Goal: Task Accomplishment & Management: Complete application form

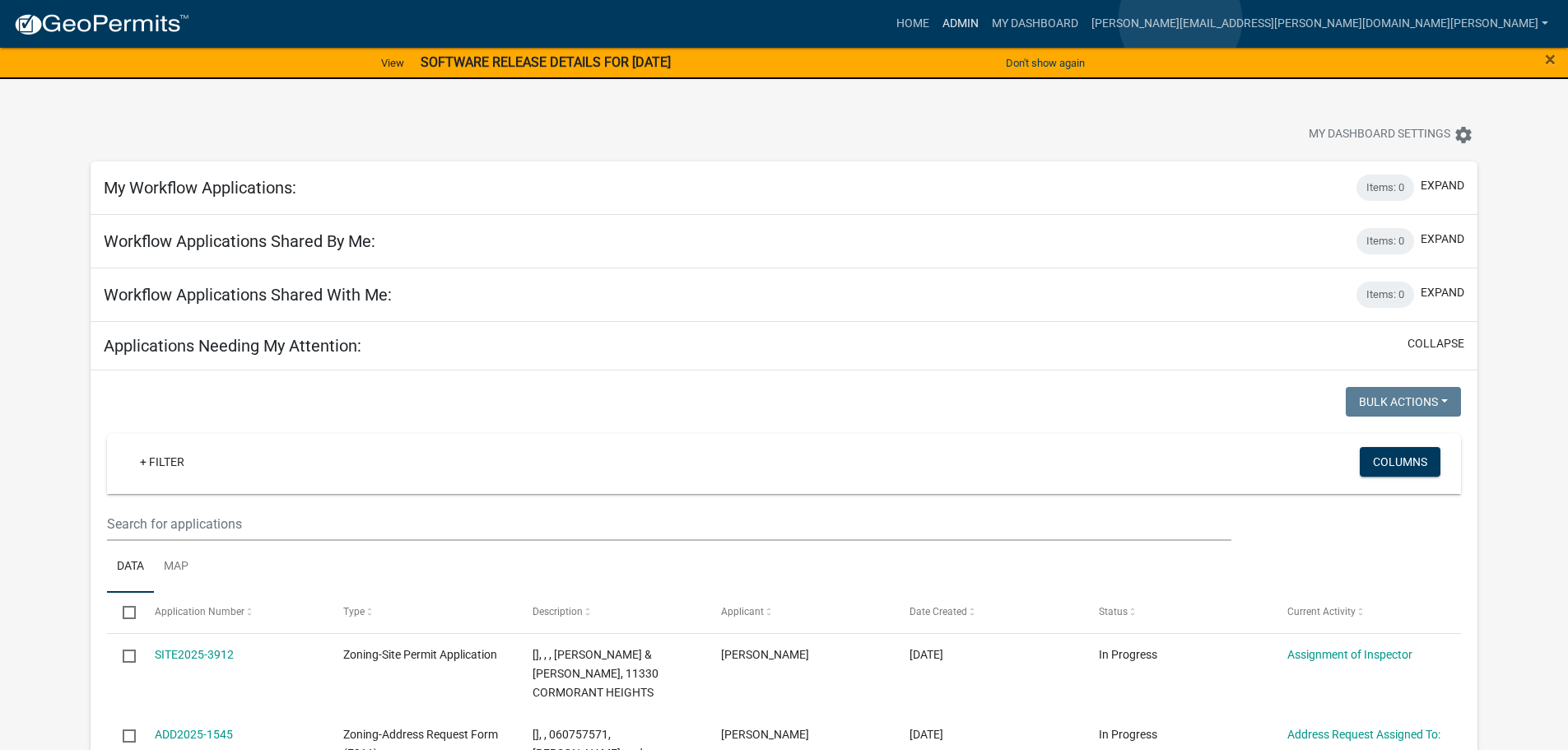
click at [985, 20] on link "Admin" at bounding box center [960, 24] width 49 height 31
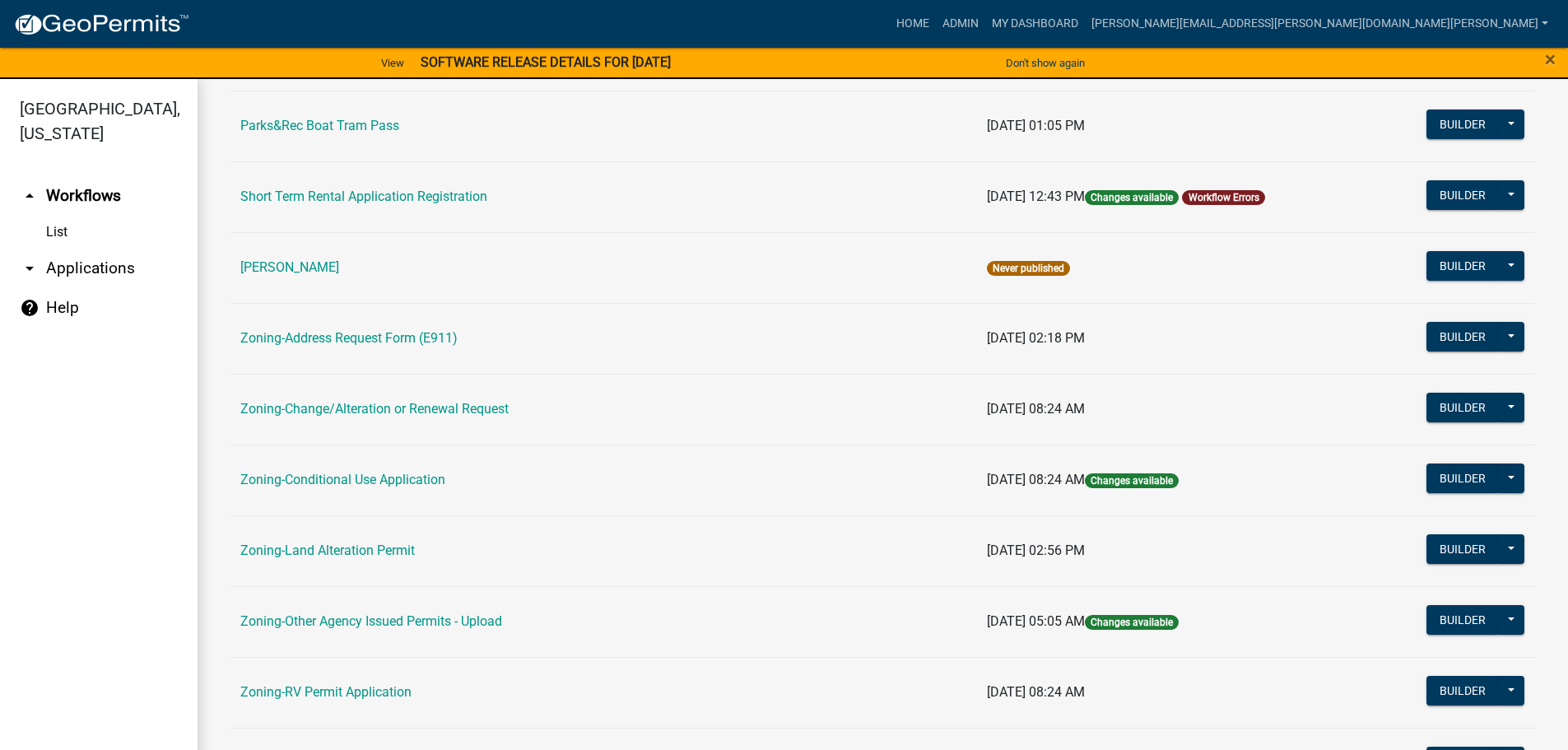
scroll to position [412, 0]
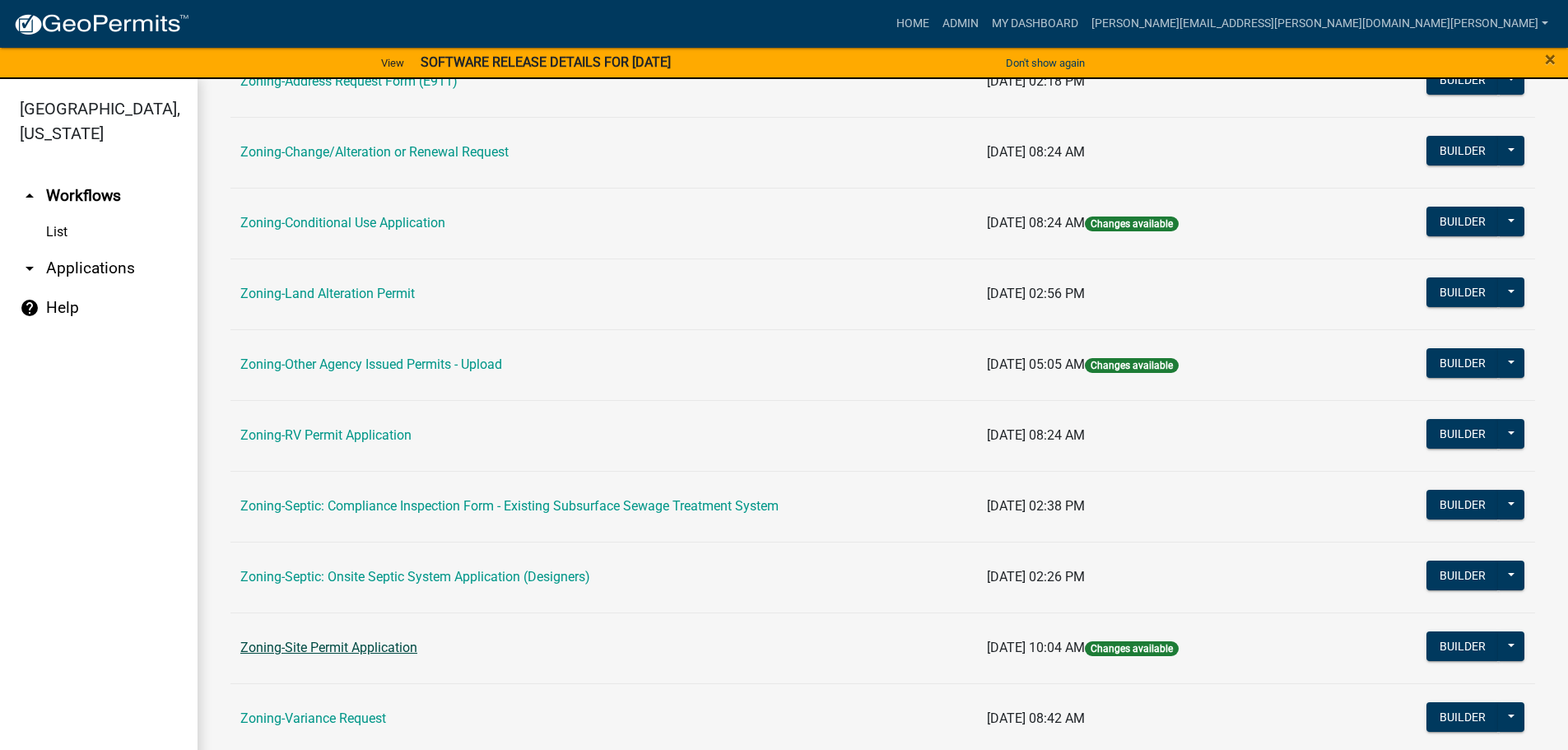
click at [326, 642] on link "Zoning-Site Permit Application" at bounding box center [329, 647] width 177 height 16
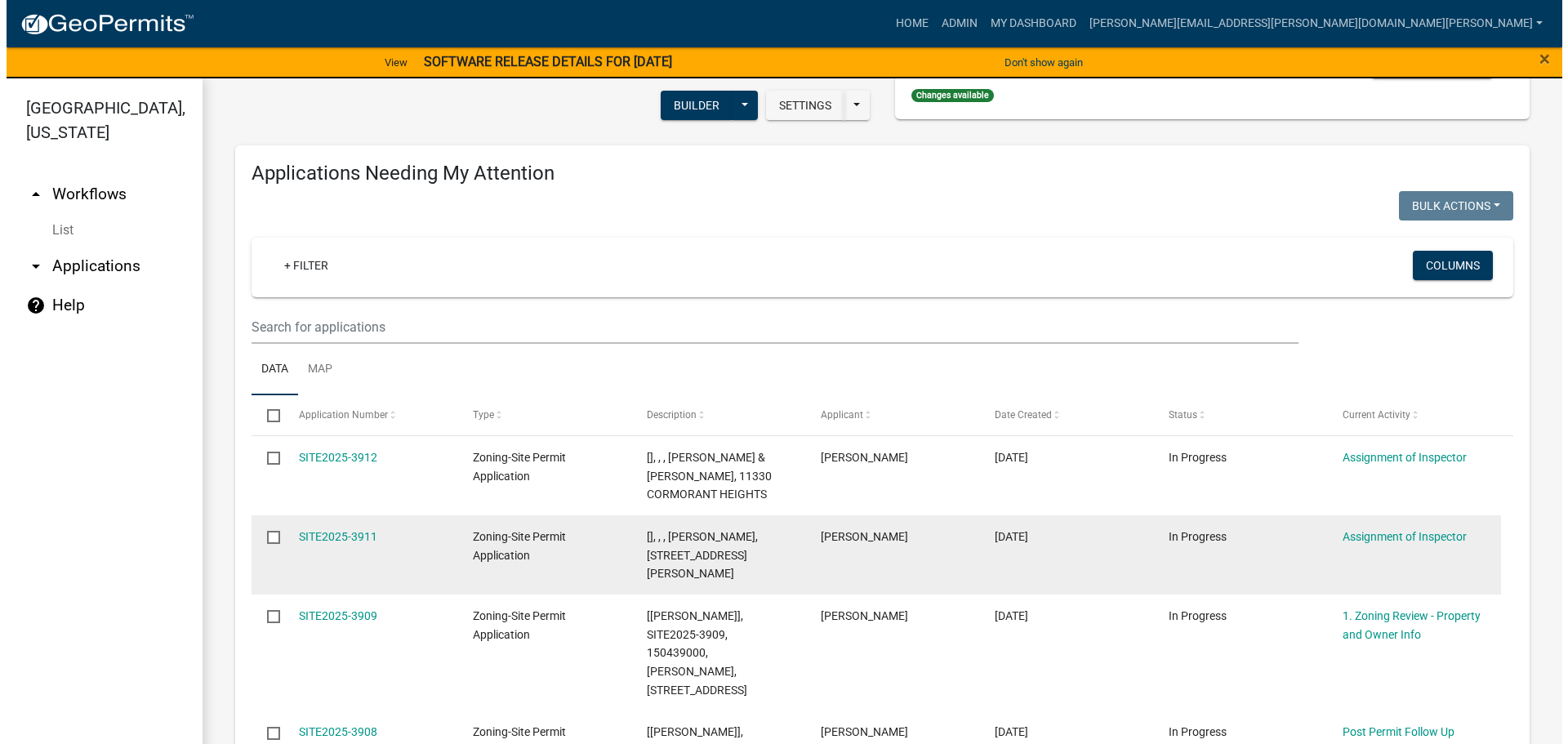
scroll to position [163, 0]
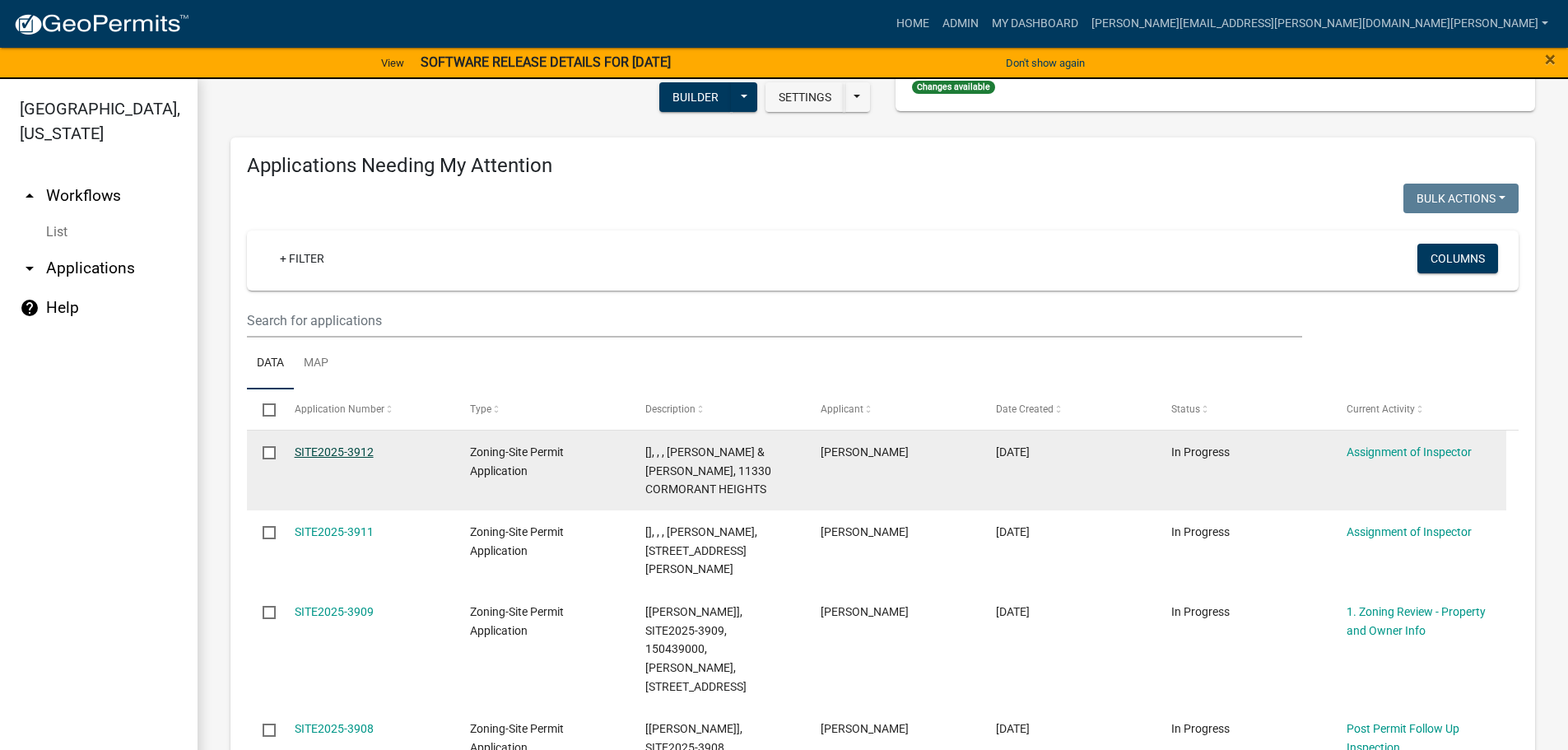
click at [340, 451] on link "SITE2025-3912" at bounding box center [334, 452] width 79 height 13
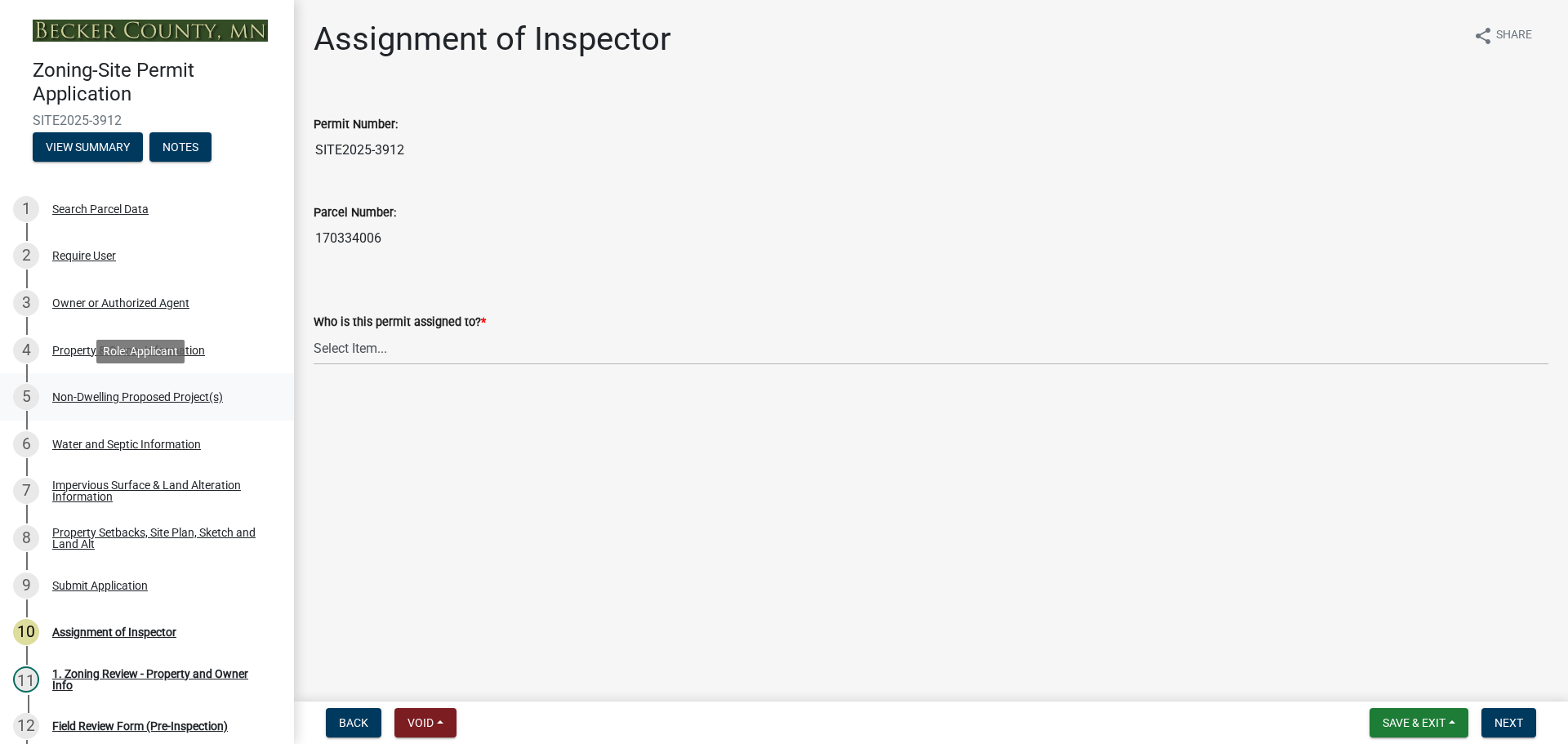
click at [109, 391] on div "Non-Dwelling Proposed Project(s)" at bounding box center [137, 396] width 171 height 11
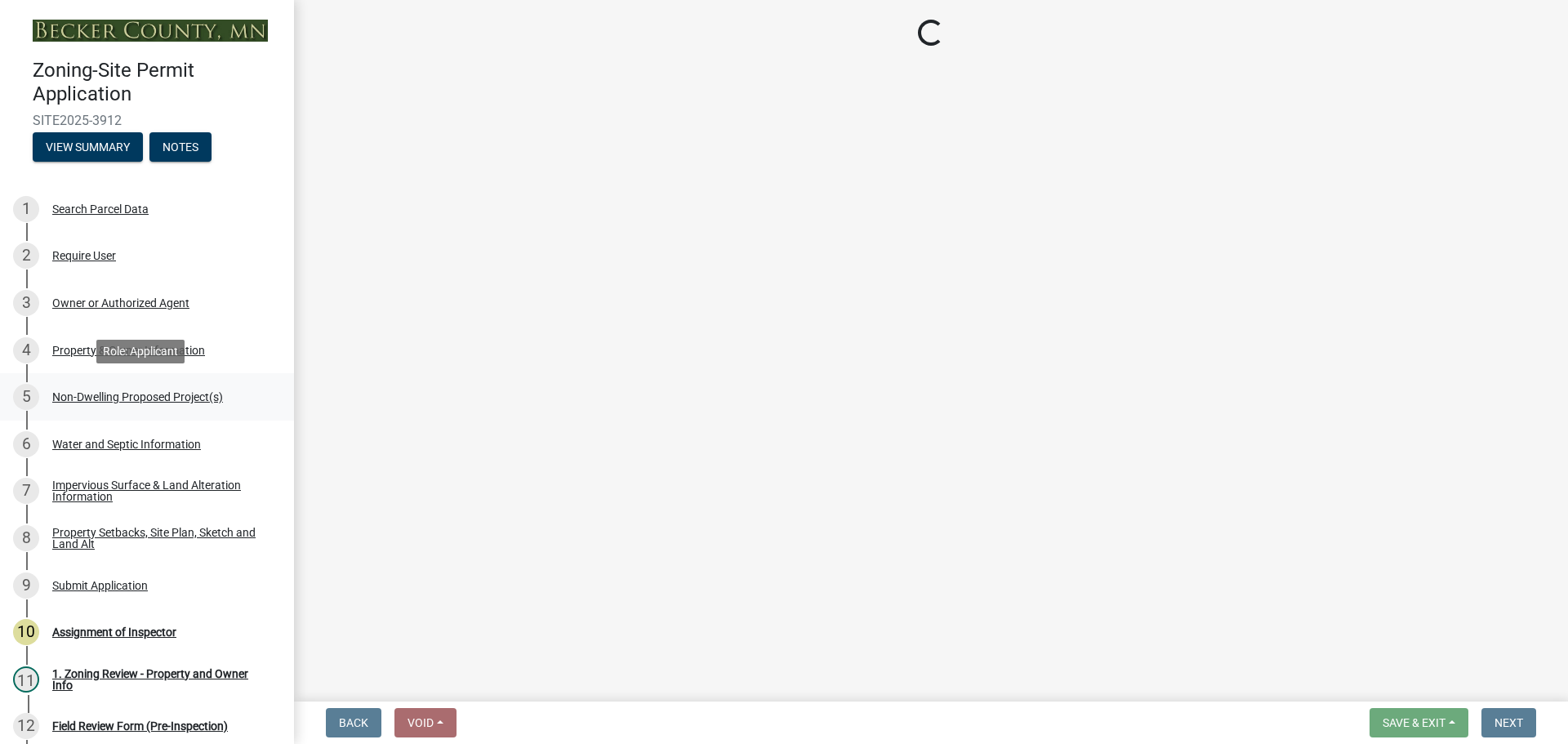
select select "97c48b8f-5b3b-4eb5-baa1-64080d5416e1"
select select "3a2d96d3-fd69-4ed9-bae4-7a5aa03a7e58"
select select "cf118f3b-6469-426f-b247-8aeebfb0198d"
select select "d5258256-81e9-4688-bc84-b01445ee29b6"
select select "258cbdbc-8629-455d-9fed-6a57bf82144e"
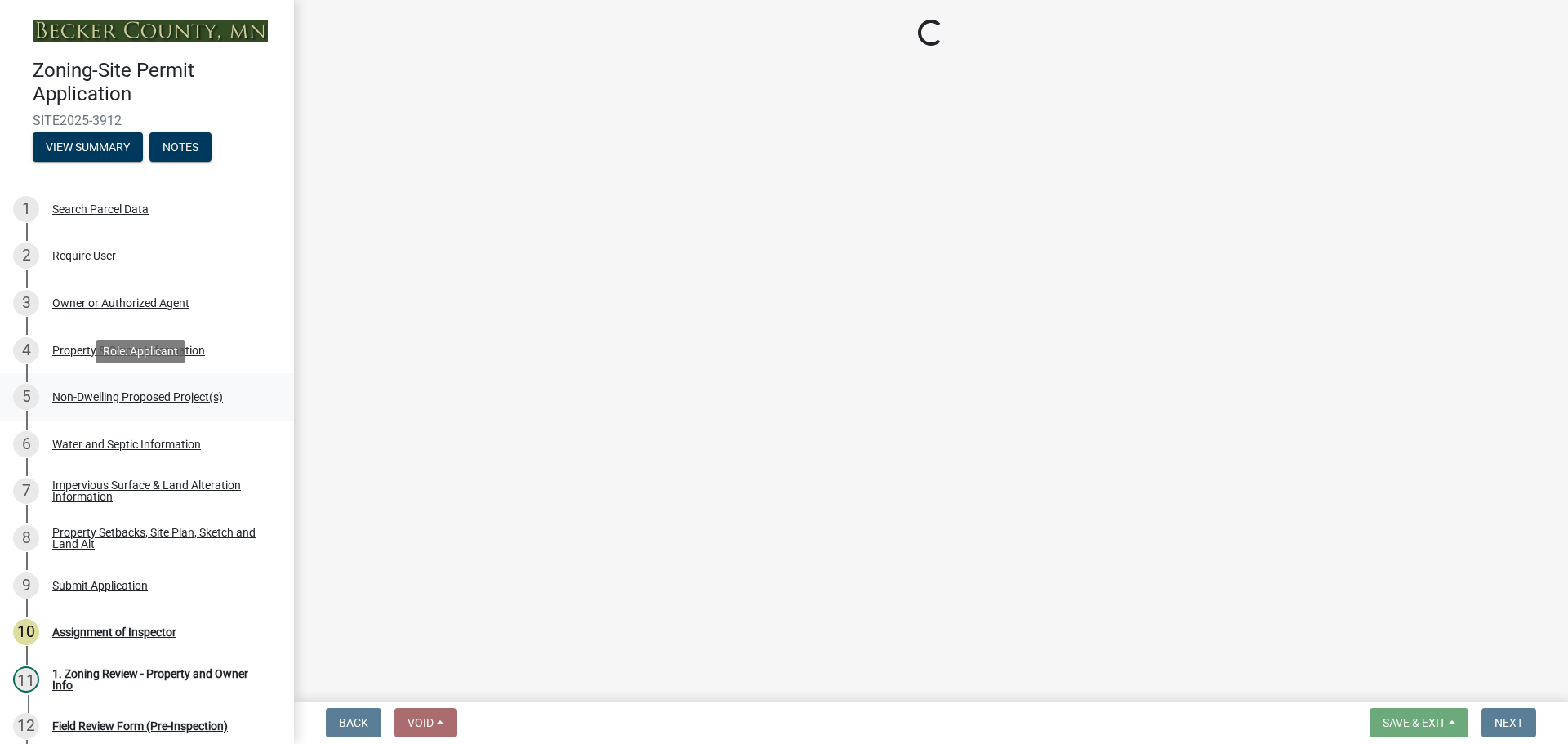
select select "a9a8393f-3c28-47b8-b6d9-84c94641c3fc"
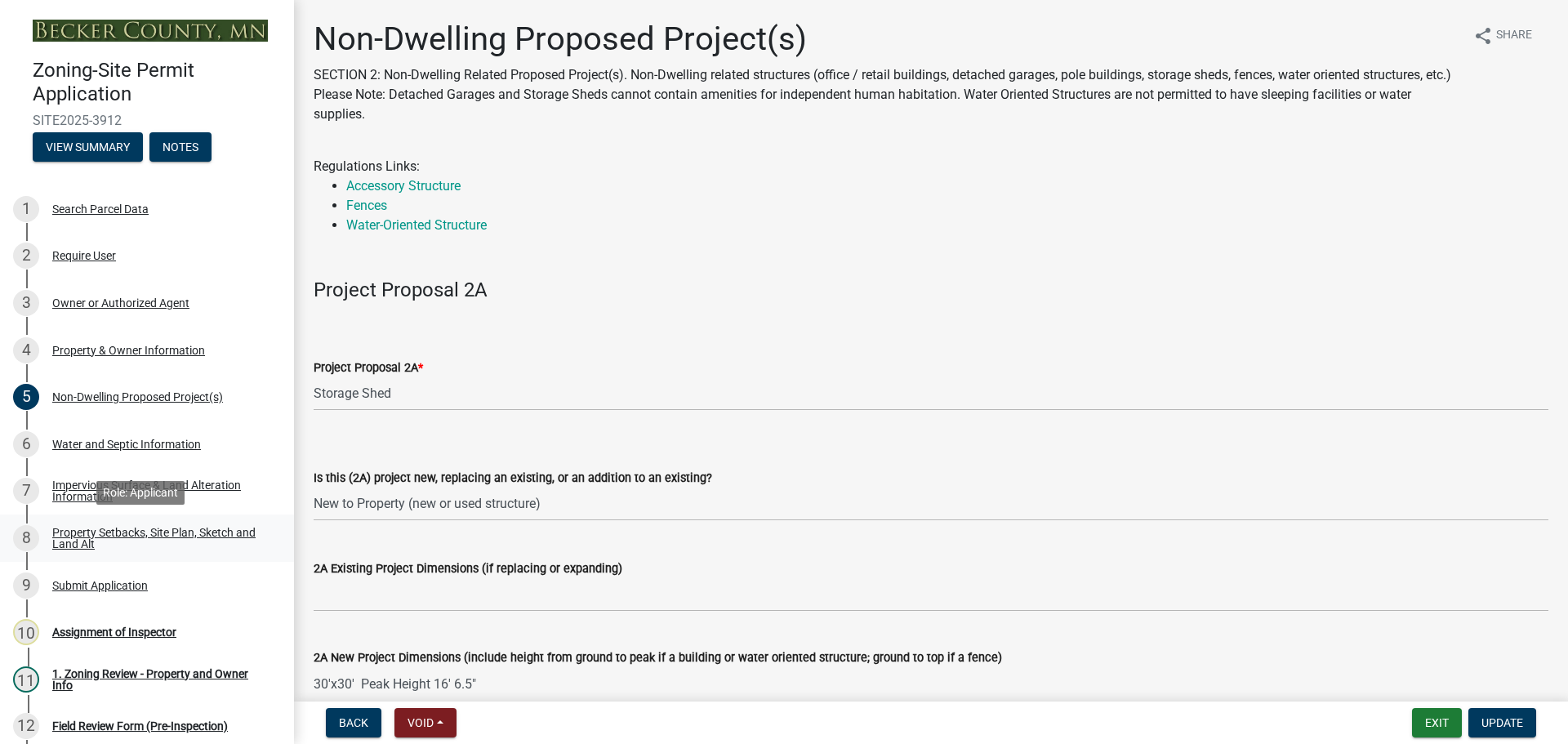
click at [93, 532] on div "Property Setbacks, Site Plan, Sketch and Land Alt" at bounding box center [160, 538] width 215 height 23
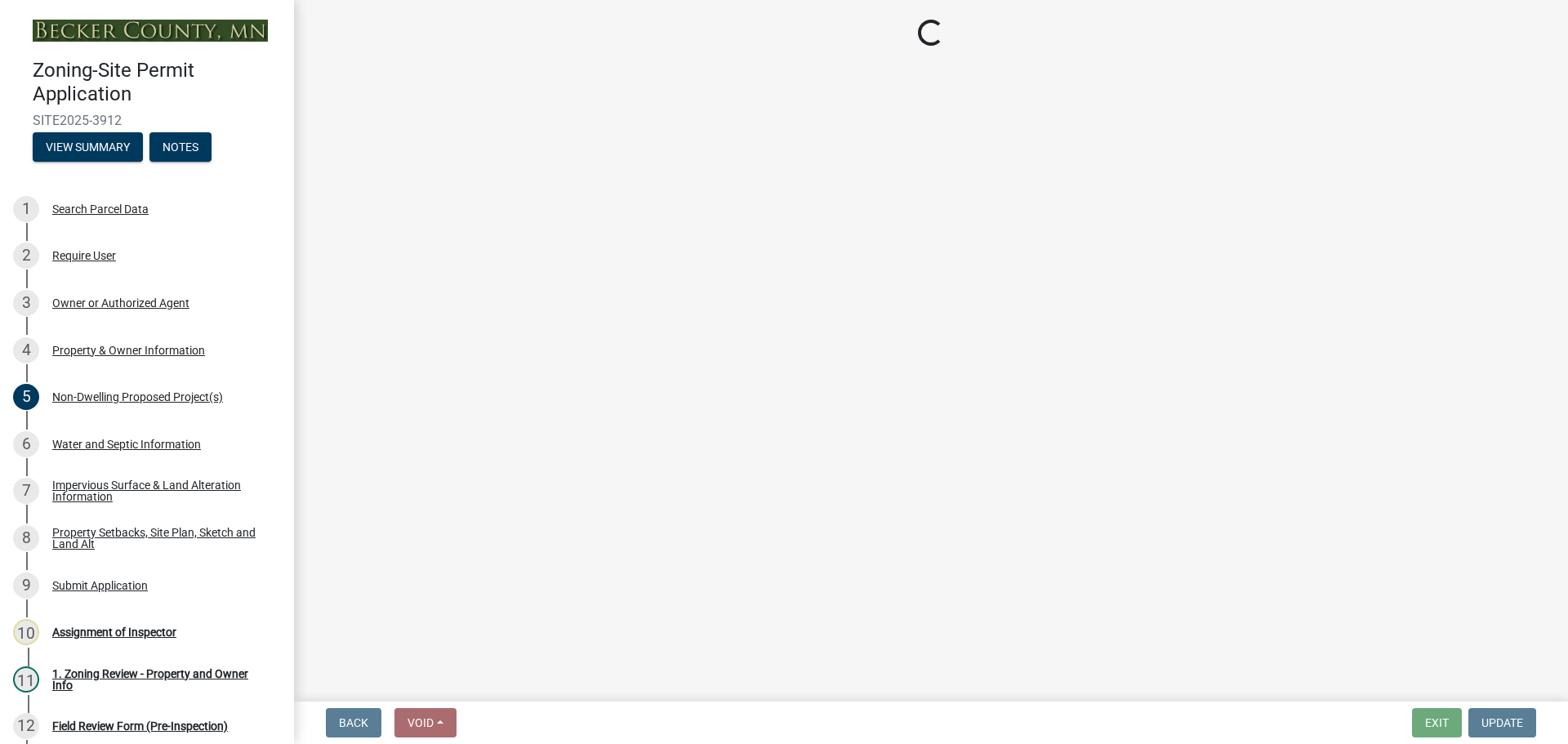
select select "d89fbfa0-1150-4954-b91c-9d482c9530a3"
select select "b56a4575-9846-47cf-8067-c59a4853da22"
select select "12f785fb-c378-4b18-841c-21c73dc99083"
select select "12da6293-5841-4f5c-bd92-3658833964cd"
select select "27b2a8b4-abf6-463e-8c0c-7c5d2b4fe26f"
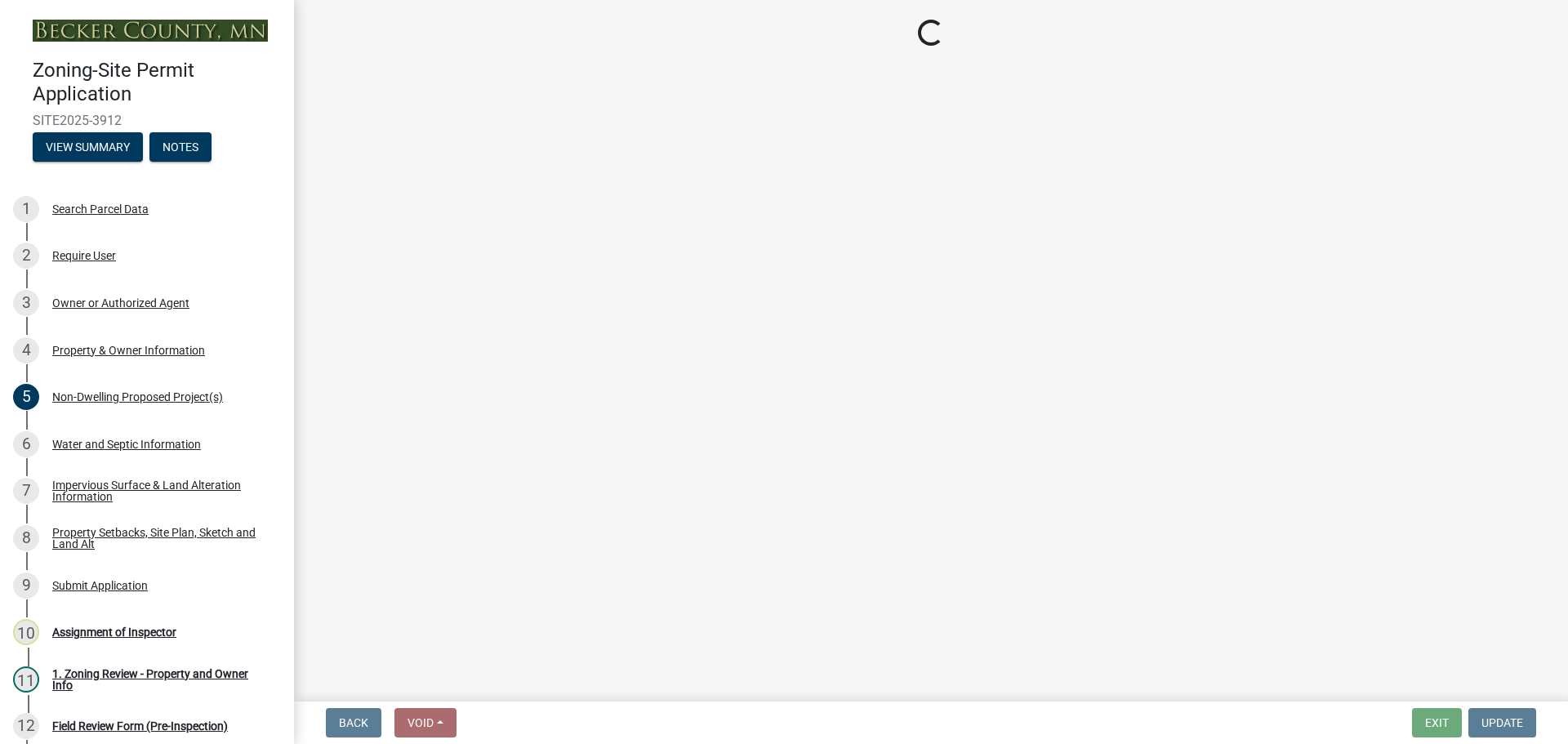
select select "5ad4ab64-b44e-481c-9000-9e5907aa74e1"
select select "a96800da-4e88-4c62-b1ff-2cd17f9e3346"
select select "c8b8ea71-7088-4e87-a493-7bc88cc2835b"
select select "1418c7e3-4054-4b00-84b5-d09b9560f30a"
select select "4421853d-5e11-4b64-95ec-6c47066881cc"
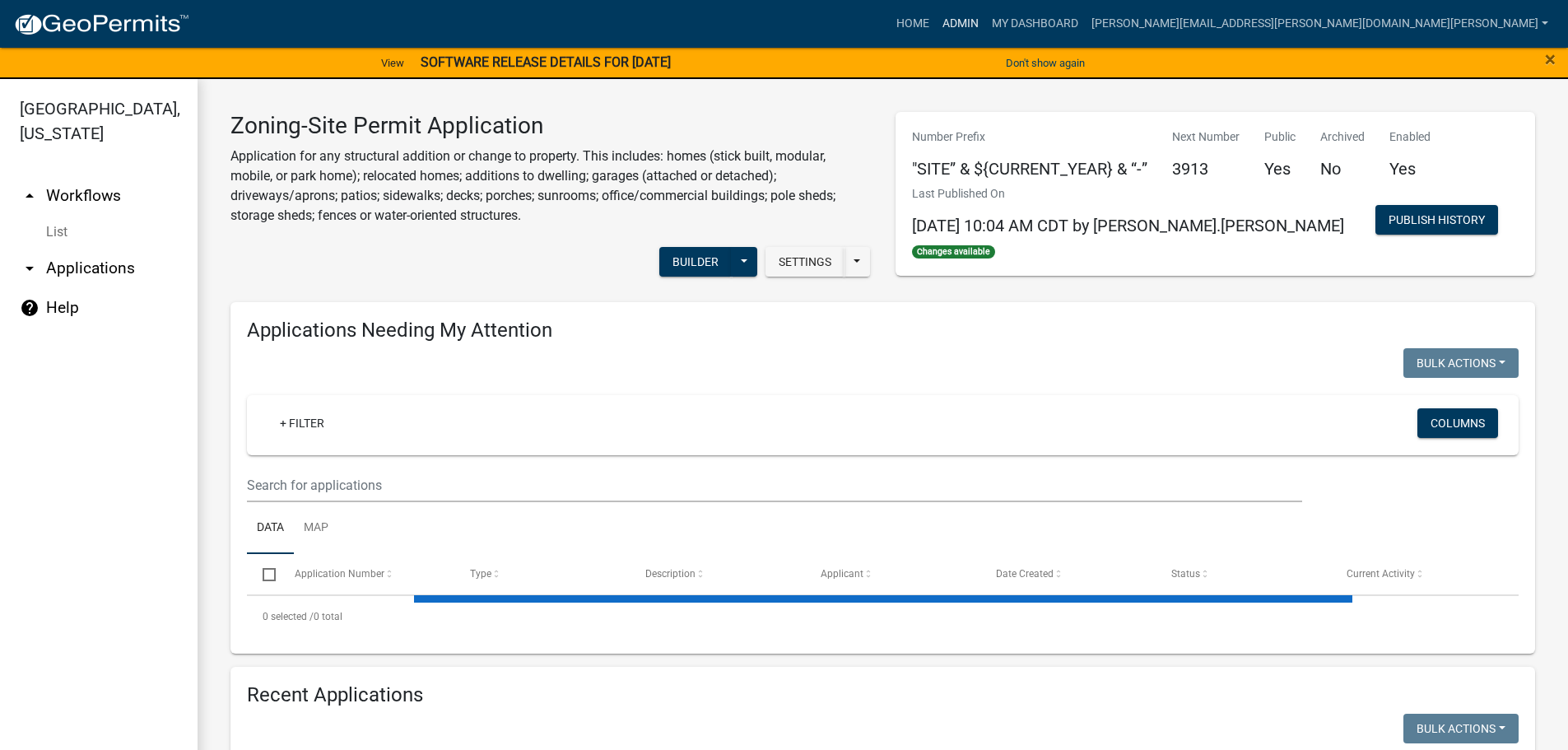
click at [985, 22] on link "Admin" at bounding box center [960, 24] width 49 height 31
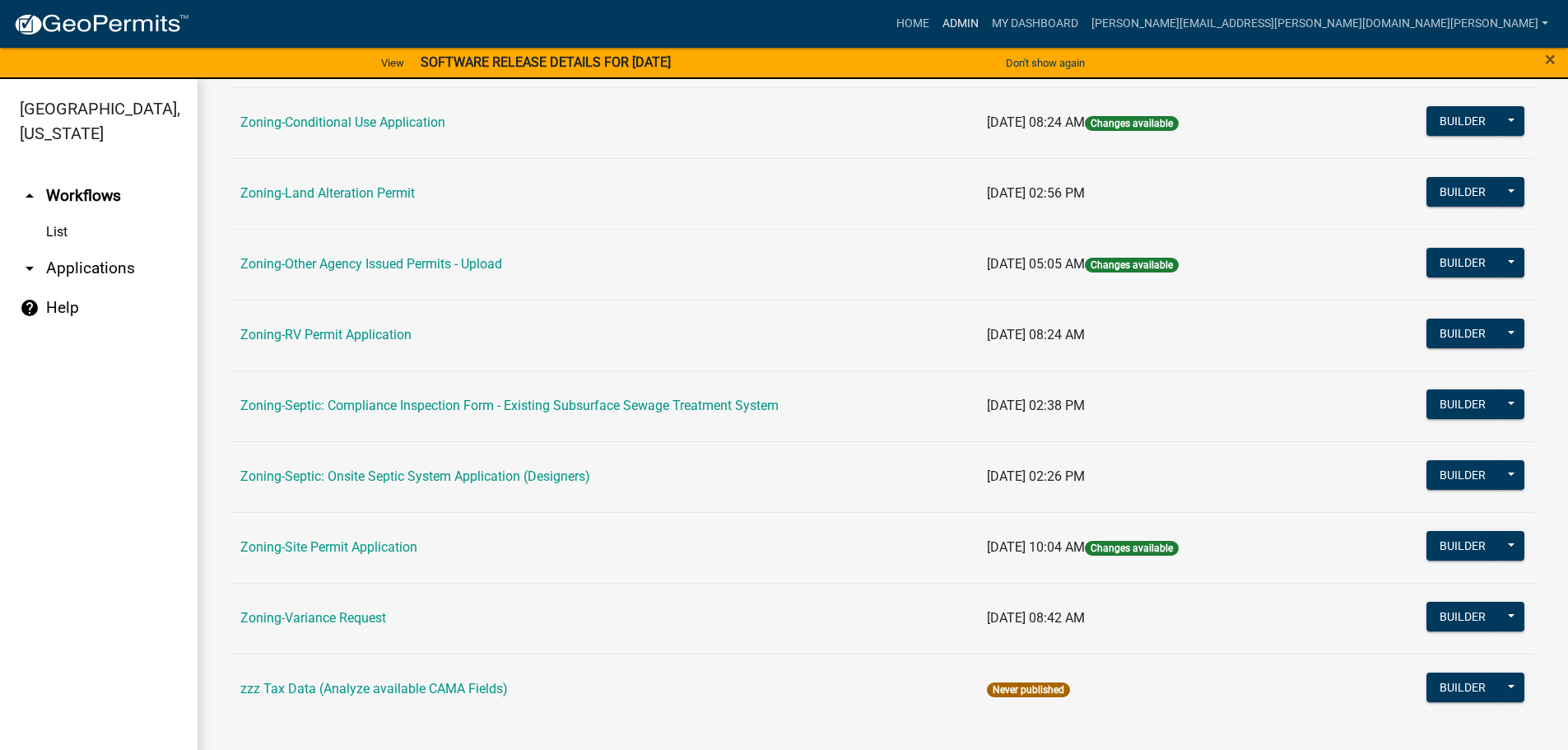
scroll to position [513, 0]
click at [358, 544] on link "Zoning-Site Permit Application" at bounding box center [329, 546] width 177 height 16
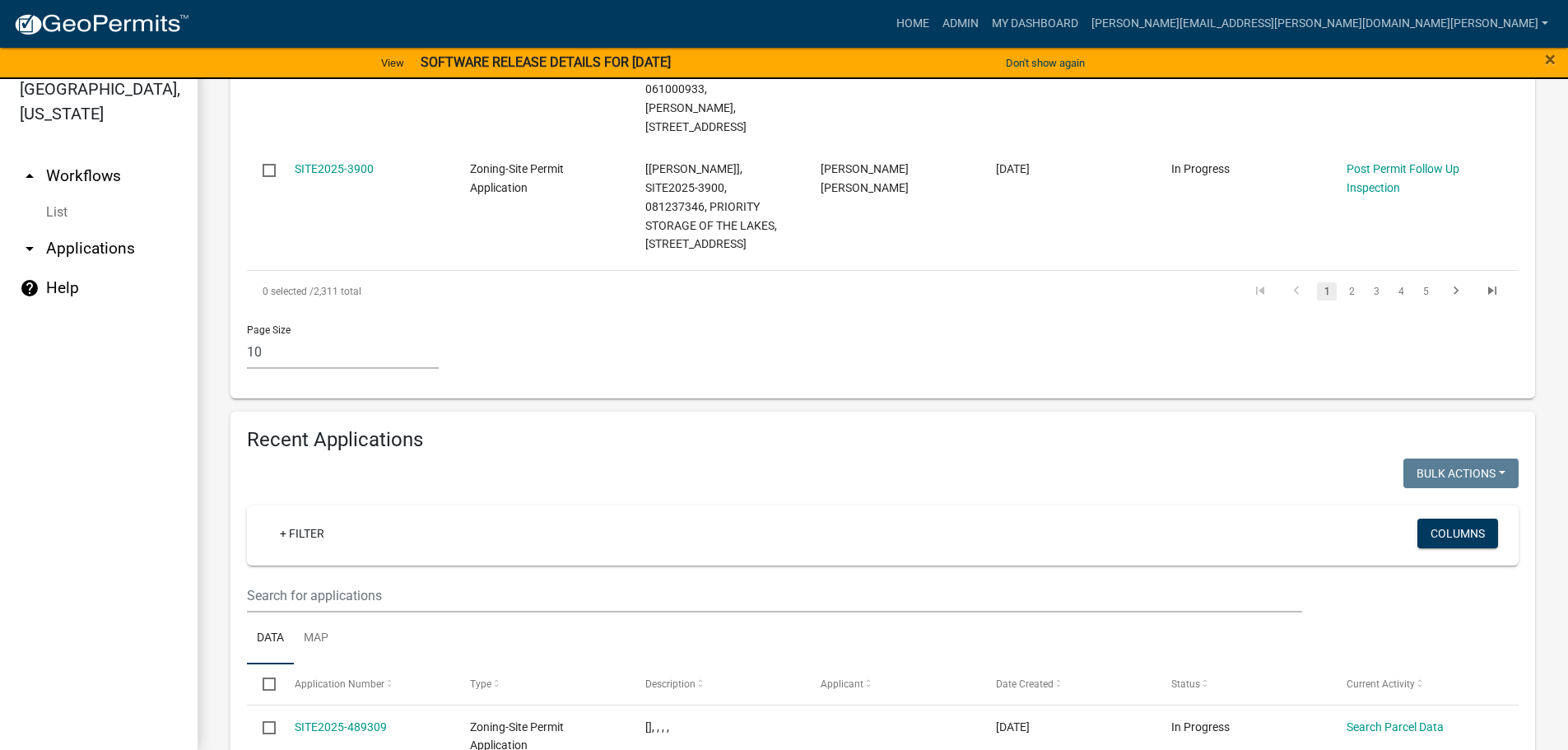
scroll to position [851, 0]
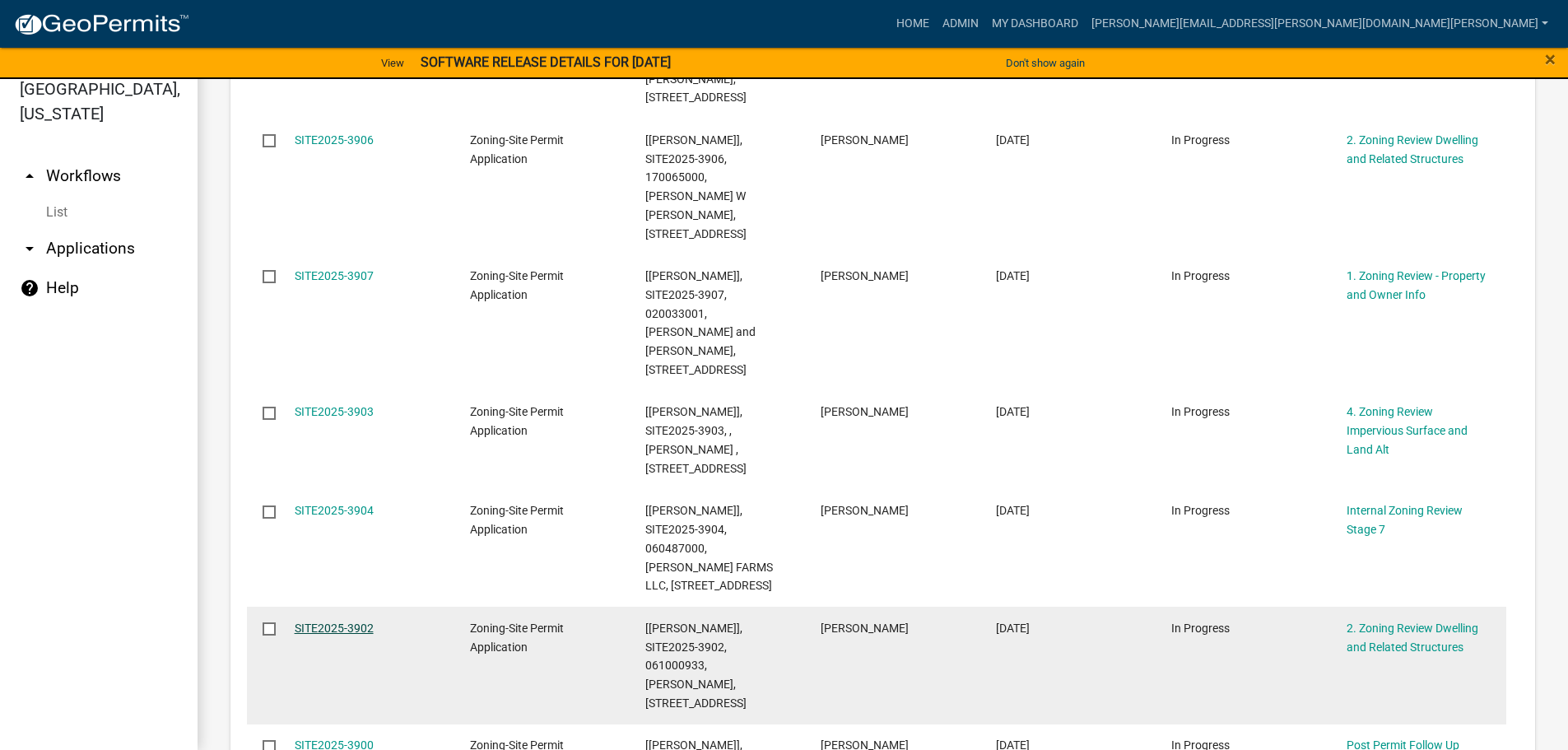
click at [355, 622] on link "SITE2025-3902" at bounding box center [334, 628] width 79 height 13
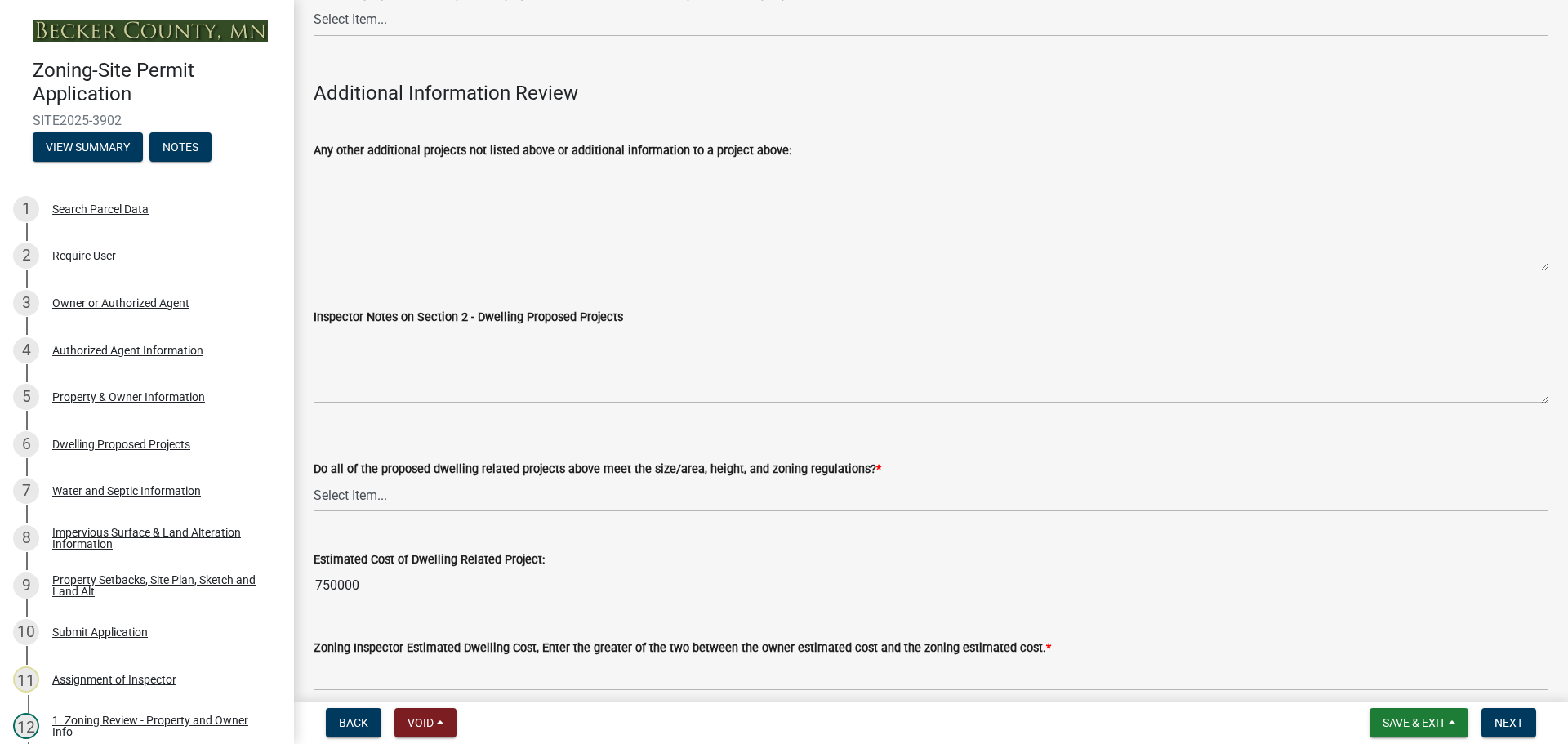
scroll to position [3903, 0]
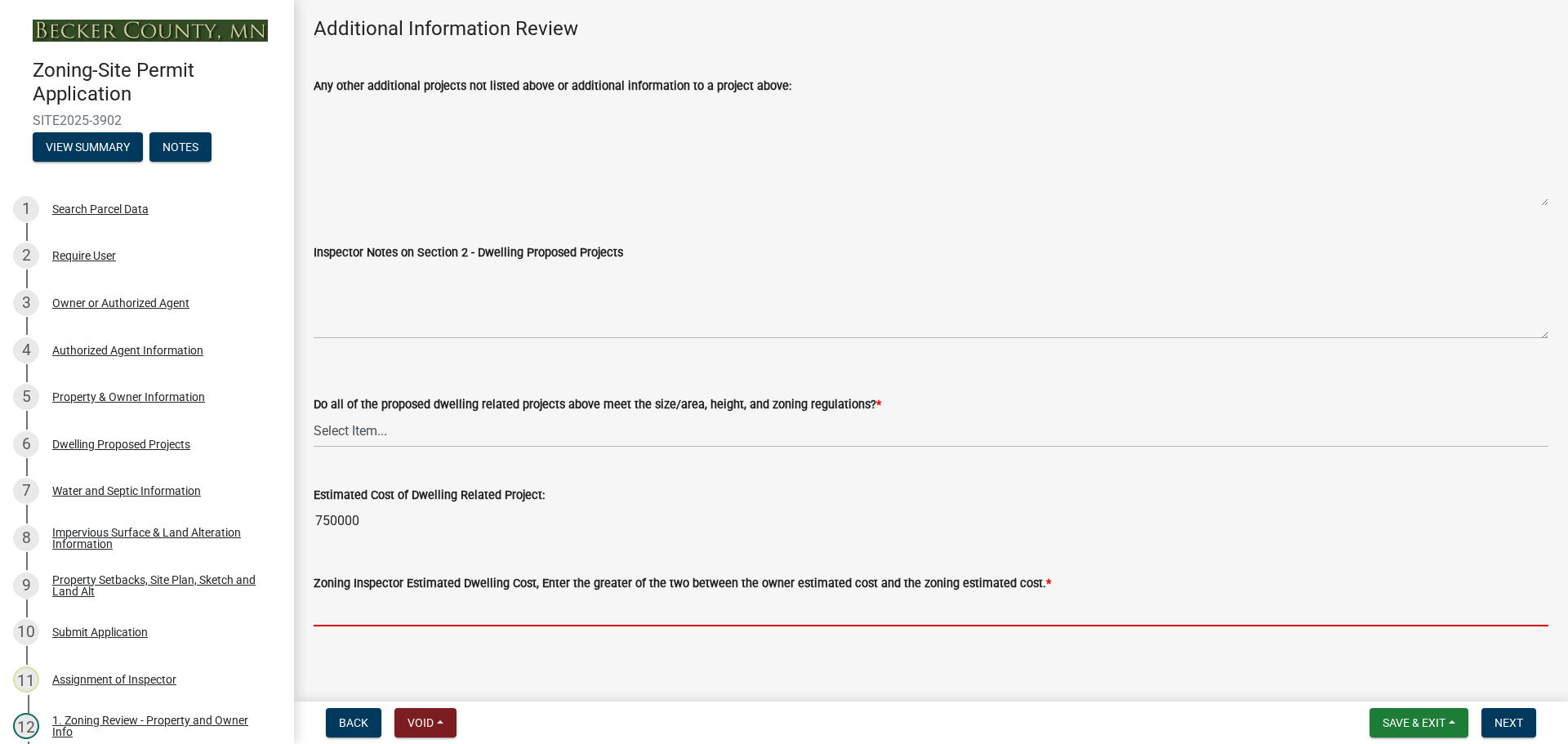
click at [402, 600] on input "text" at bounding box center [930, 609] width 1235 height 33
click at [88, 206] on div "Search Parcel Data" at bounding box center [100, 209] width 96 height 11
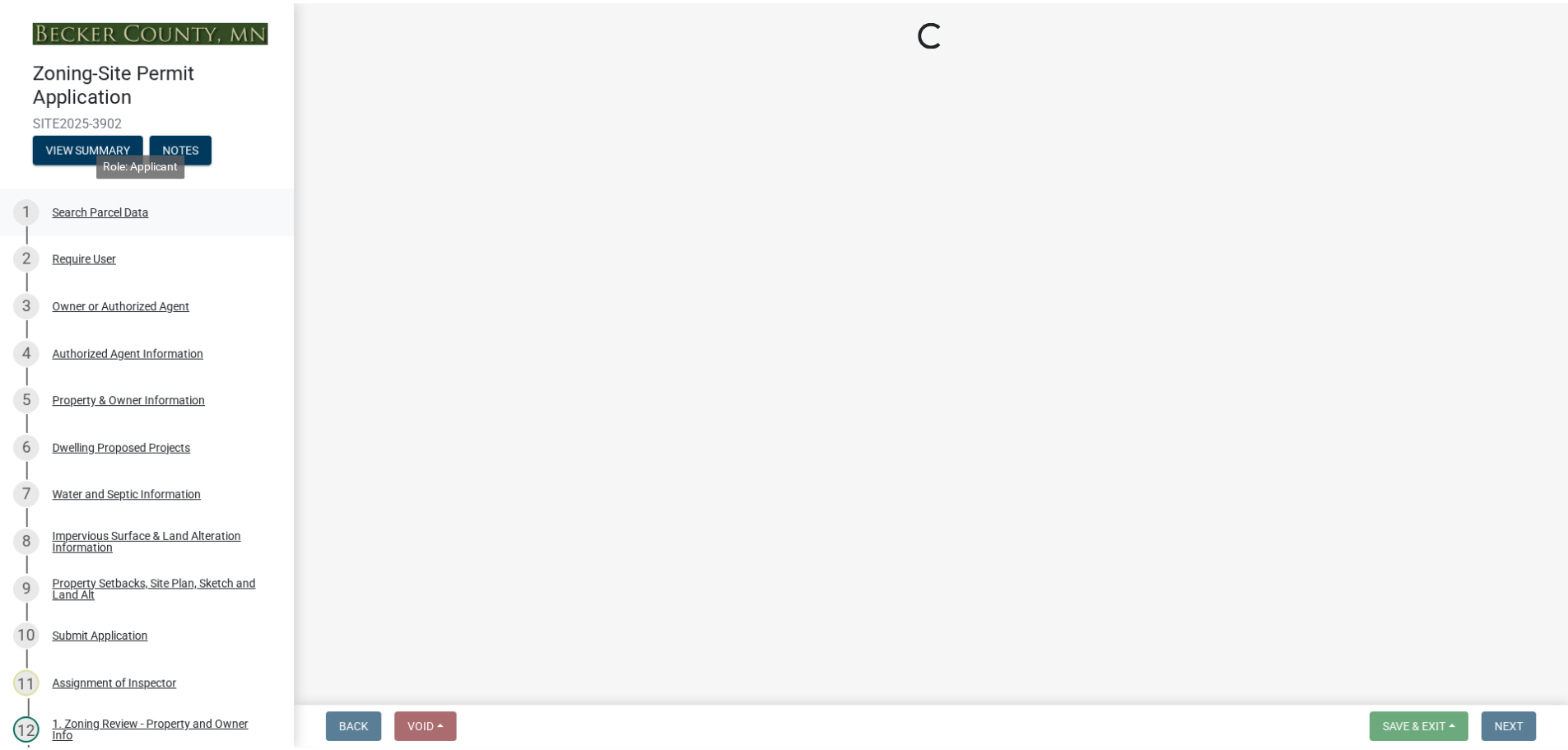
scroll to position [0, 0]
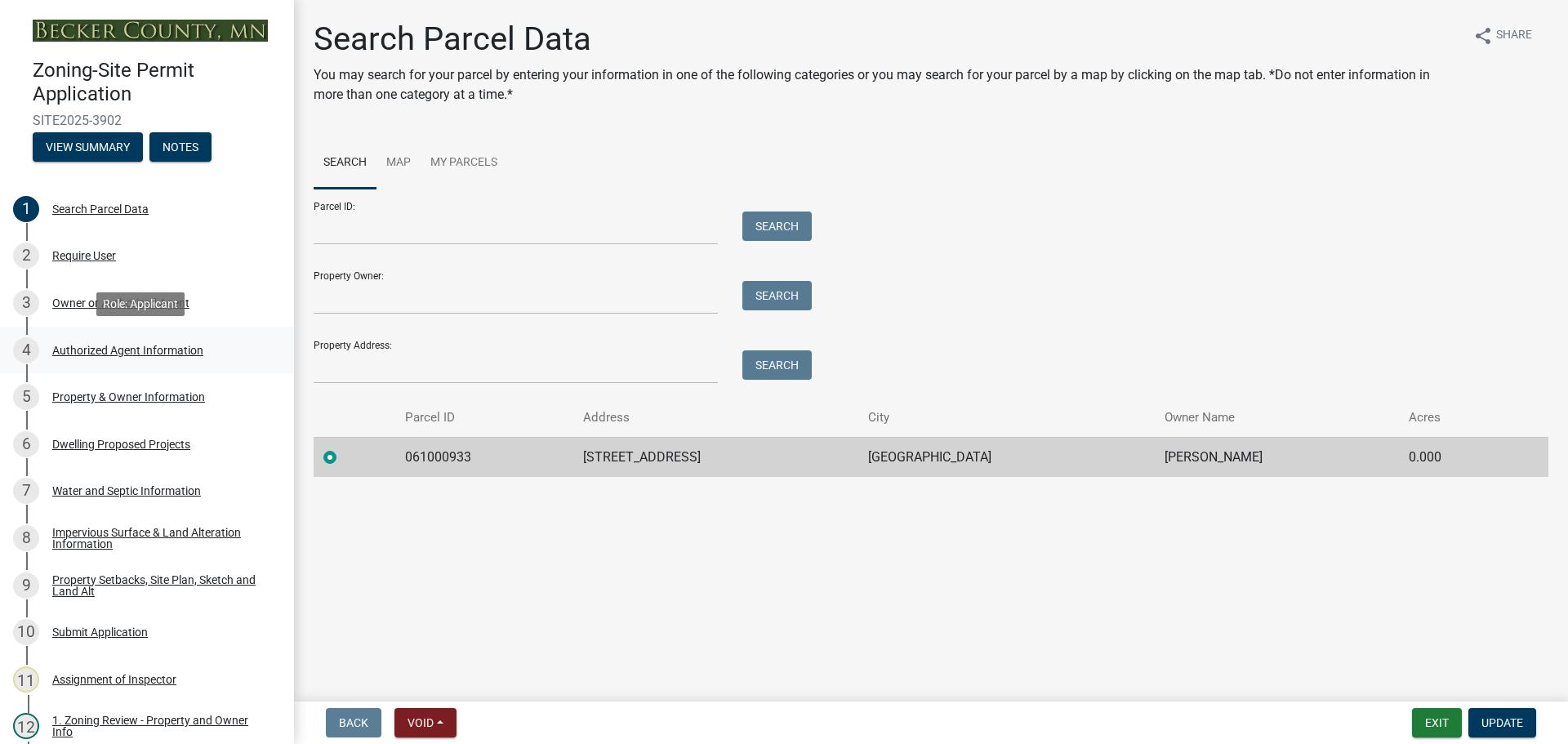
click at [150, 346] on div "Authorized Agent Information" at bounding box center [128, 350] width 151 height 11
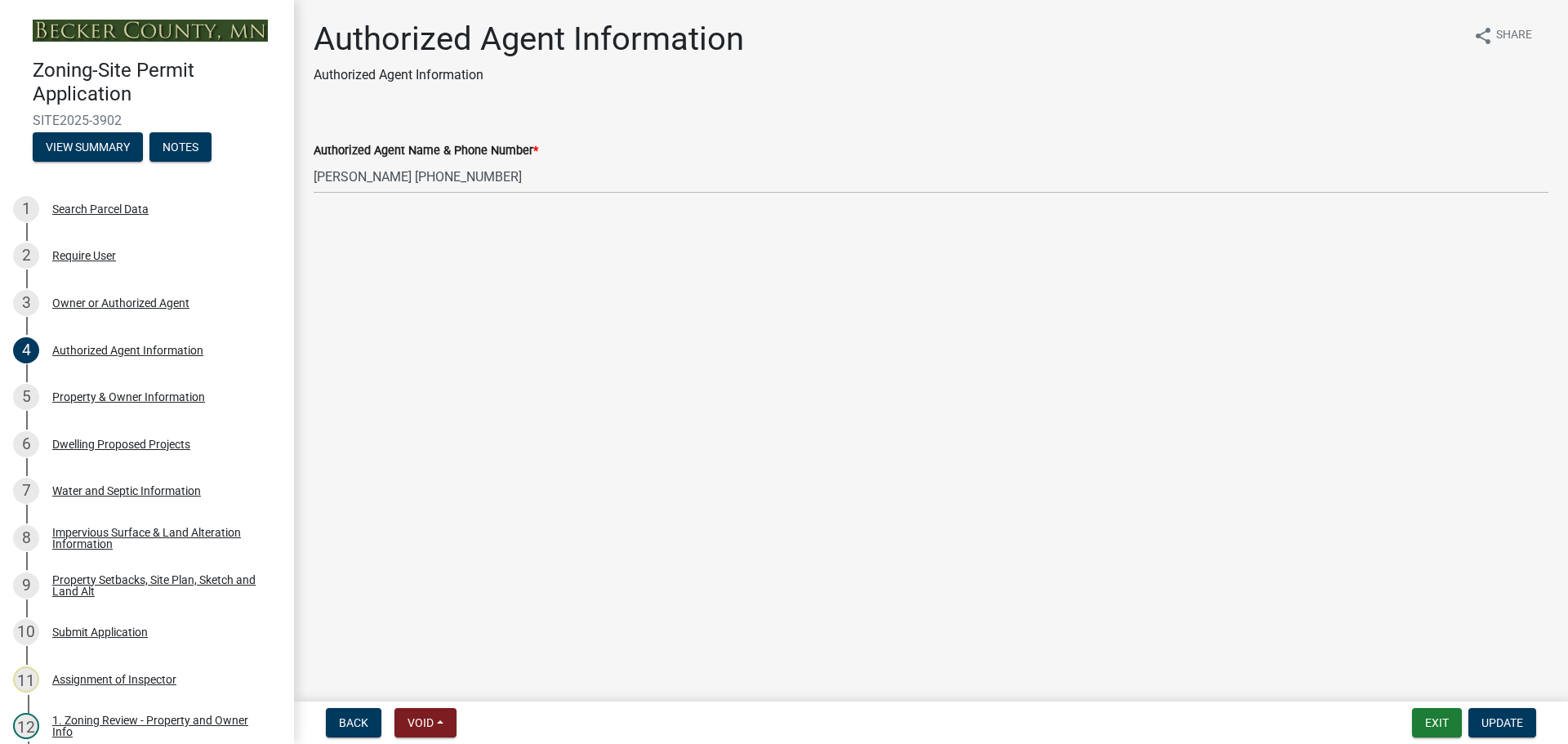
drag, startPoint x: 518, startPoint y: 318, endPoint x: 594, endPoint y: 297, distance: 78.8
click at [518, 318] on main "Authorized Agent Information Authorized Agent Information share Share Authorize…" at bounding box center [931, 348] width 1274 height 695
click at [594, 297] on main "Authorized Agent Information Authorized Agent Information share Share Authorize…" at bounding box center [931, 348] width 1274 height 695
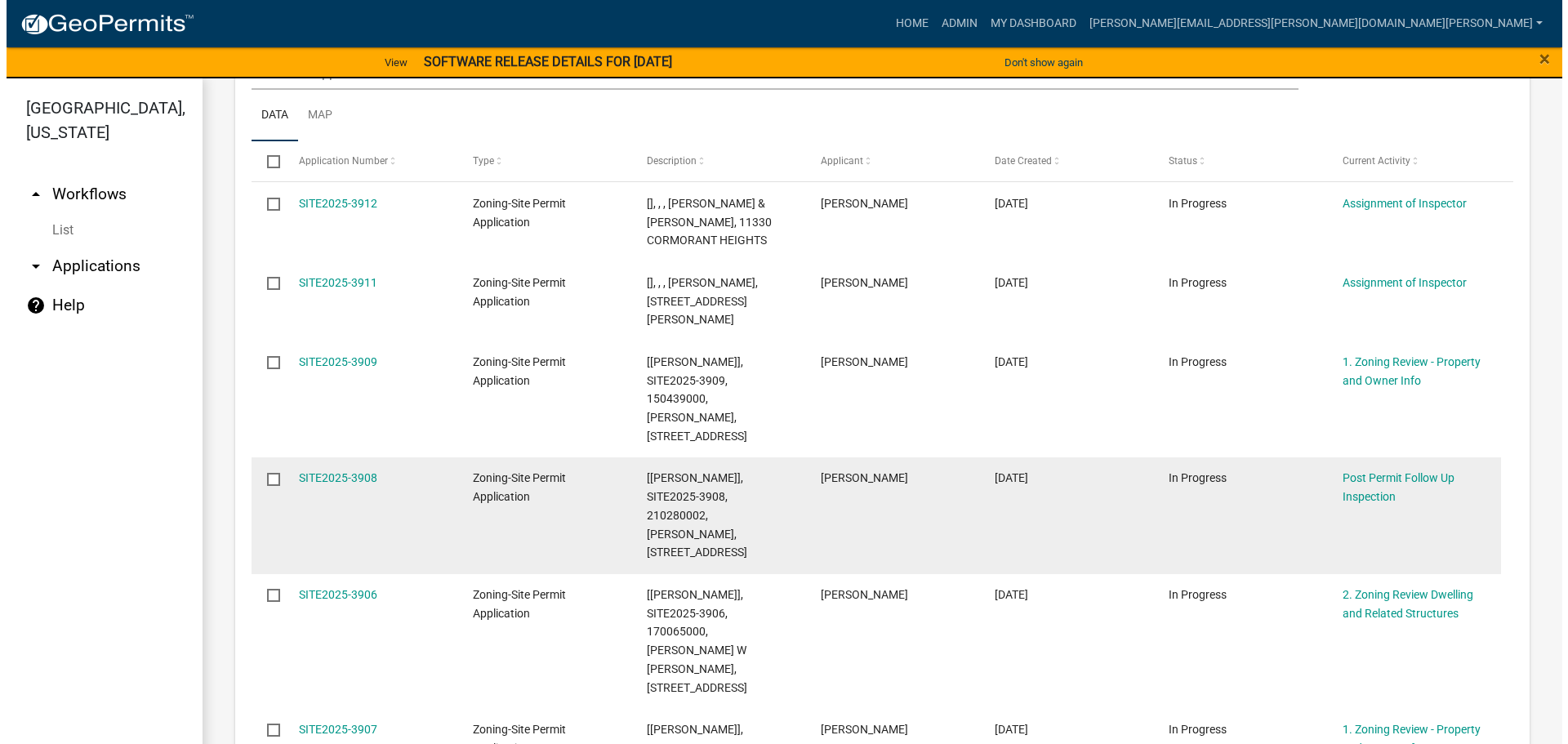
scroll to position [327, 0]
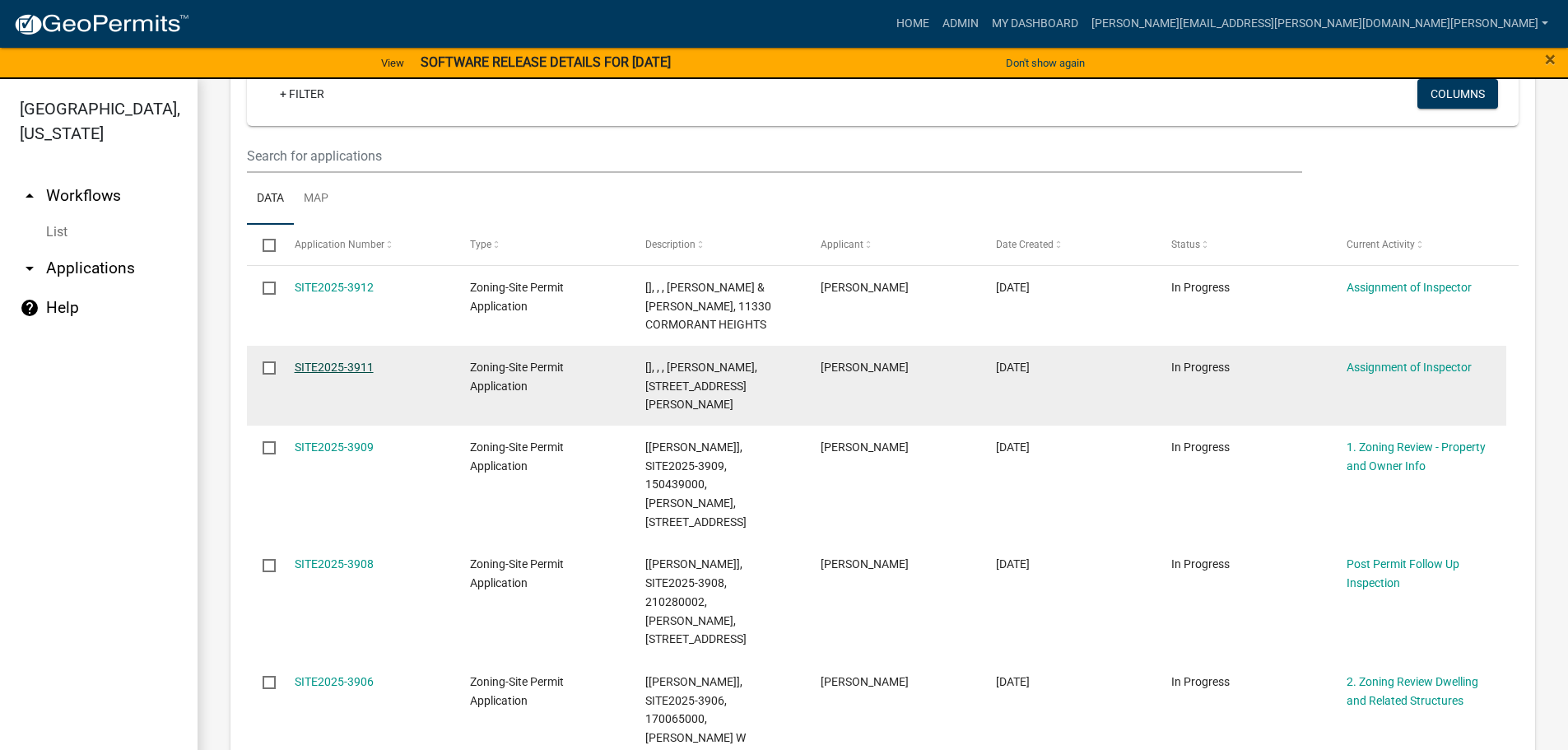
click at [328, 374] on link "SITE2025-3911" at bounding box center [334, 367] width 79 height 13
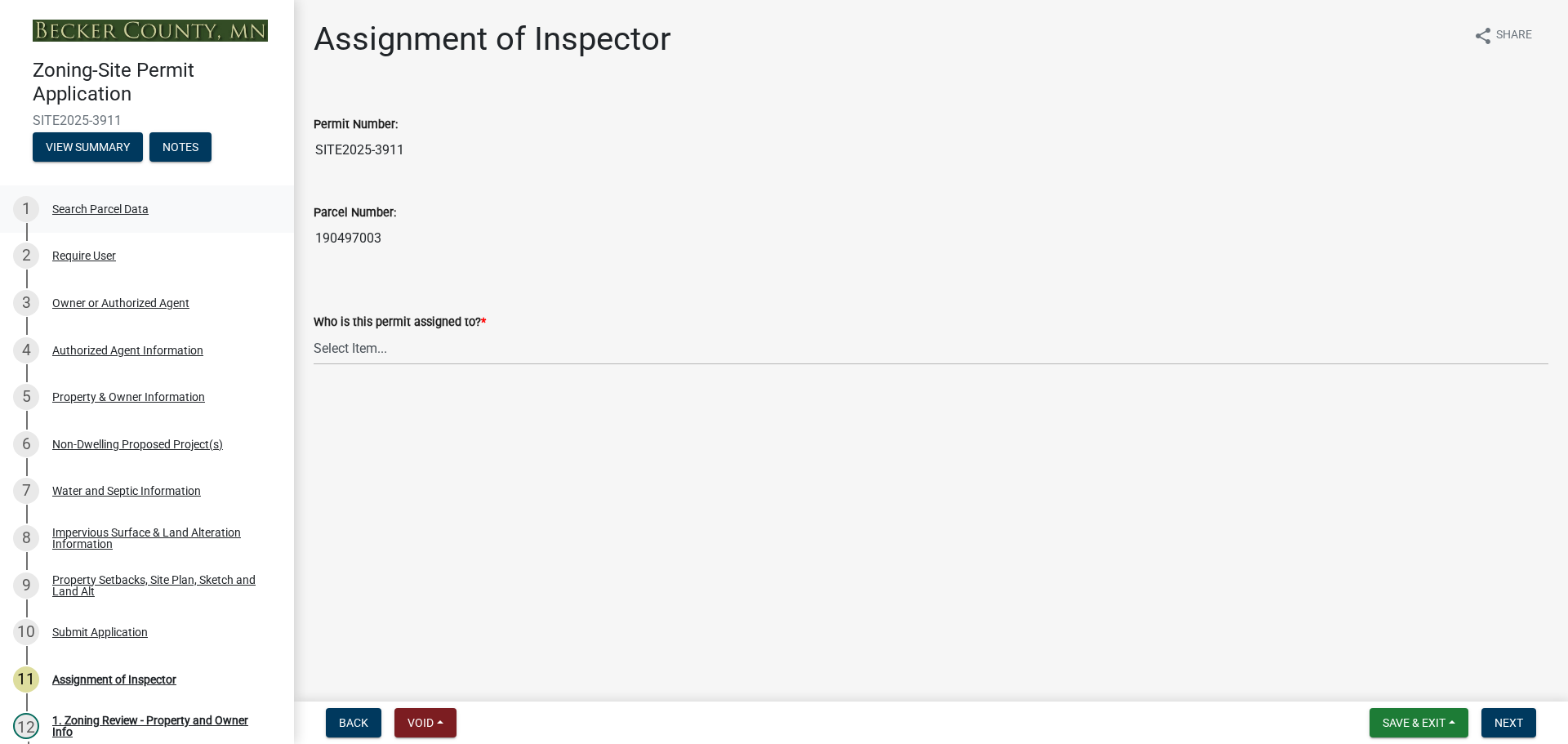
click at [103, 203] on div "Search Parcel Data" at bounding box center [100, 209] width 96 height 11
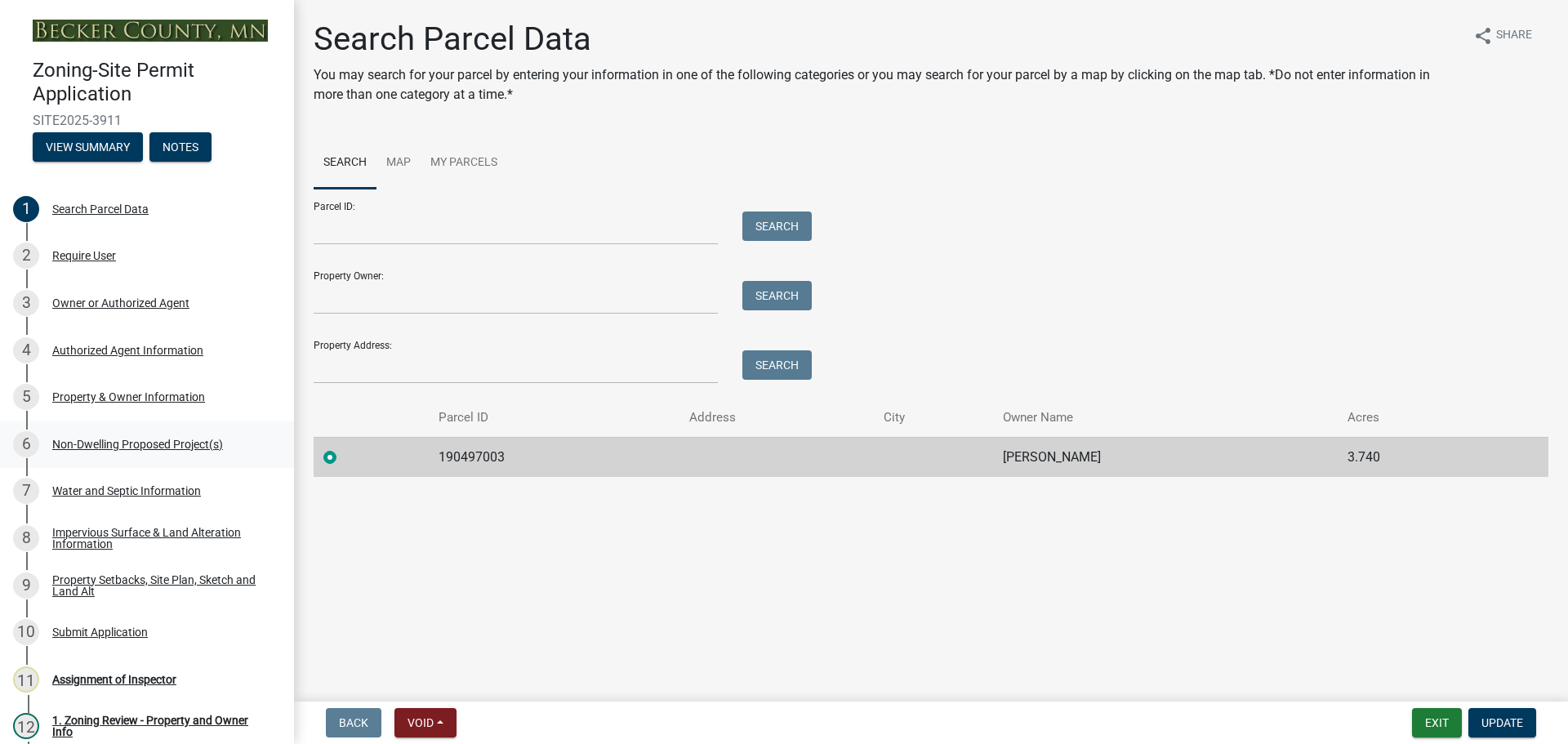
click at [148, 439] on div "Non-Dwelling Proposed Project(s)" at bounding box center [137, 444] width 171 height 11
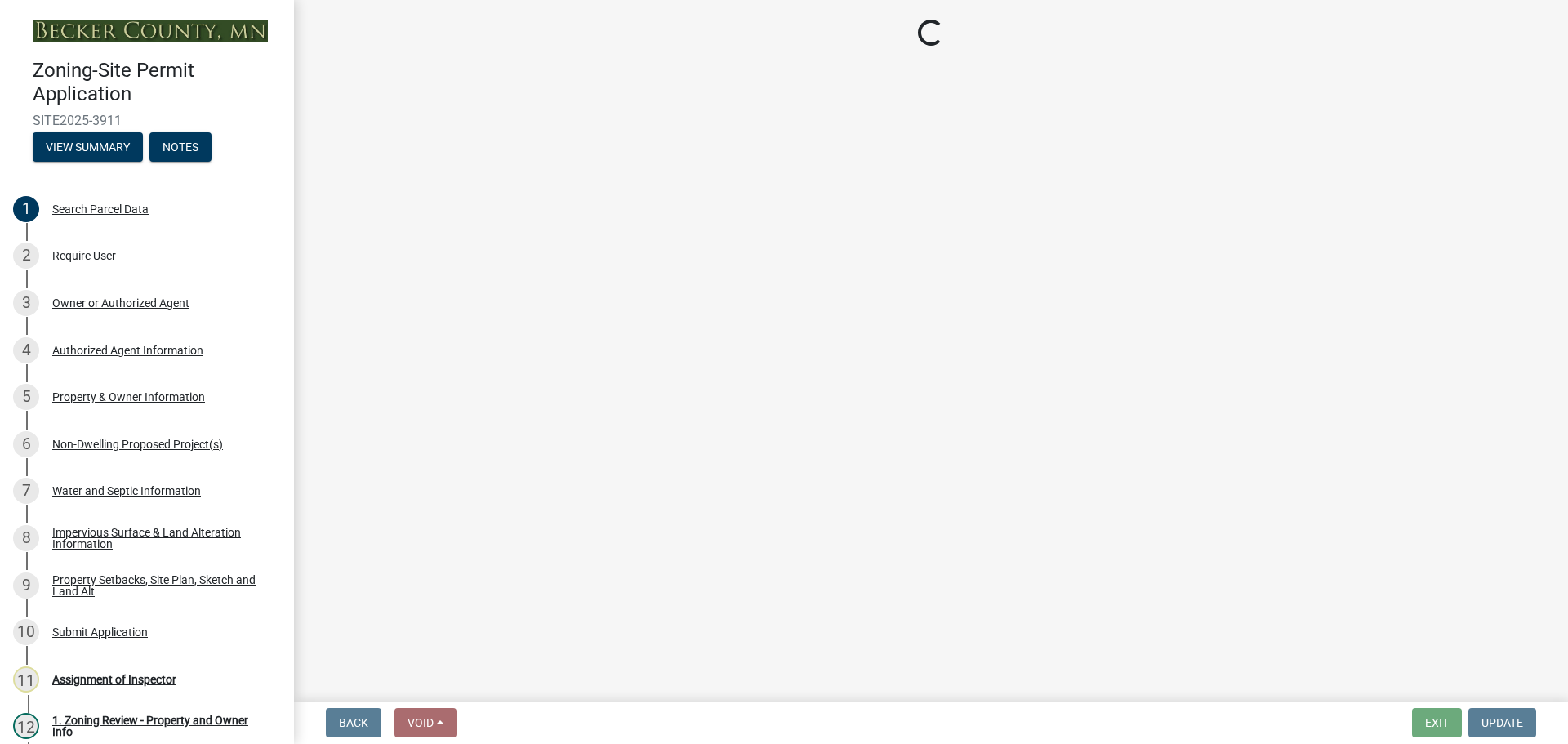
select select "273652f8-2357-47c0-90cc-77e373caeeb7"
select select "3a2d96d3-fd69-4ed9-bae4-7a5aa03a7e58"
select select "6094bfe3-a997-46d7-8224-ceb3abf7e49e"
select select "ae391dbd-f41d-43ca-bdf1-092bd9136923"
select select "258cbdbc-8629-455d-9fed-6a57bf82144e"
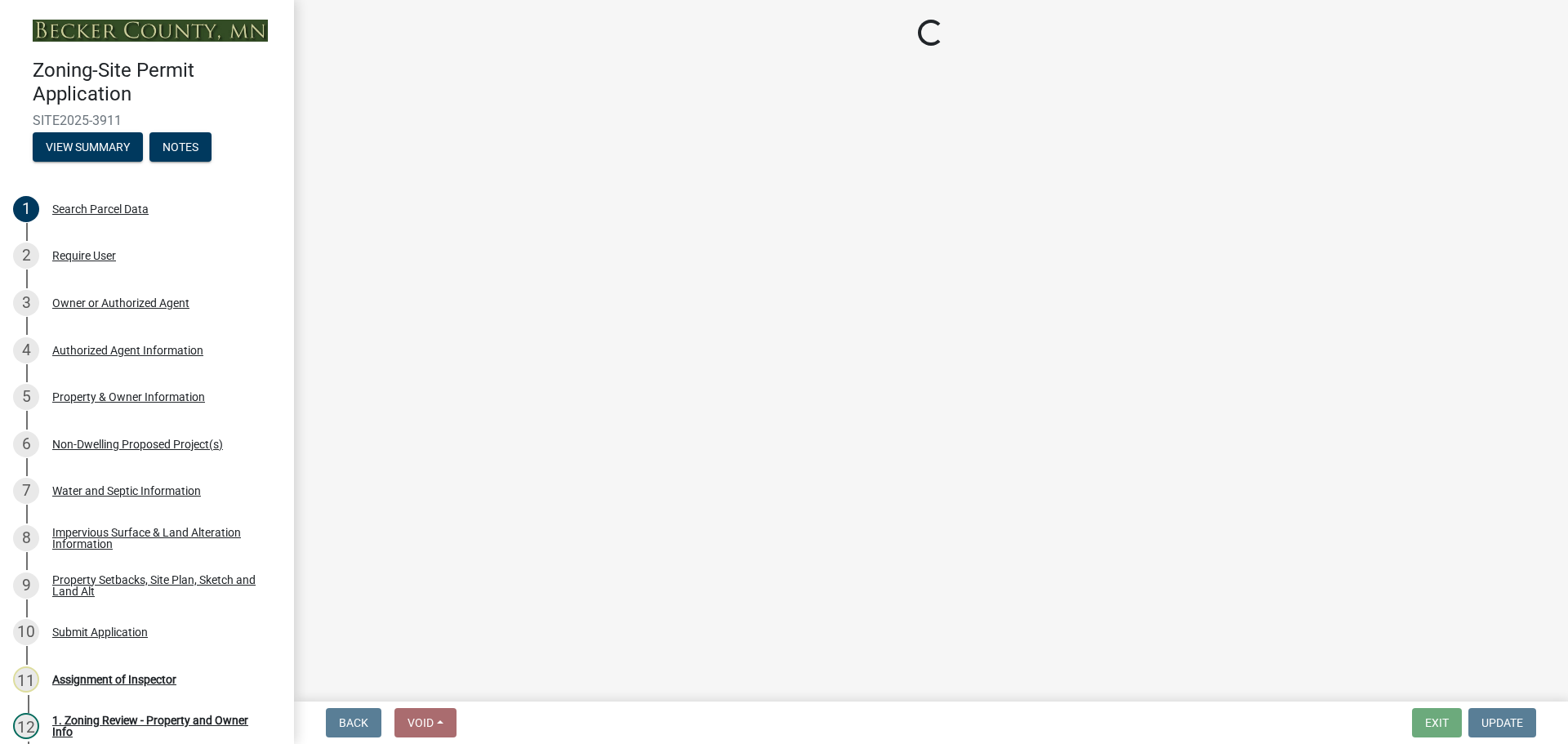
select select "a9a8393f-3c28-47b8-b6d9-84c94641c3fc"
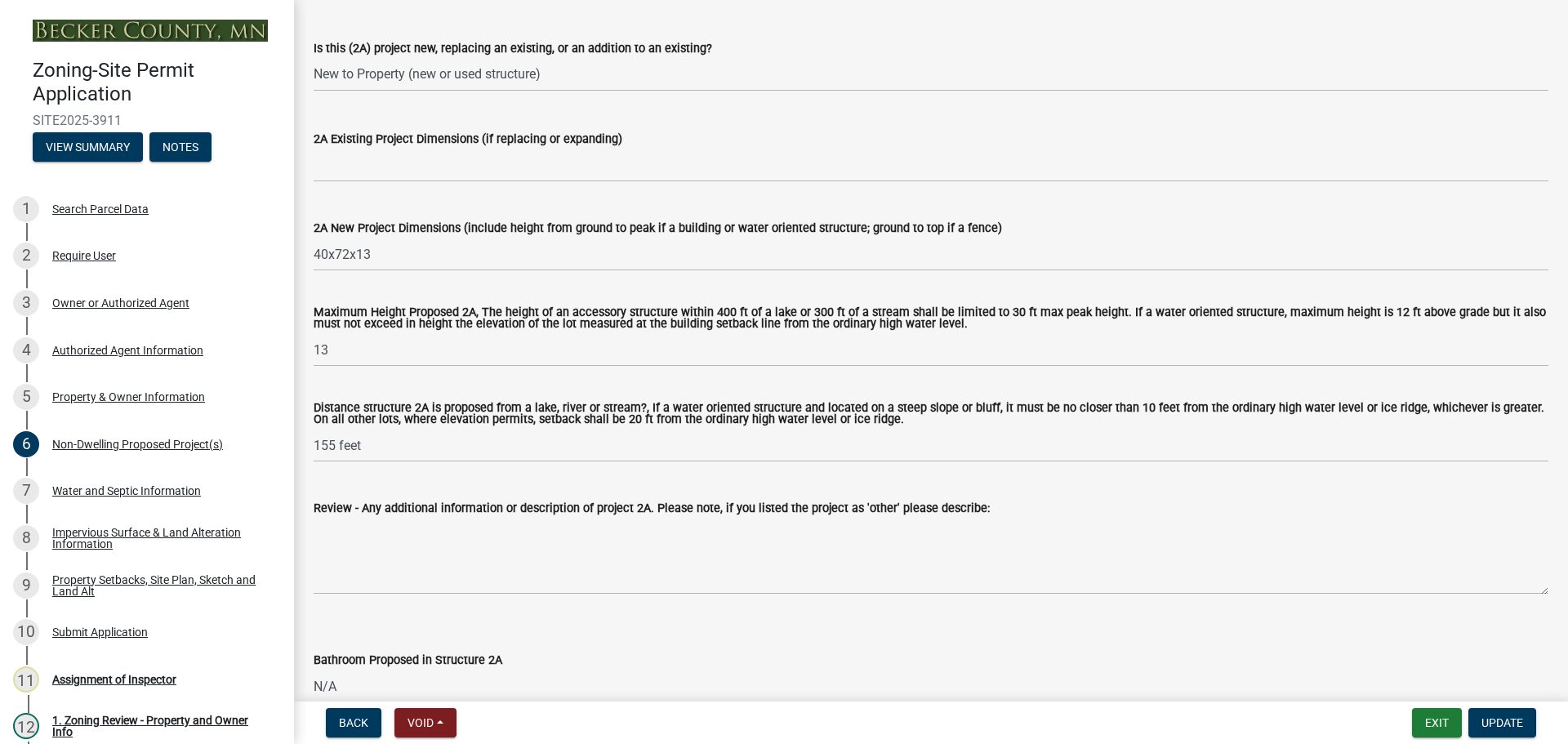
scroll to position [421, 0]
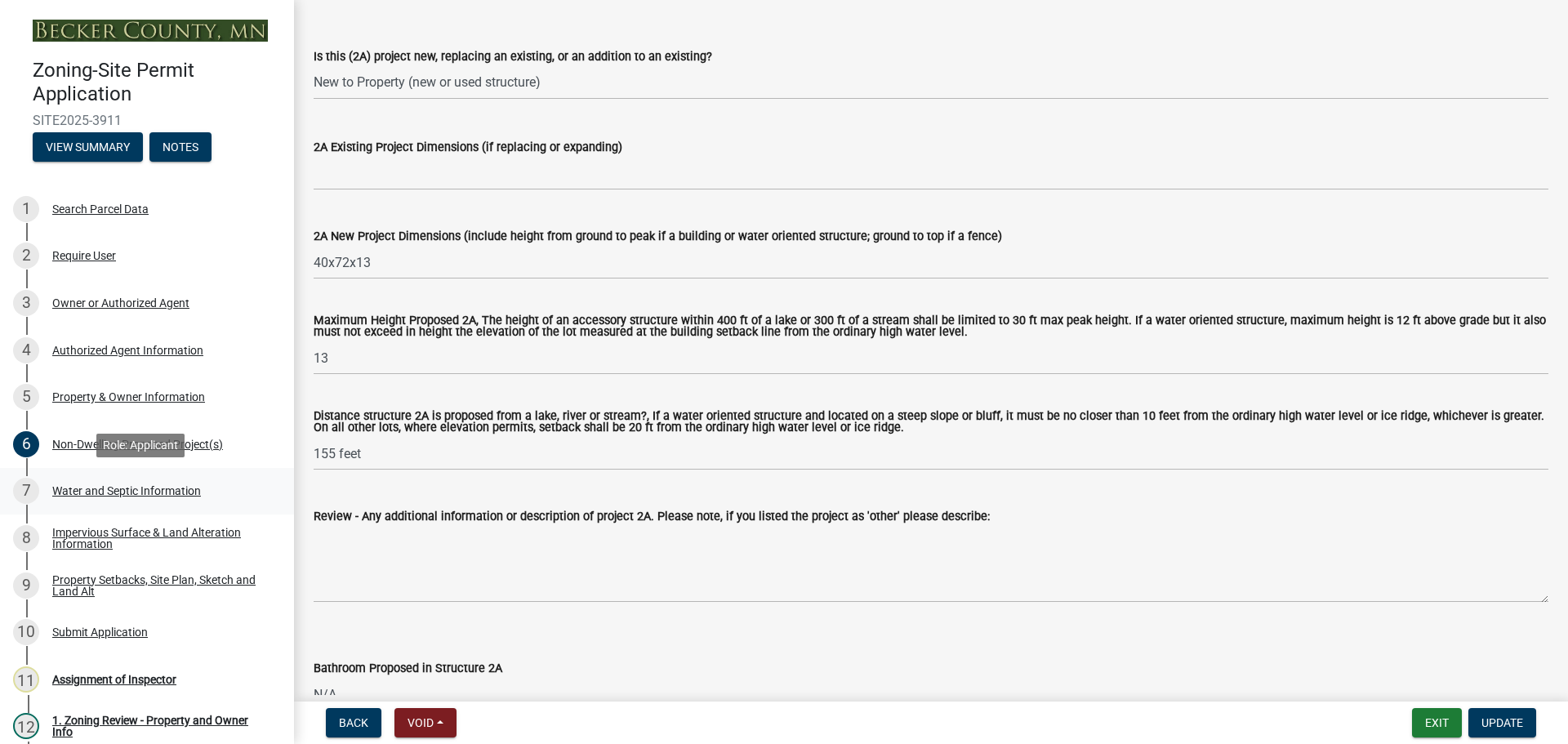
click at [167, 486] on div "Water and Septic Information" at bounding box center [126, 490] width 148 height 11
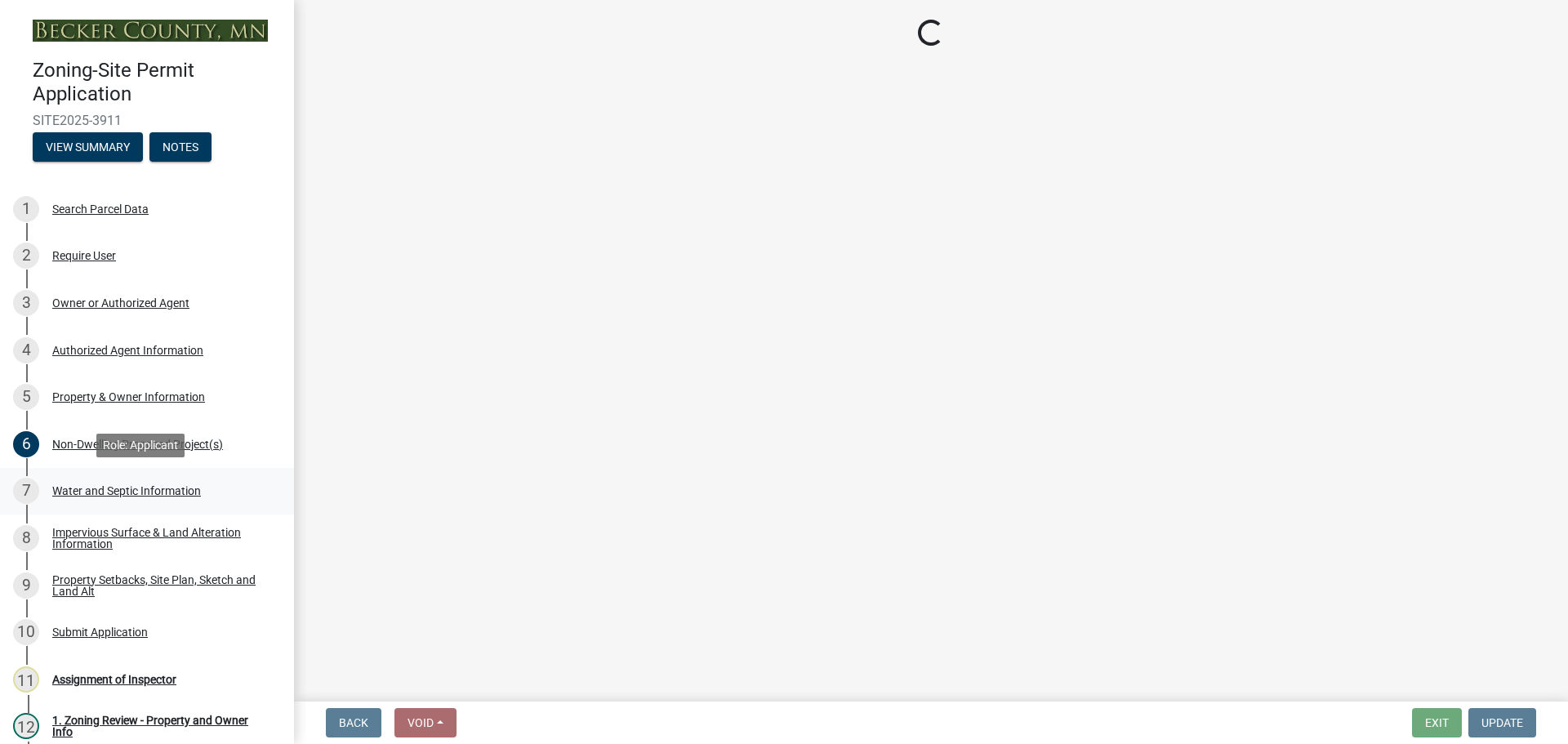
select select "36c179e4-d9bc-4e26-9fa7-a2562bd8114c"
select select "a01a1fb1-1490-43e2-af36-29ac4cf5629f"
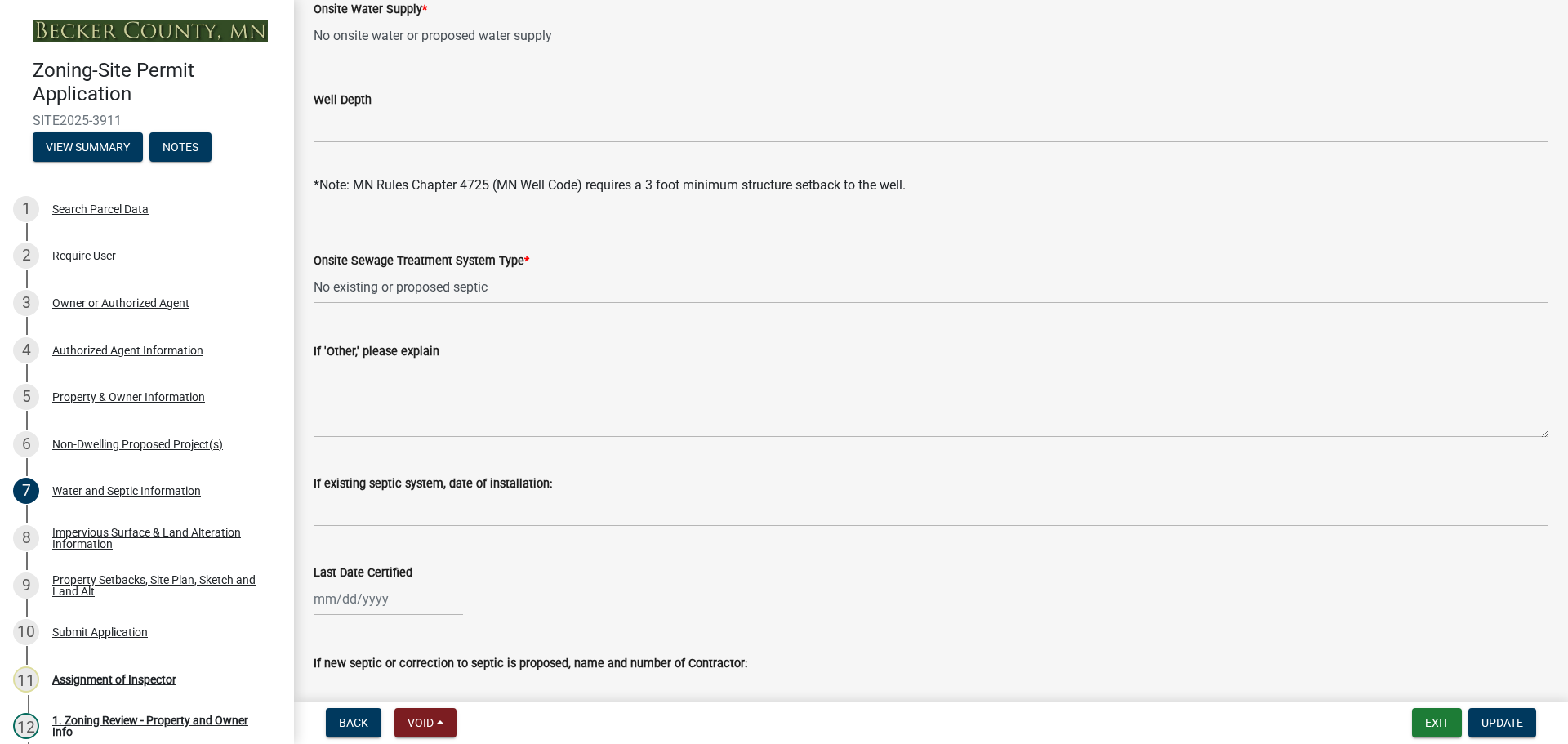
scroll to position [474, 0]
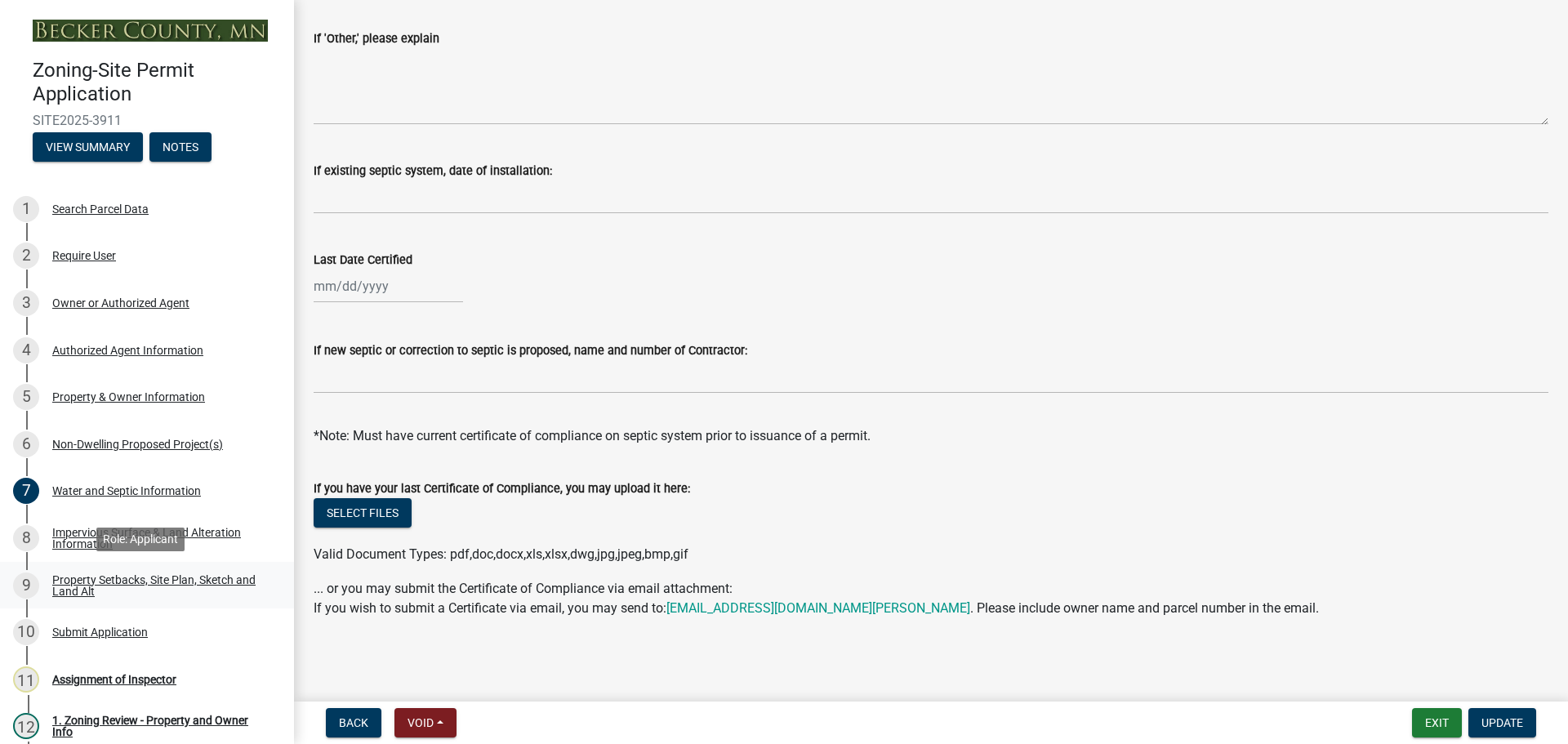
click at [149, 578] on div "Property Setbacks, Site Plan, Sketch and Land Alt" at bounding box center [160, 585] width 215 height 23
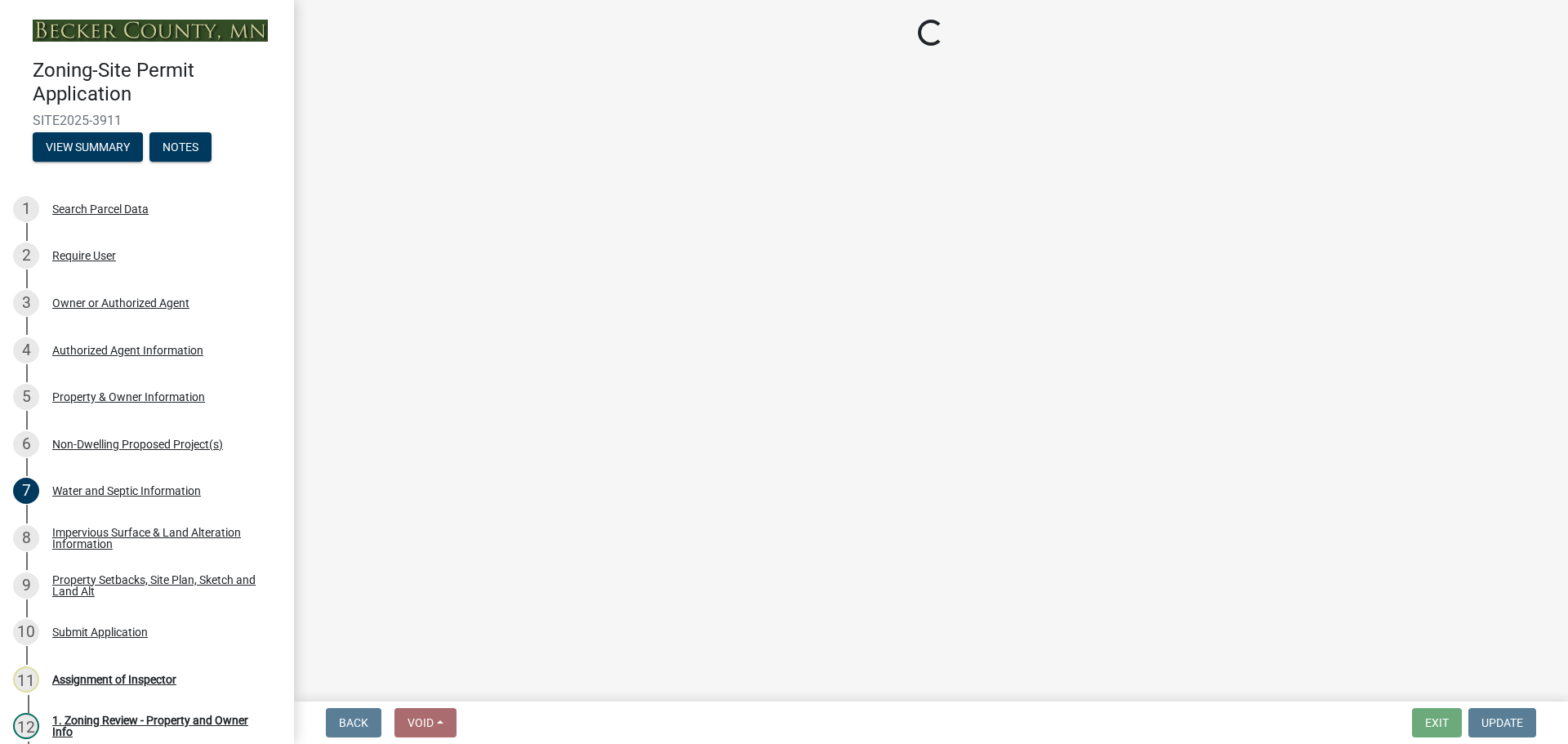
select select "7b13c63f-e699-4112-b373-98fbd28ec536"
select select "8d2cacce-ca19-4d44-985b-0e93690bf18d"
select select "b56a4575-9846-47cf-8067-c59a4853da22"
select select "e8ab2dc3-aa3f-46f3-9b4a-37eb25ad84af"
select select "27b2a8b4-abf6-463e-8c0c-7c5d2b4fe26f"
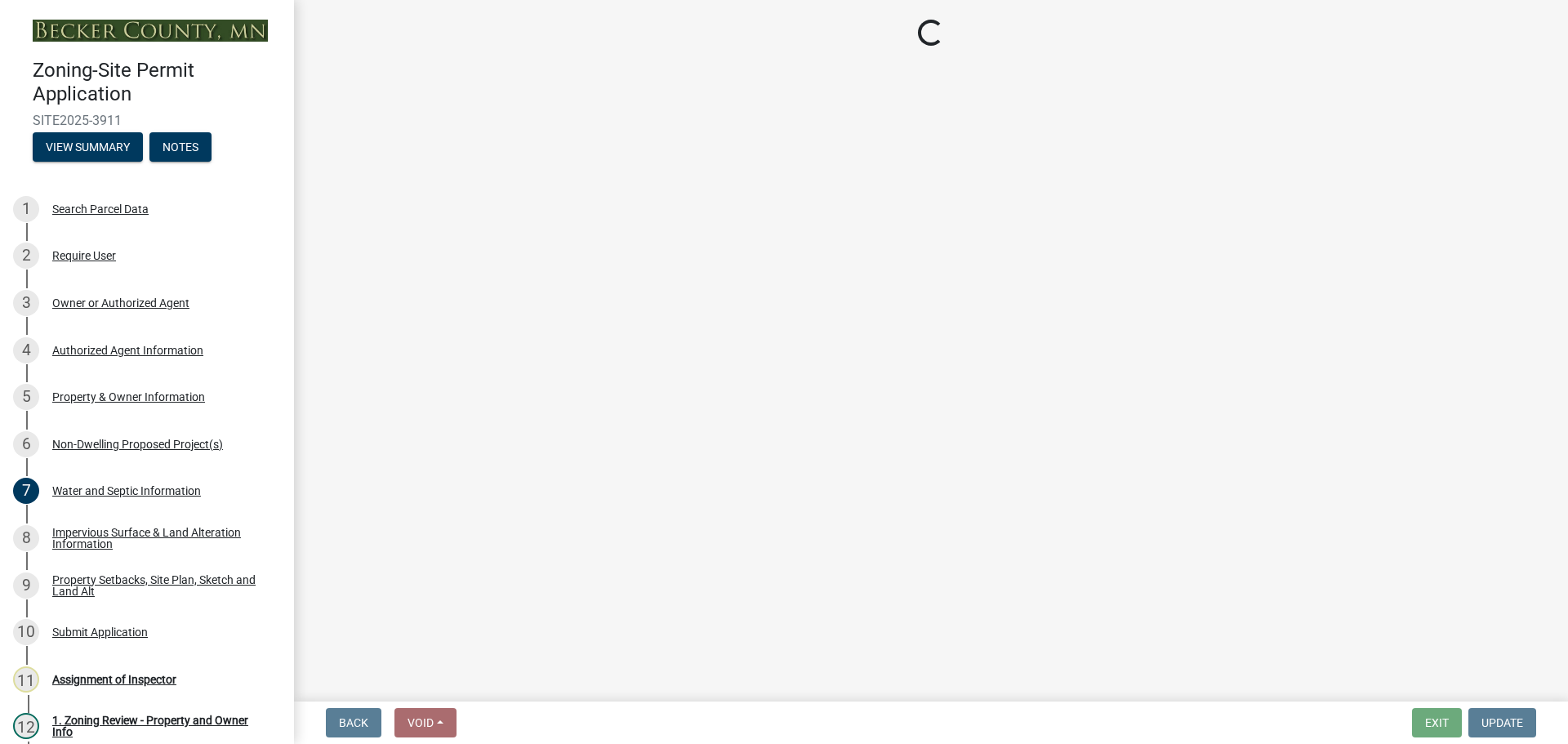
select select "5ad4ab64-b44e-481c-9000-9e5907aa74e1"
select select "e019de12-4845-45f2-ad10-5fb76eee0e55"
select select "288143c3-cc30-40f5-bb2a-2522511345b2"
select select "1c6b2b2e-439c-462d-bb45-b31f31c95a9c"
select select "19d13e65-c93d-443e-910a-7a17299544cc"
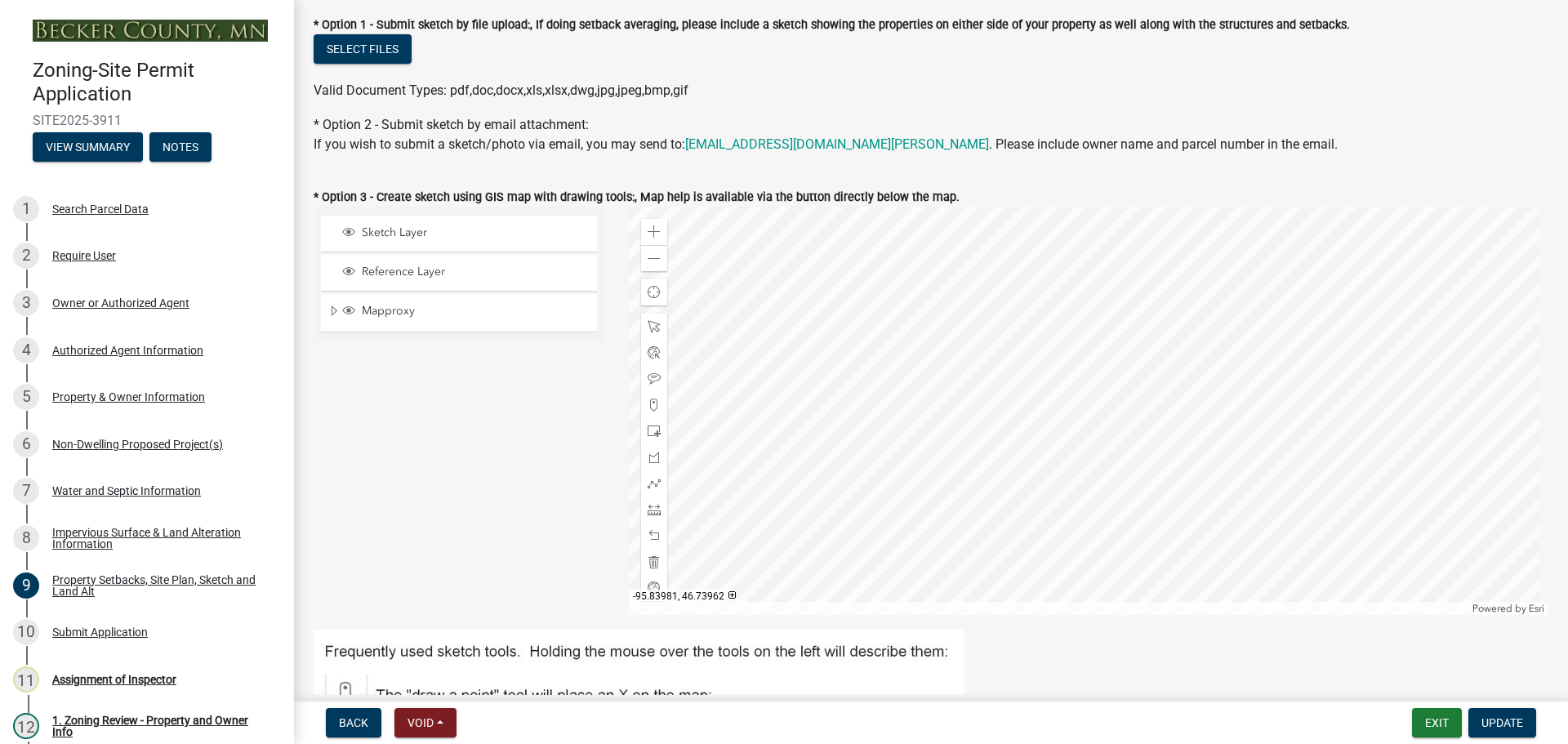
scroll to position [327, 0]
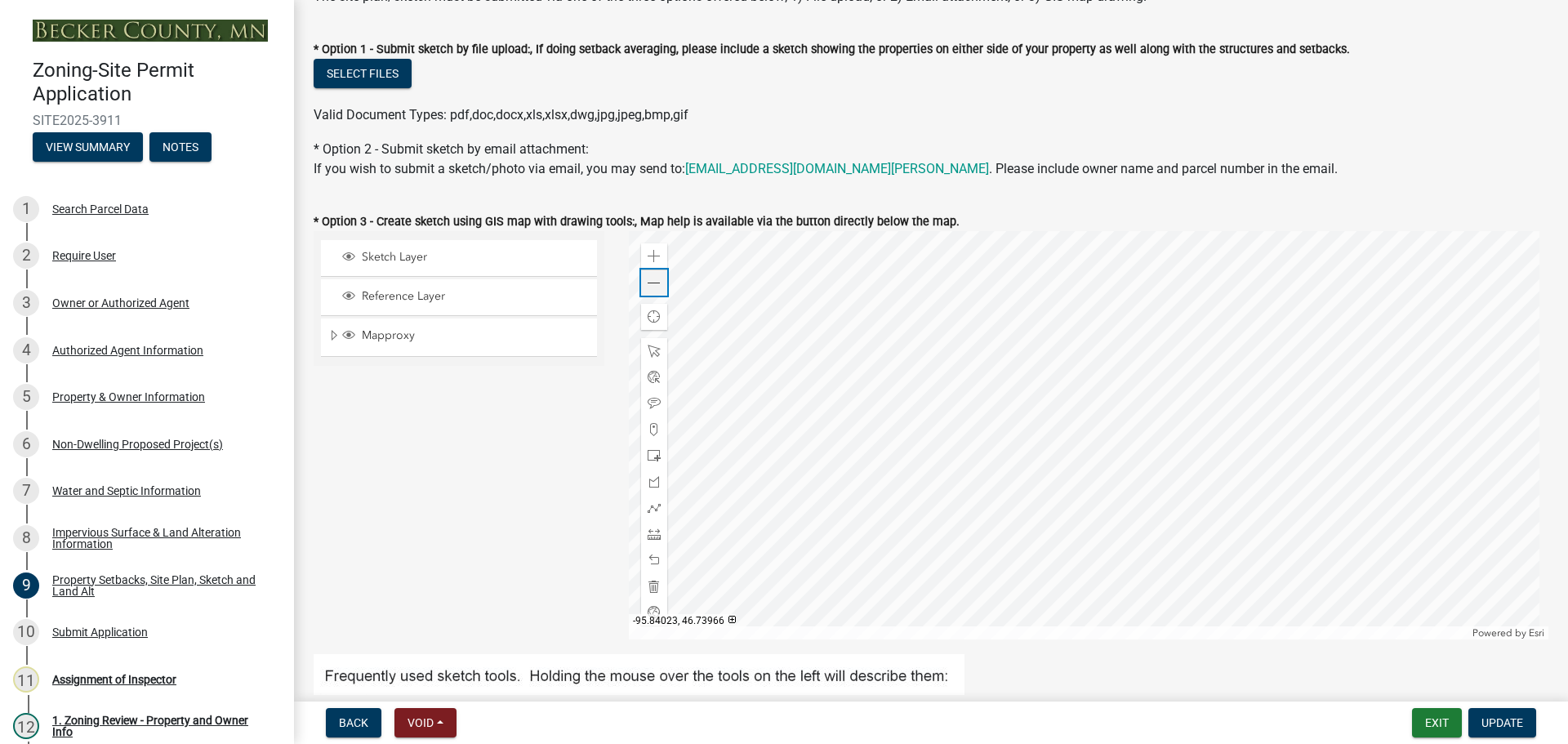
click at [651, 281] on span at bounding box center [654, 283] width 13 height 13
click at [819, 419] on div at bounding box center [1089, 435] width 921 height 408
click at [648, 531] on span at bounding box center [654, 534] width 13 height 13
click at [723, 578] on div at bounding box center [1089, 435] width 921 height 408
click at [874, 498] on div at bounding box center [1089, 435] width 921 height 408
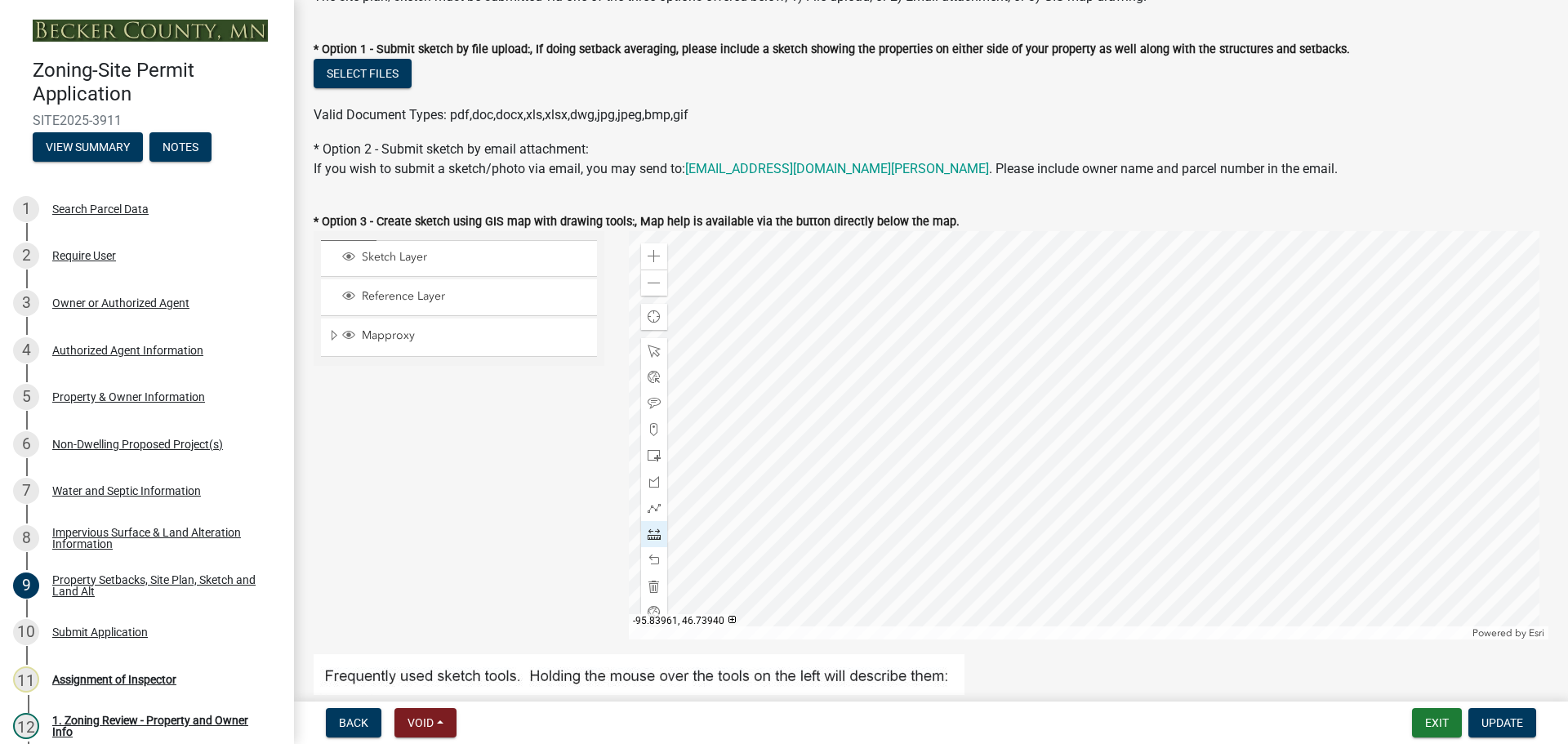
click at [874, 498] on div at bounding box center [1089, 435] width 921 height 408
click at [1269, 296] on div at bounding box center [1089, 435] width 921 height 408
click at [962, 454] on div at bounding box center [1089, 435] width 921 height 408
click at [961, 516] on div at bounding box center [1089, 435] width 921 height 408
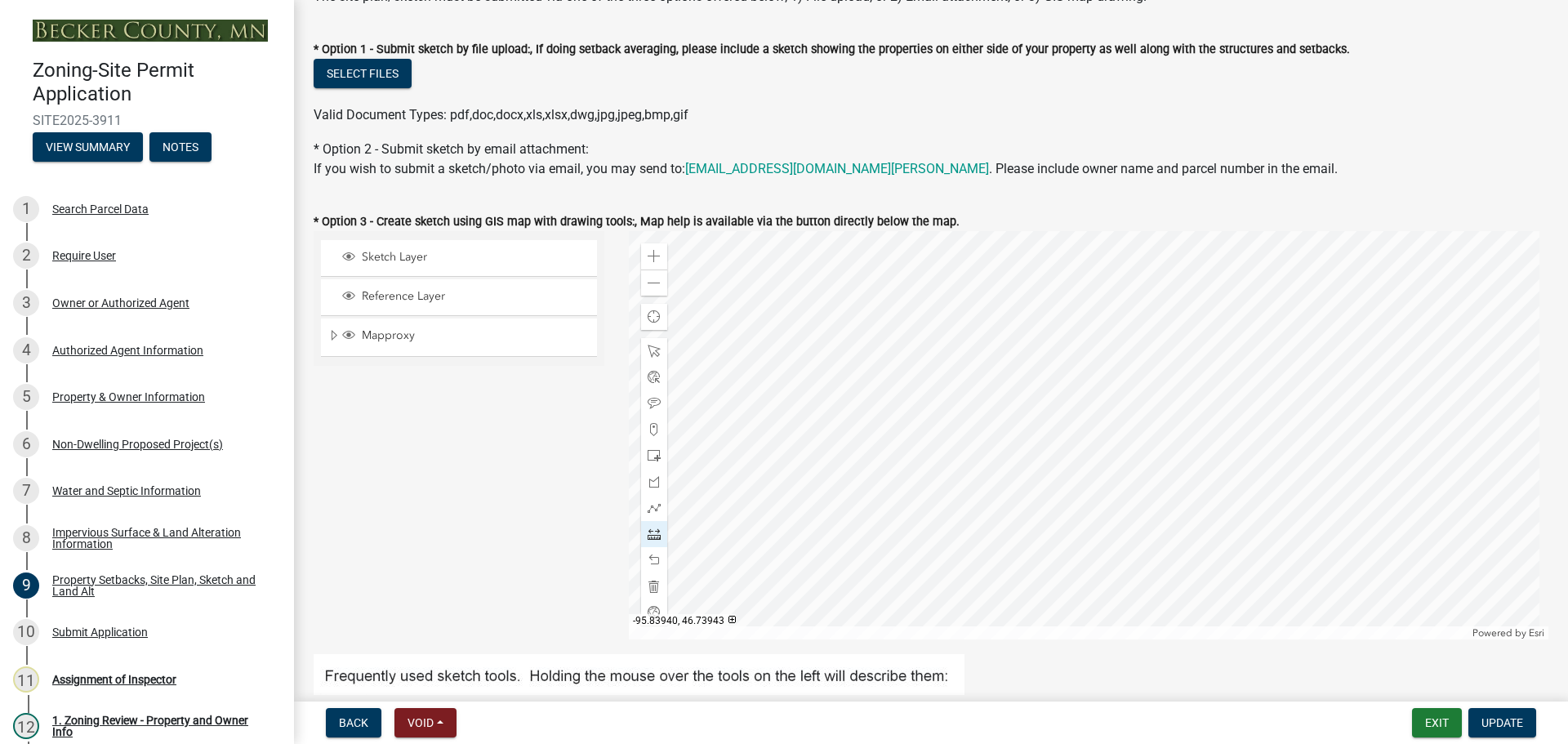
click at [938, 484] on div at bounding box center [1089, 435] width 921 height 408
click at [82, 203] on div "Search Parcel Data" at bounding box center [100, 209] width 96 height 11
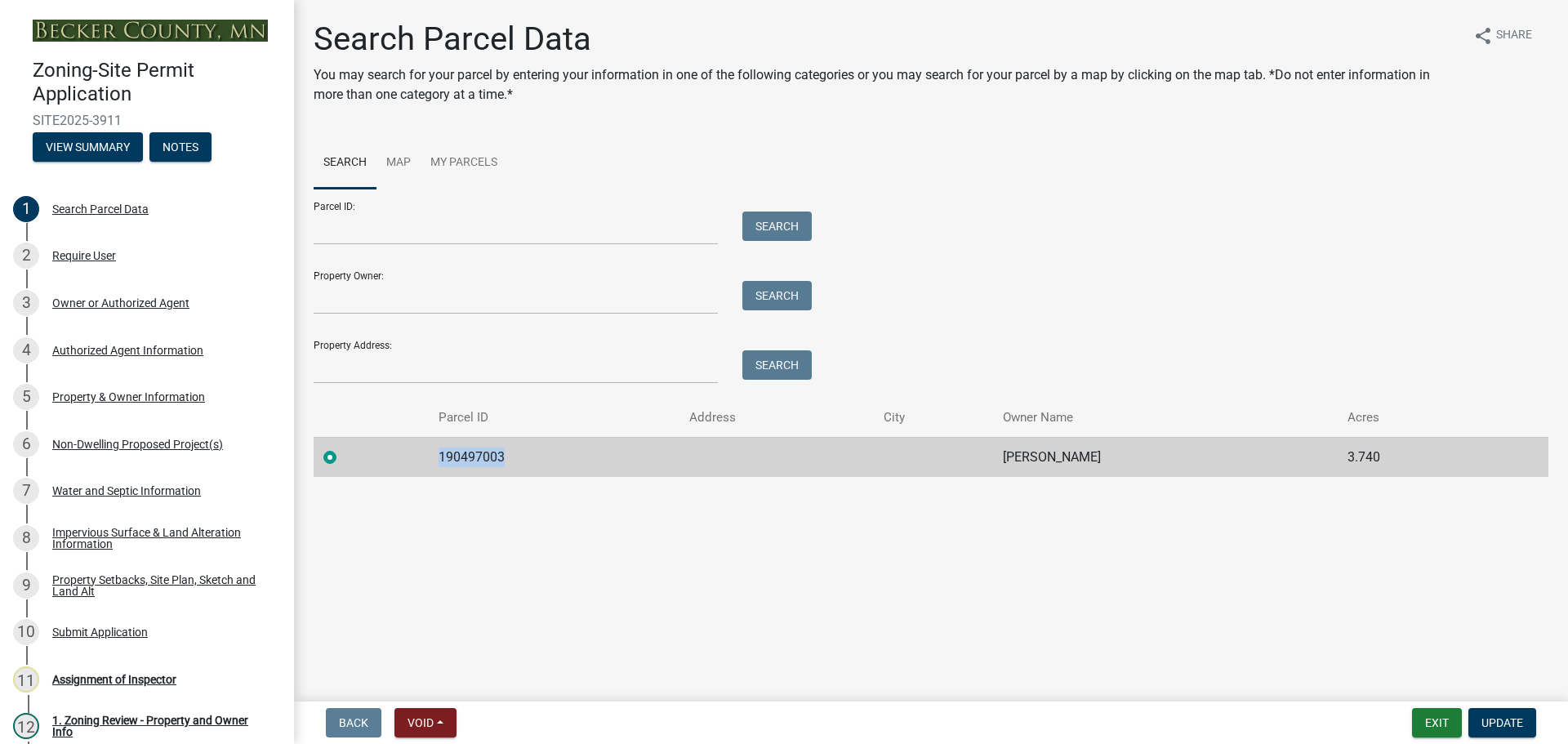
drag, startPoint x: 510, startPoint y: 451, endPoint x: 434, endPoint y: 441, distance: 76.7
click at [434, 441] on td "190497003" at bounding box center [554, 457] width 251 height 40
copy td "190497003"
click at [160, 576] on div "Property Setbacks, Site Plan, Sketch and Land Alt" at bounding box center [160, 585] width 215 height 23
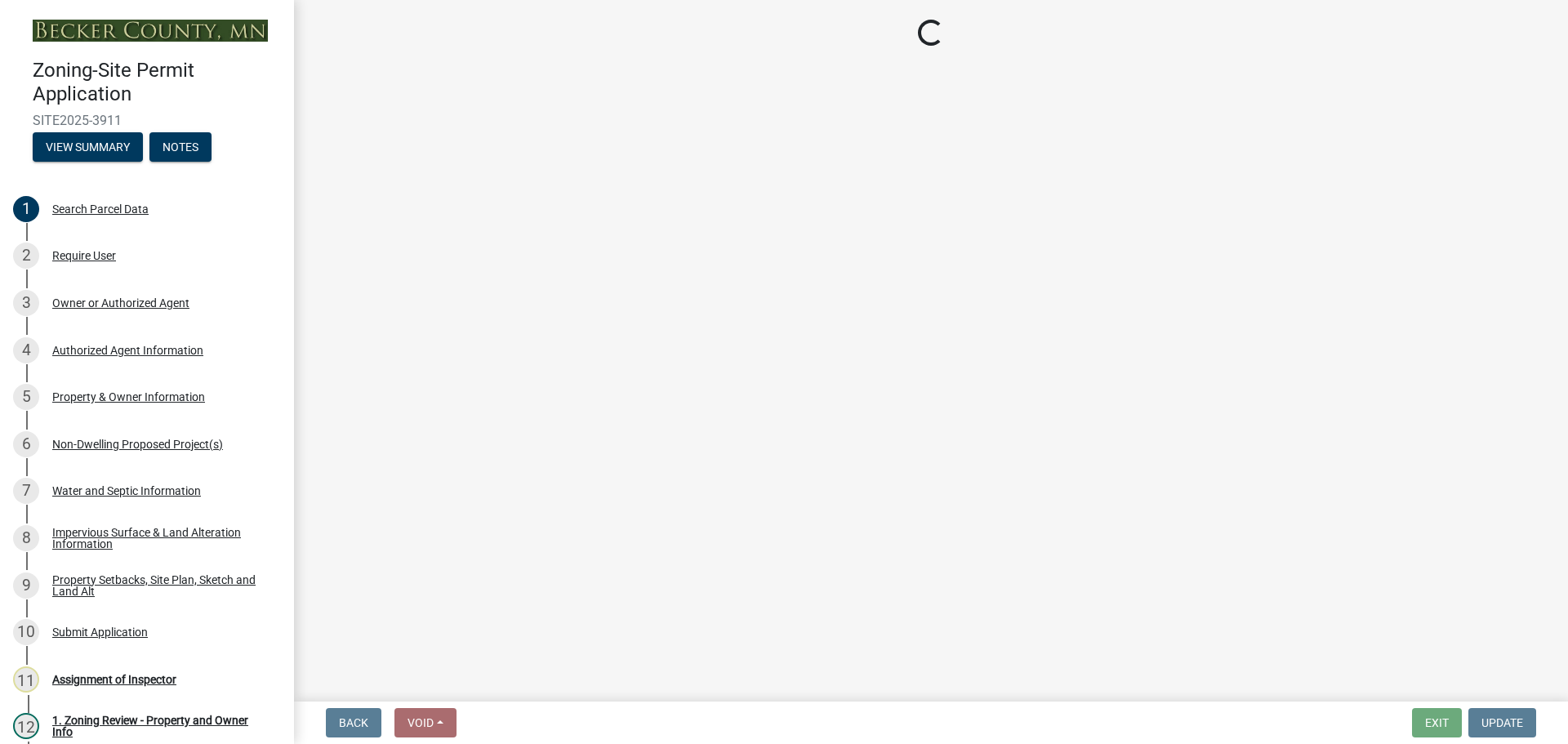
select select "7b13c63f-e699-4112-b373-98fbd28ec536"
select select "8d2cacce-ca19-4d44-985b-0e93690bf18d"
select select "b56a4575-9846-47cf-8067-c59a4853da22"
select select "e8ab2dc3-aa3f-46f3-9b4a-37eb25ad84af"
select select "27b2a8b4-abf6-463e-8c0c-7c5d2b4fe26f"
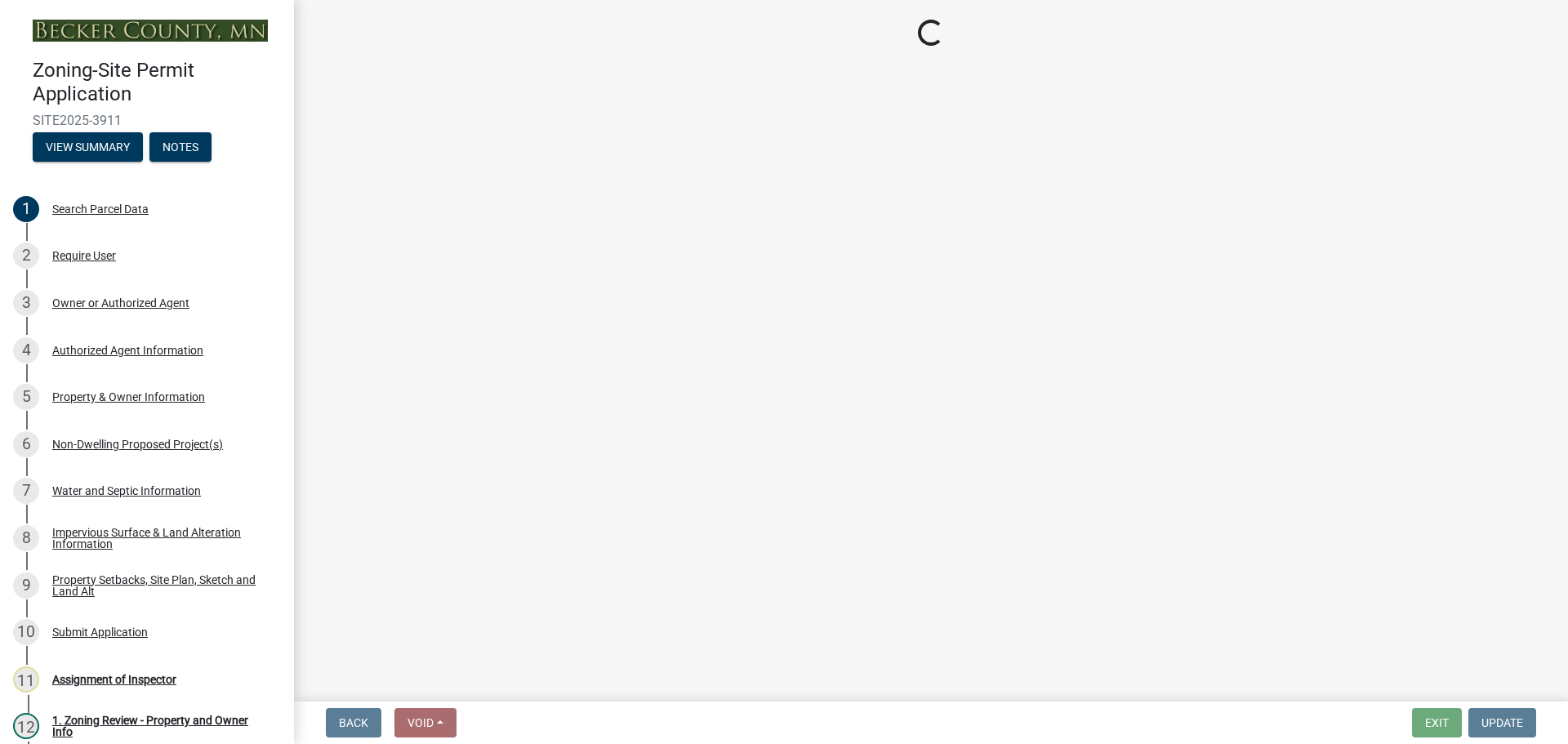
select select "5ad4ab64-b44e-481c-9000-9e5907aa74e1"
select select "e019de12-4845-45f2-ad10-5fb76eee0e55"
select select "288143c3-cc30-40f5-bb2a-2522511345b2"
select select "1c6b2b2e-439c-462d-bb45-b31f31c95a9c"
select select "19d13e65-c93d-443e-910a-7a17299544cc"
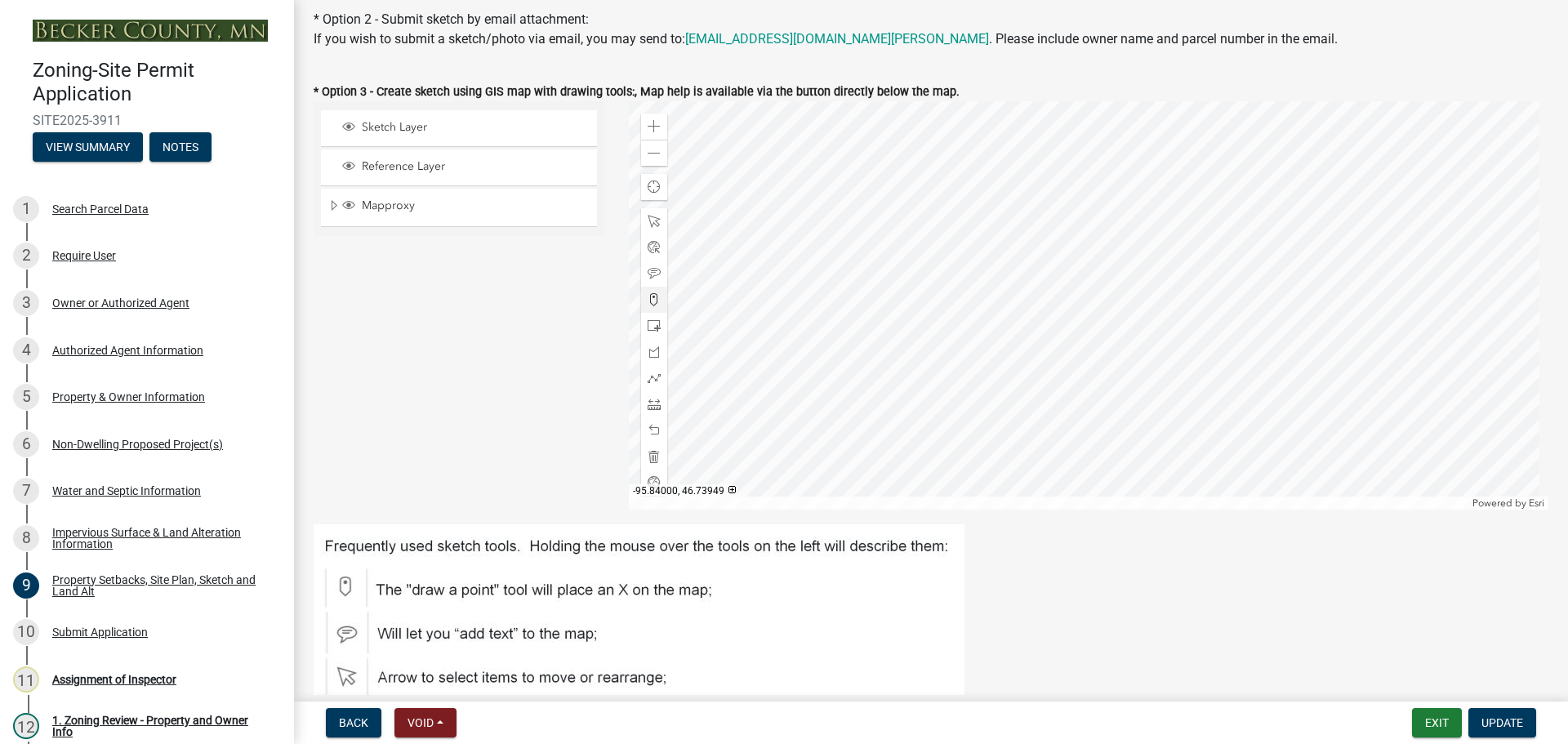
scroll to position [408, 0]
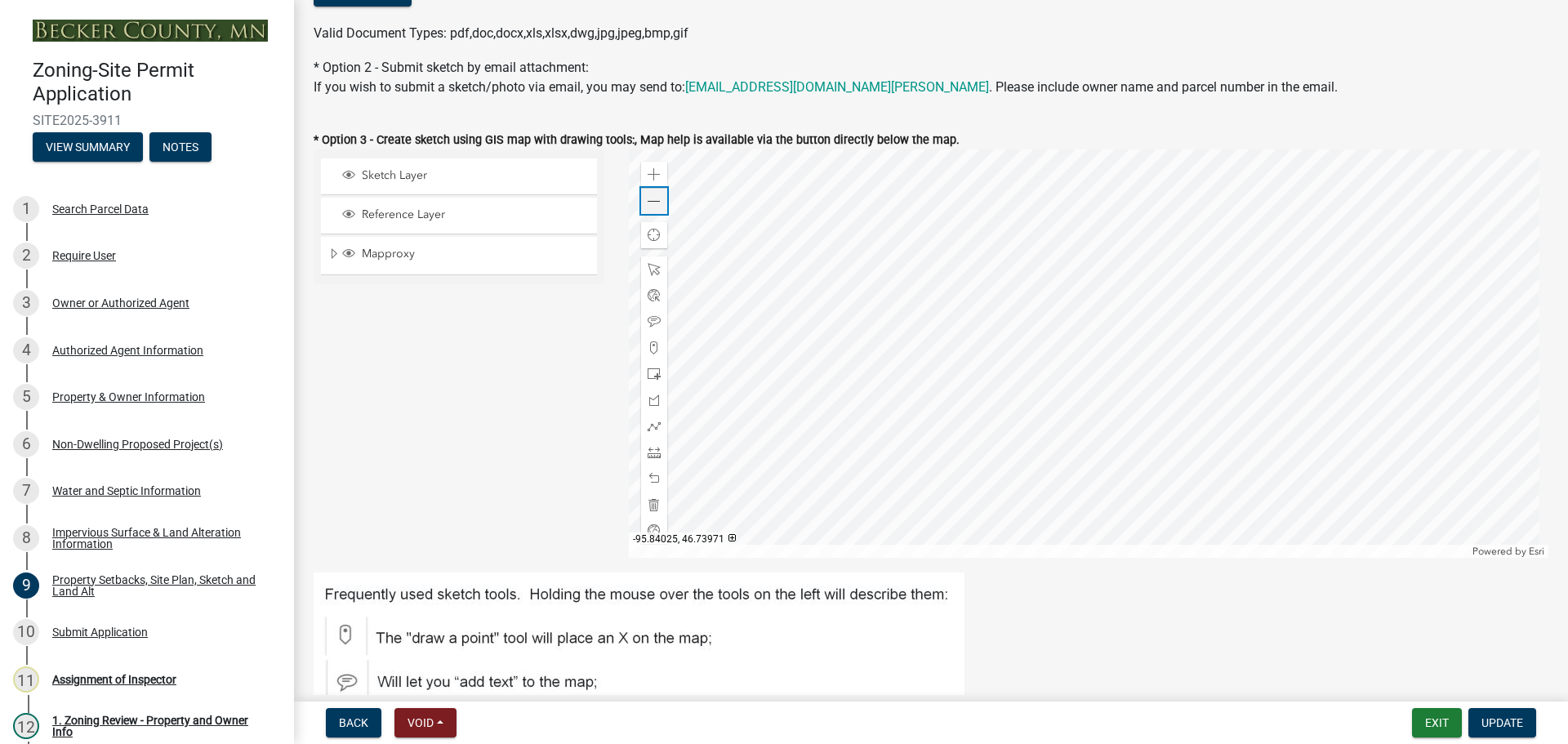
click at [641, 190] on div "Zoom out" at bounding box center [654, 201] width 26 height 26
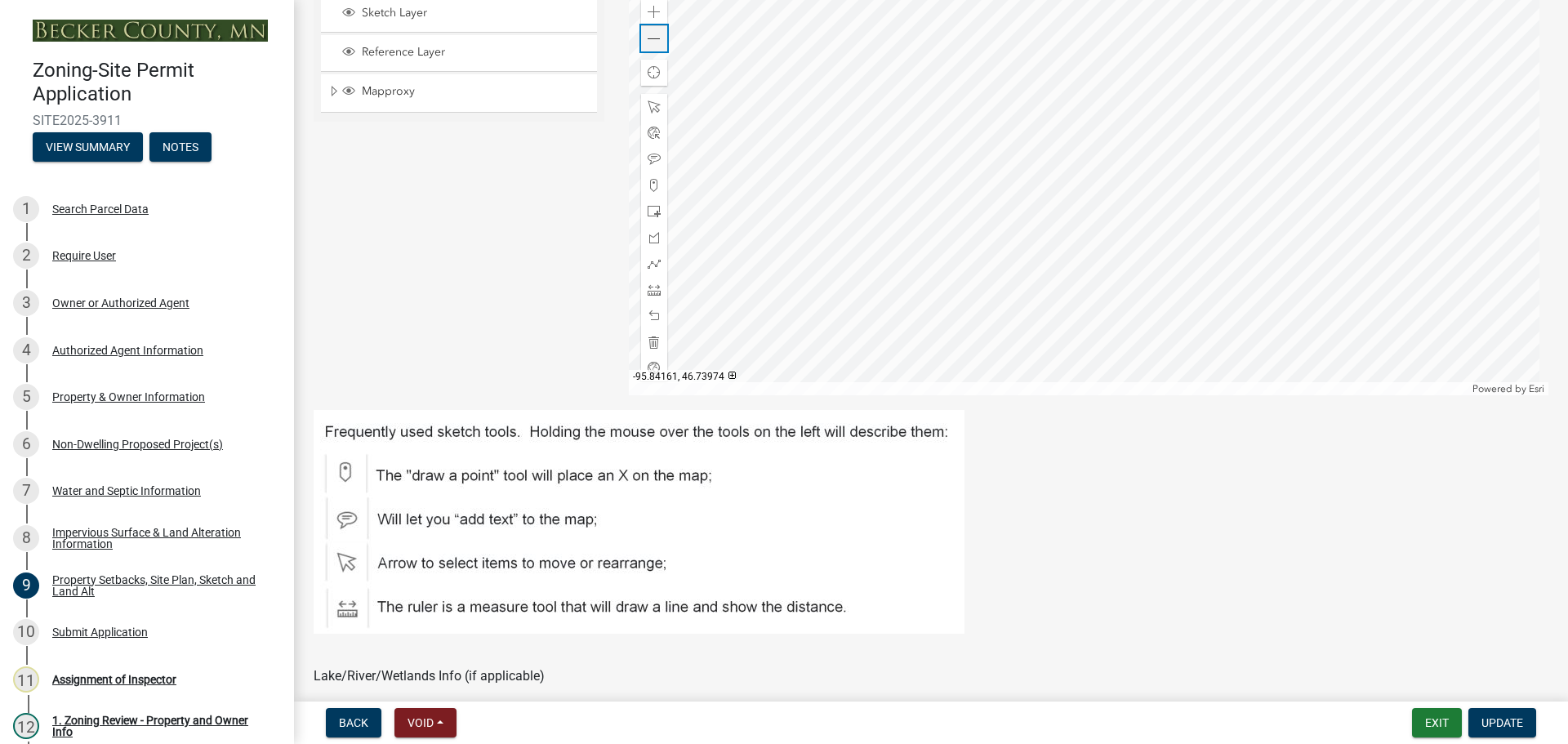
scroll to position [572, 0]
click at [858, 235] on div at bounding box center [1089, 191] width 921 height 408
click at [727, 127] on div at bounding box center [1089, 191] width 921 height 408
click at [893, 317] on div at bounding box center [1089, 191] width 921 height 408
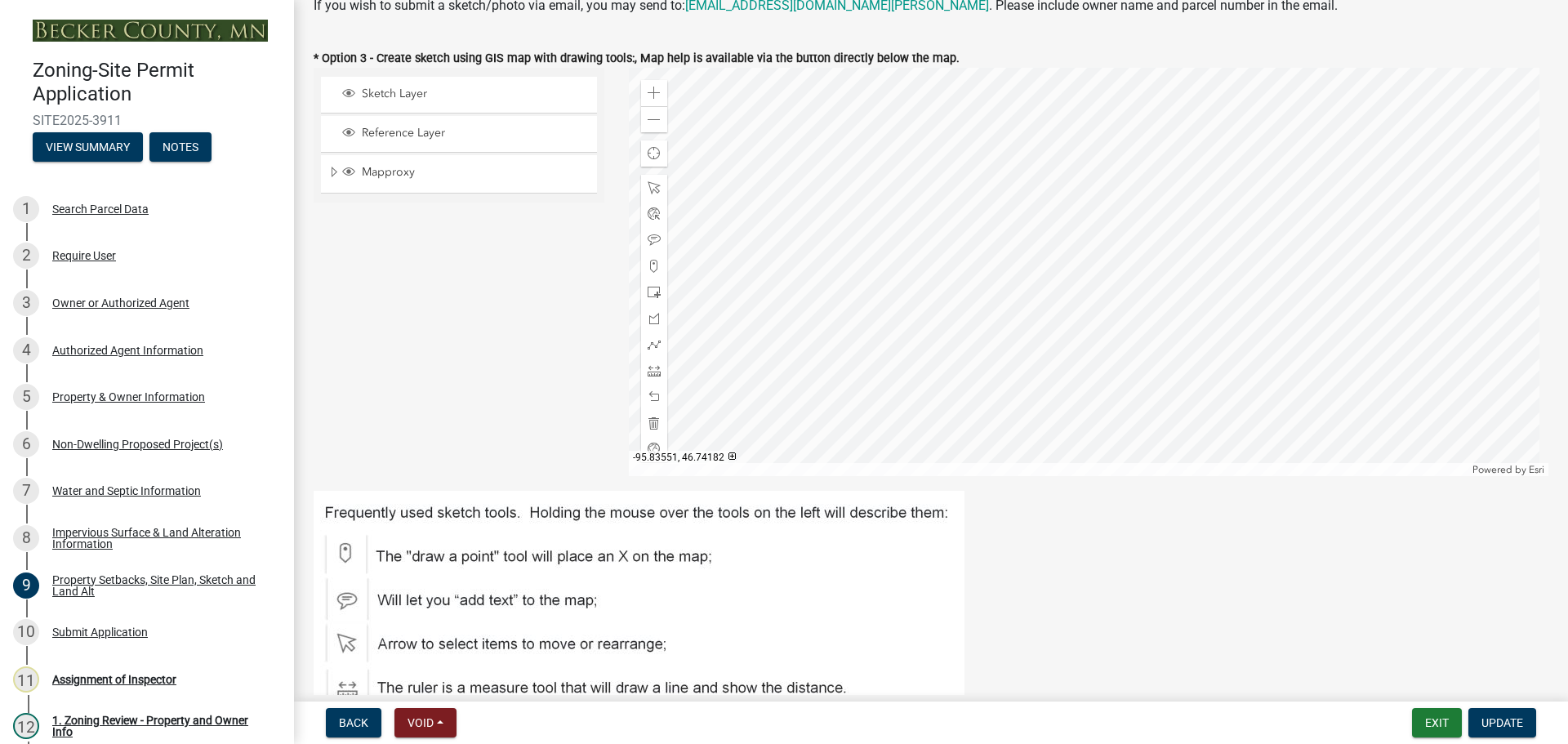
click at [998, 259] on div at bounding box center [1089, 272] width 921 height 408
click at [889, 259] on div at bounding box center [1089, 272] width 921 height 408
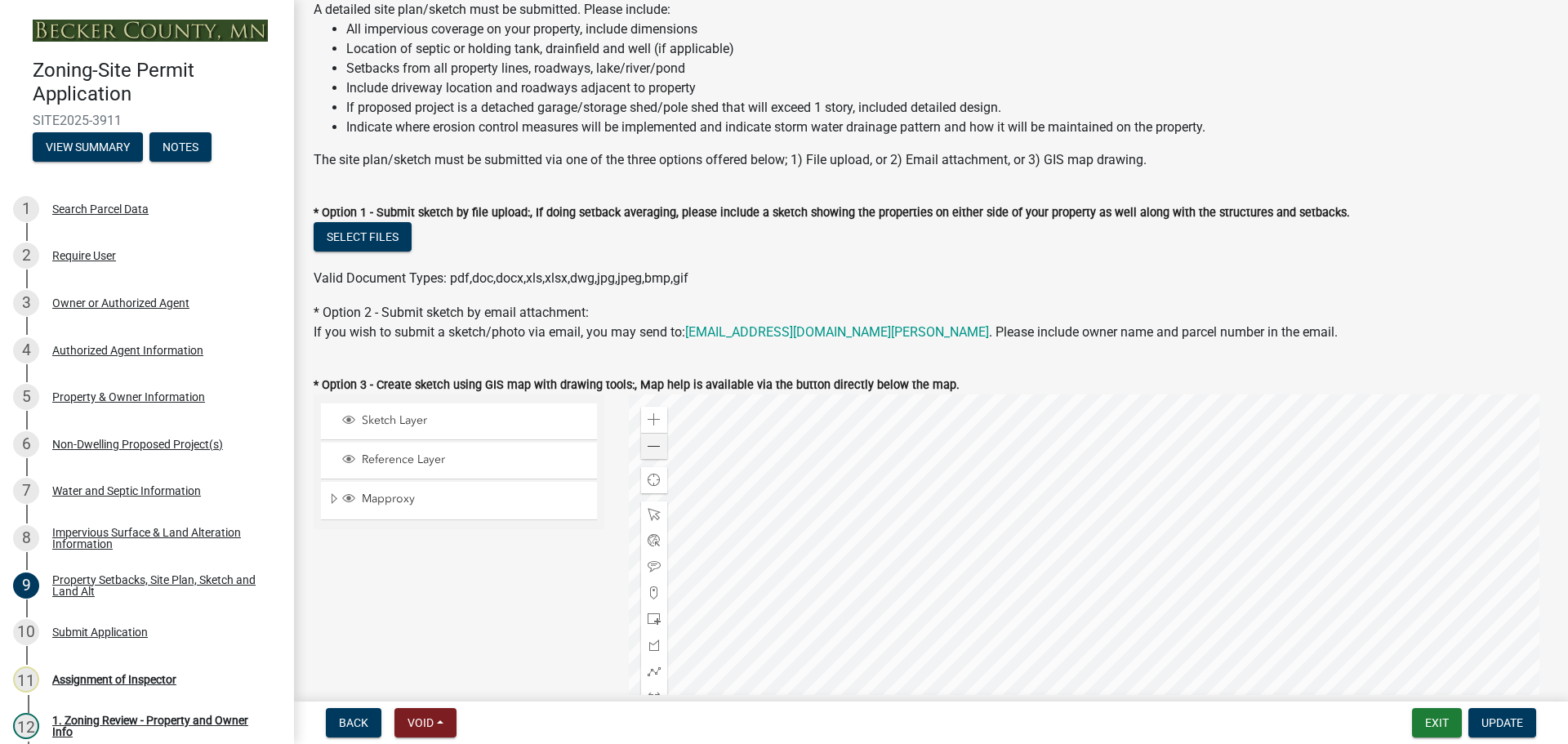
scroll to position [0, 0]
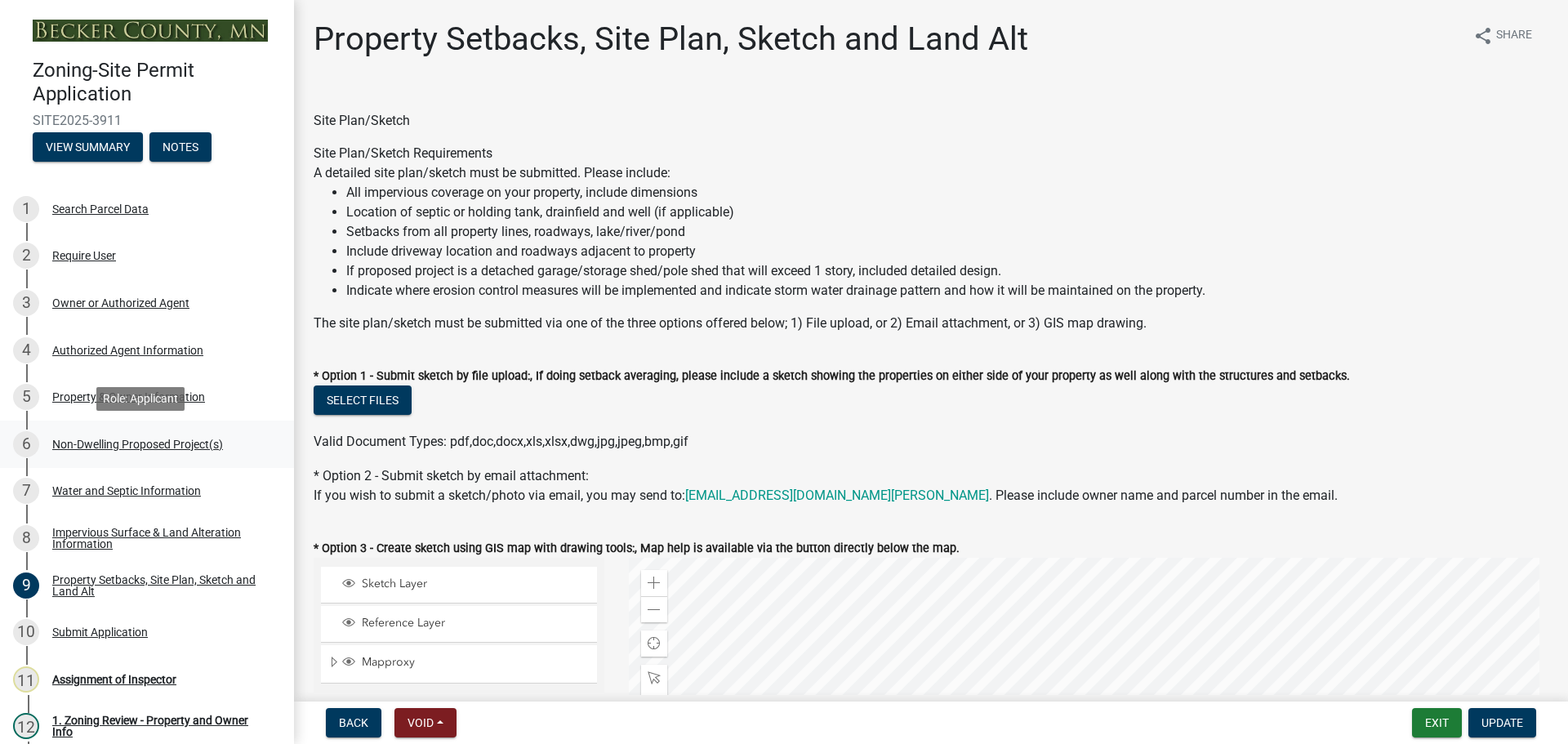
click at [141, 439] on div "Non-Dwelling Proposed Project(s)" at bounding box center [137, 444] width 171 height 11
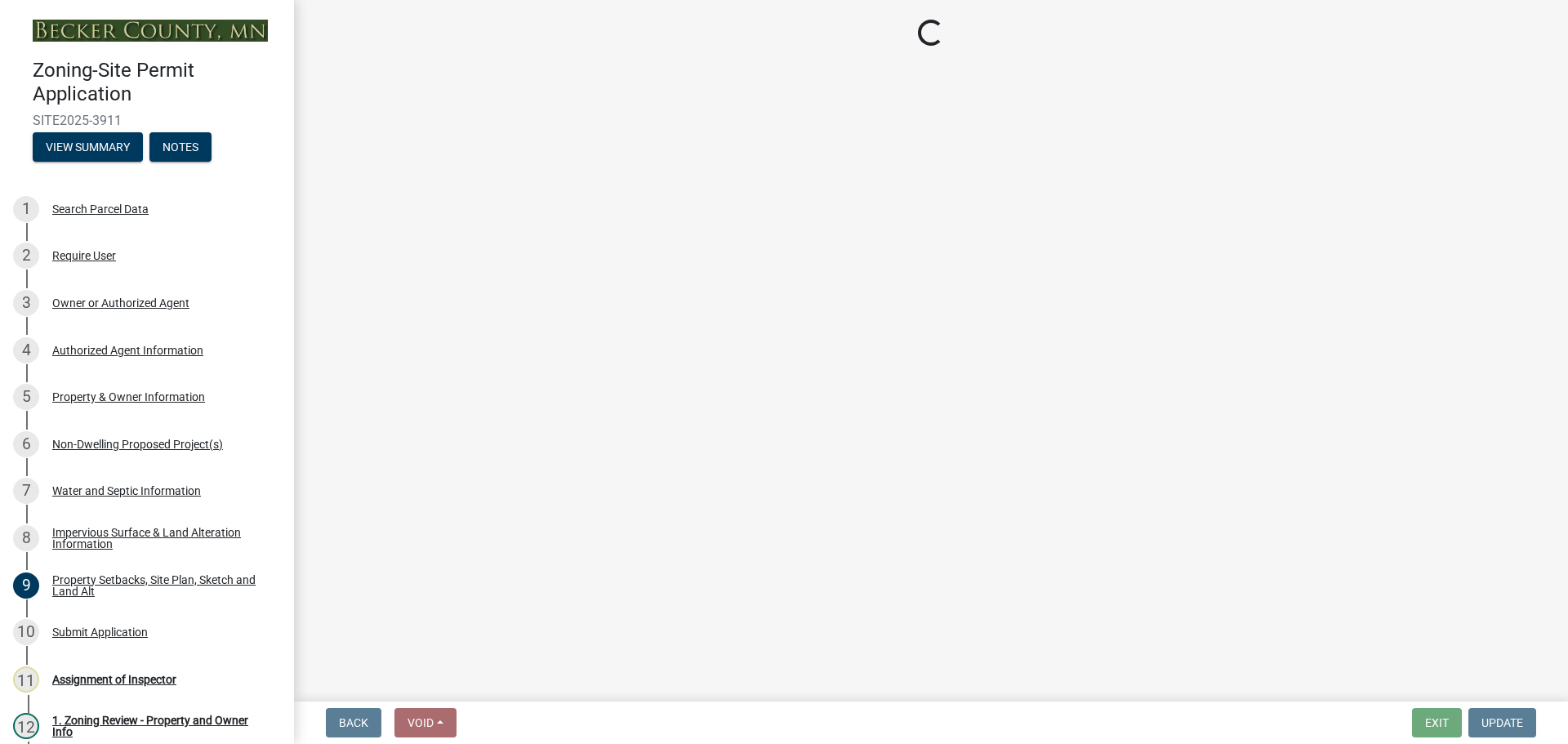
select select "273652f8-2357-47c0-90cc-77e373caeeb7"
select select "3a2d96d3-fd69-4ed9-bae4-7a5aa03a7e58"
select select "6094bfe3-a997-46d7-8224-ceb3abf7e49e"
select select "ae391dbd-f41d-43ca-bdf1-092bd9136923"
select select "258cbdbc-8629-455d-9fed-6a57bf82144e"
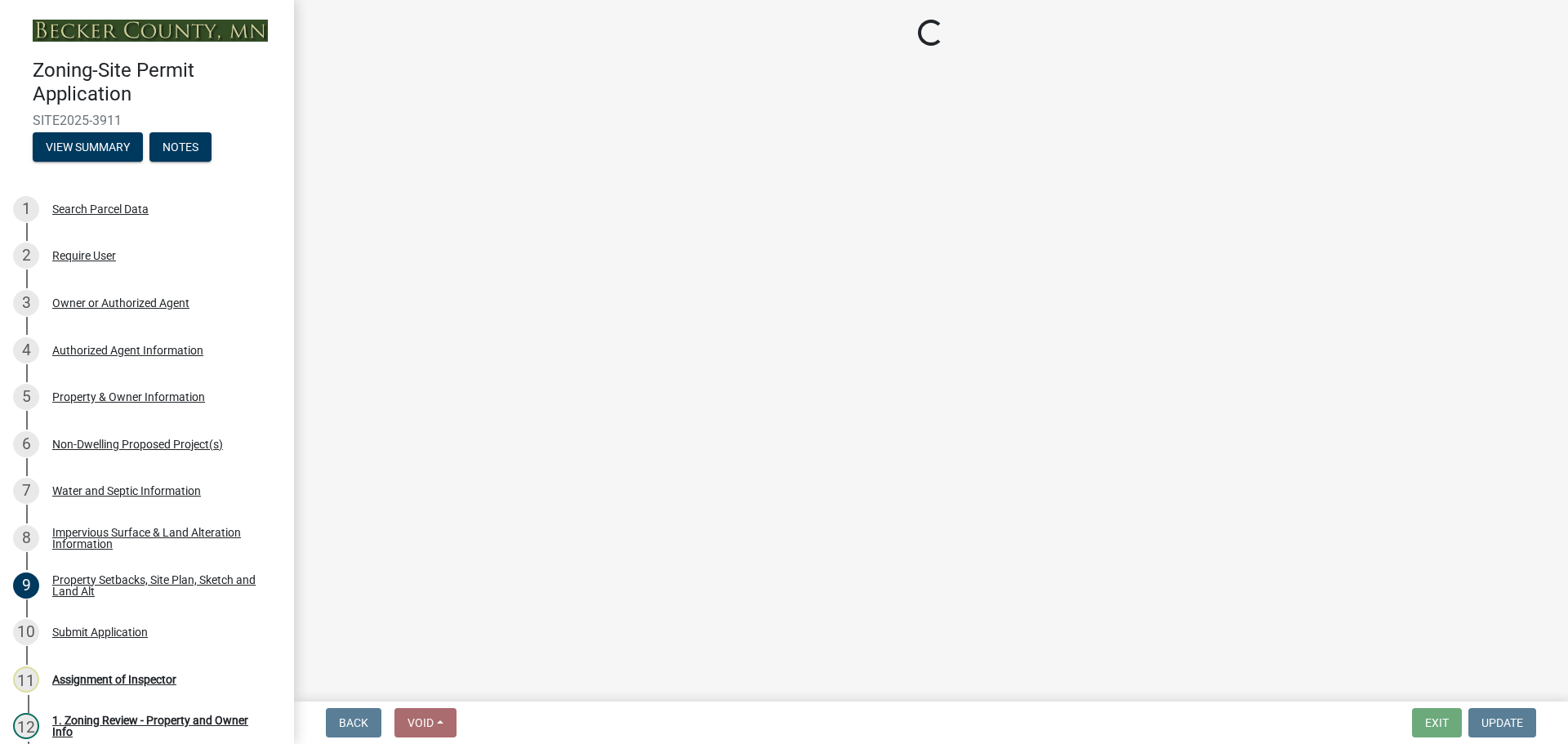
select select "a9a8393f-3c28-47b8-b6d9-84c94641c3fc"
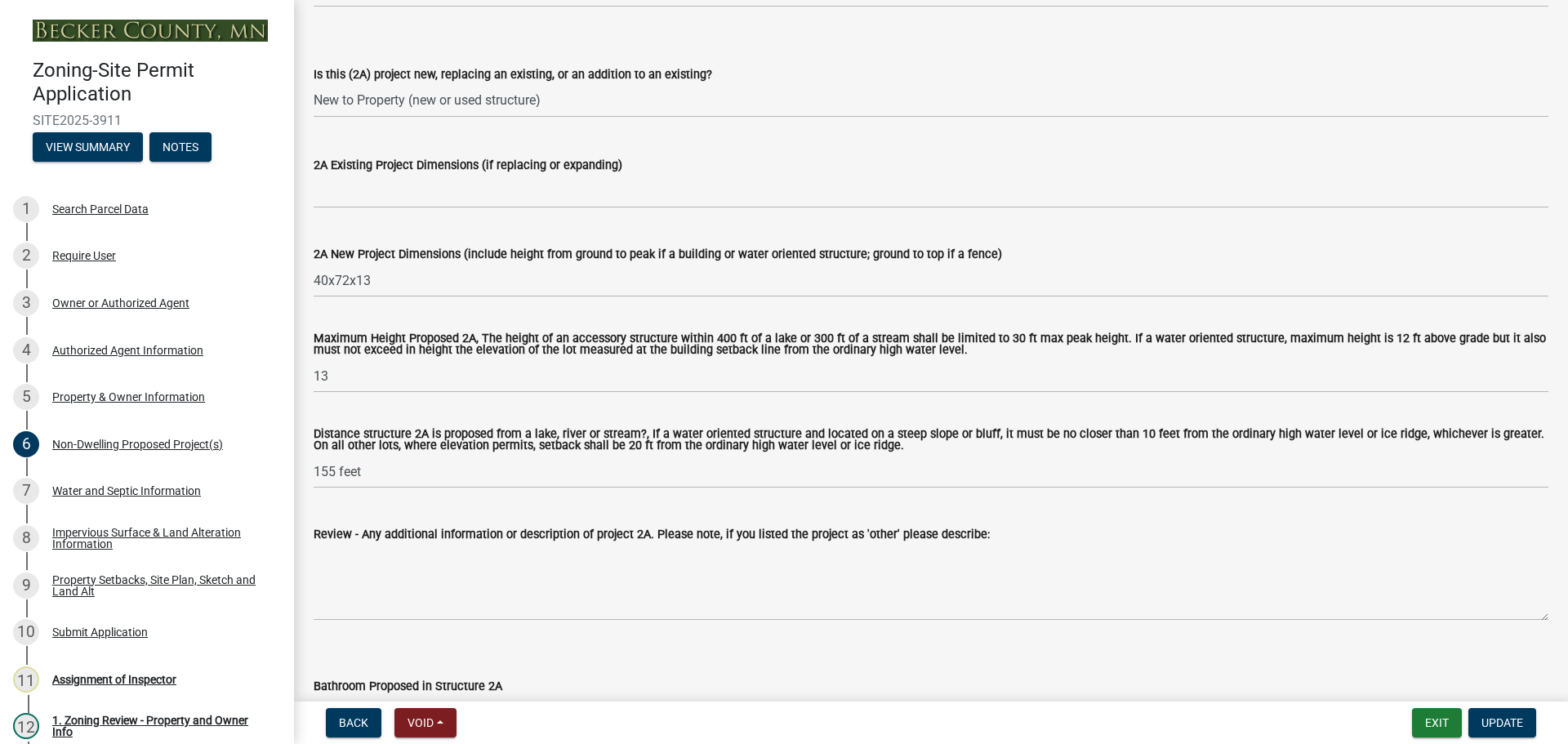
scroll to position [408, 0]
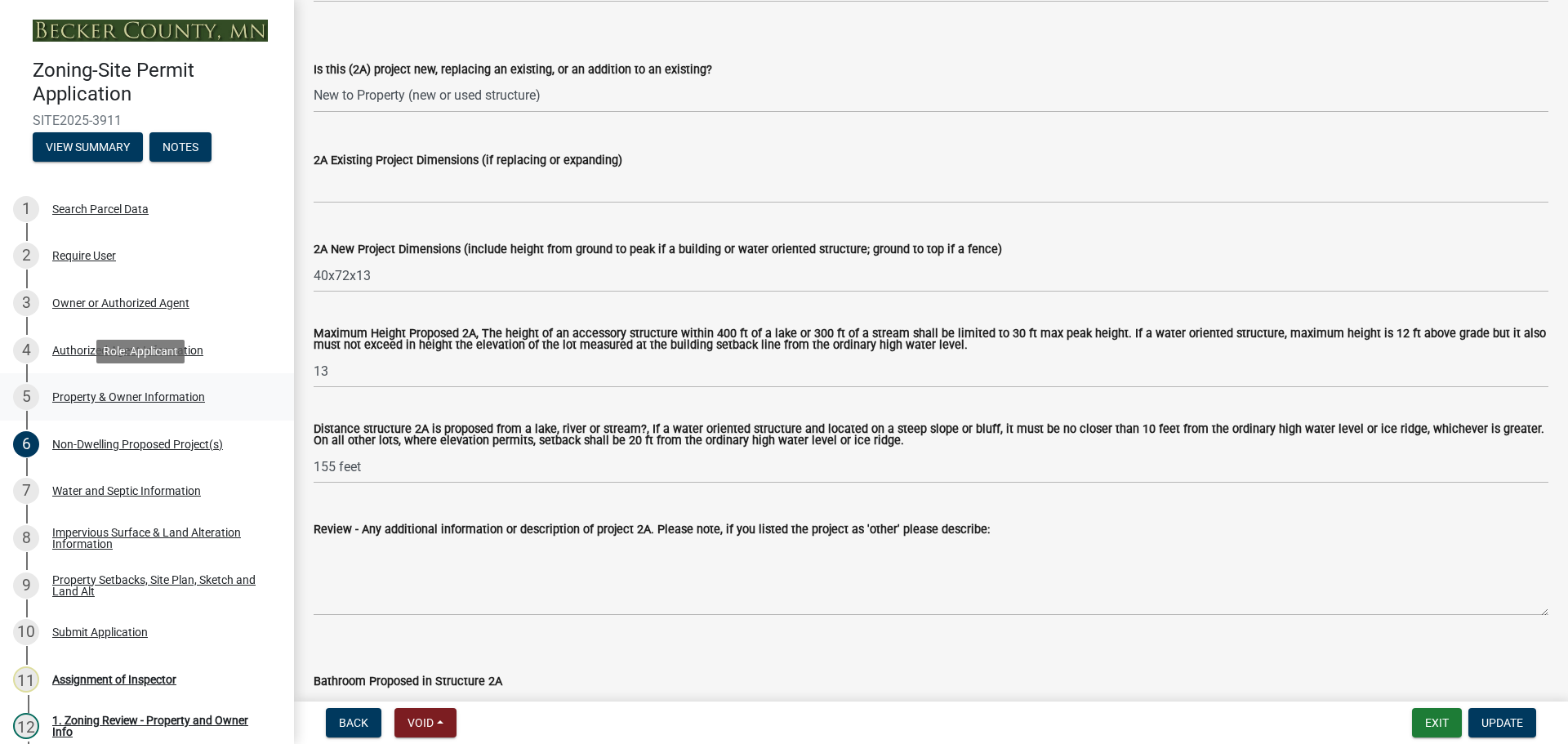
click at [149, 395] on div "Property & Owner Information" at bounding box center [129, 396] width 153 height 11
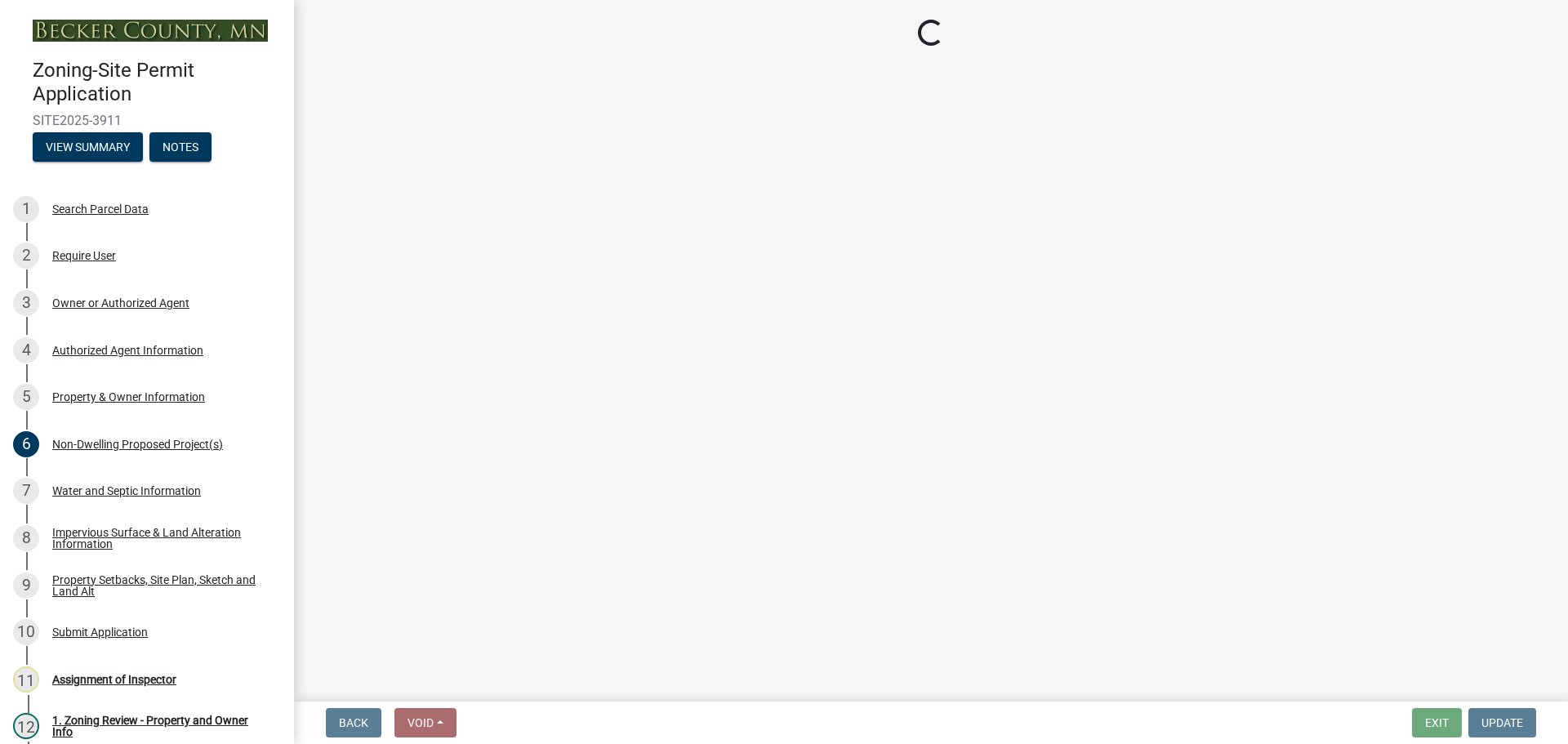
select select "a752e4d6-14bd-4f0f-bfe8-5b67ead45659"
select select "4439e411-f9ac-4451-8e9c-dcab1ac02f4d"
select select "fcf6d223-6c57-4dc5-b63a-a94704169022"
select select "5a5634ed-f11e-4c7b-90e1-096e6cfd17b9"
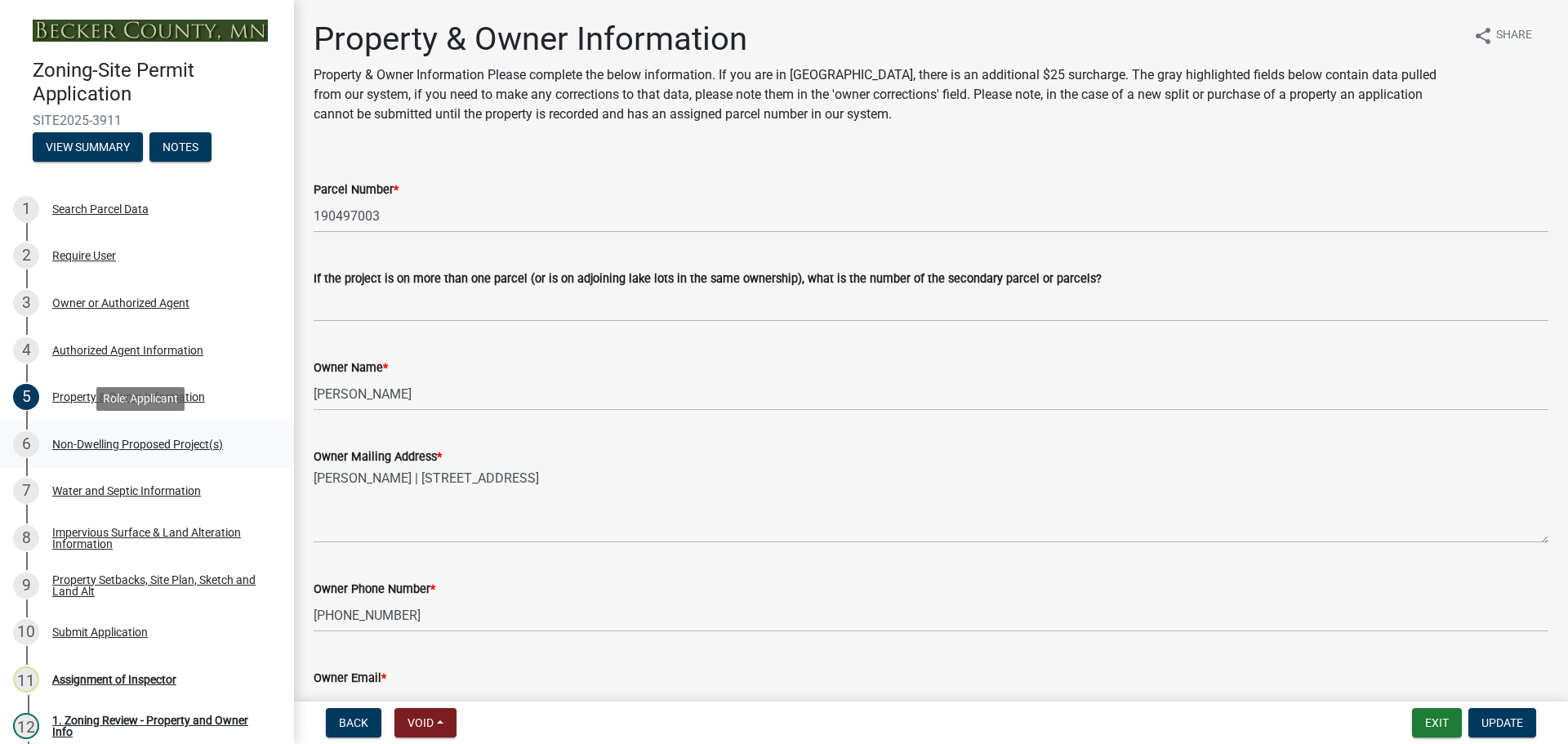
click at [133, 435] on div "6 Non-Dwelling Proposed Project(s)" at bounding box center [140, 444] width 255 height 26
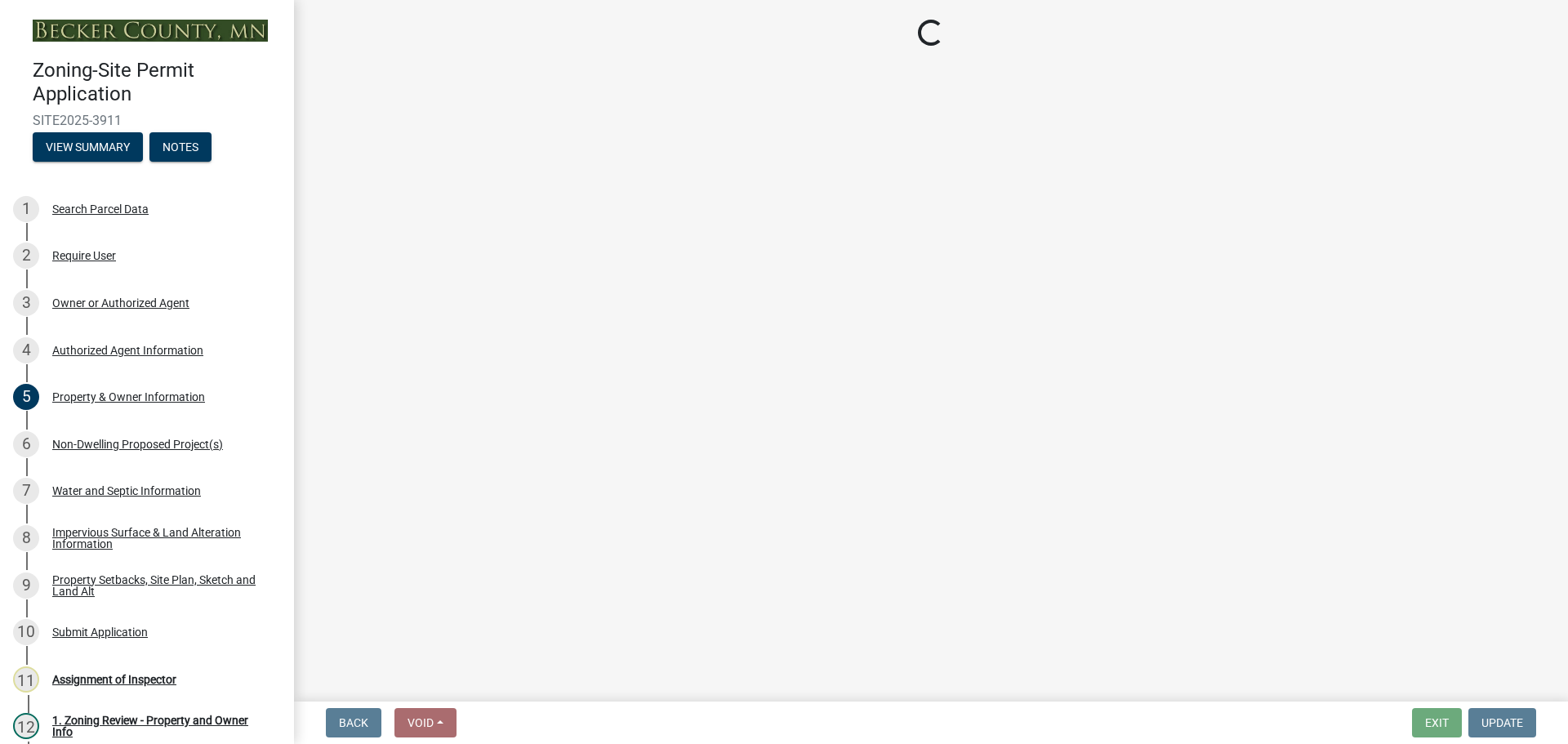
select select "273652f8-2357-47c0-90cc-77e373caeeb7"
select select "3a2d96d3-fd69-4ed9-bae4-7a5aa03a7e58"
select select "6094bfe3-a997-46d7-8224-ceb3abf7e49e"
select select "ae391dbd-f41d-43ca-bdf1-092bd9136923"
select select "258cbdbc-8629-455d-9fed-6a57bf82144e"
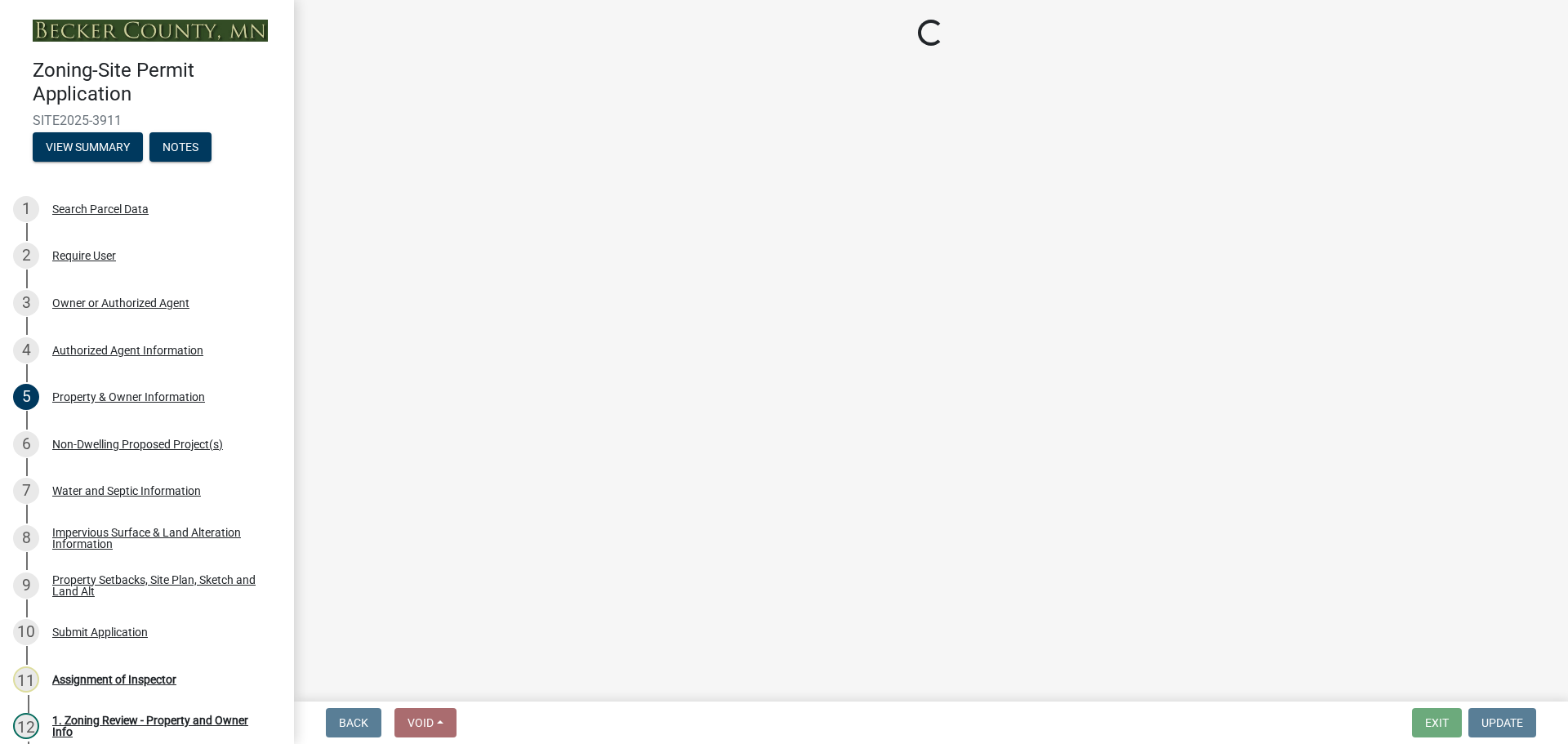
select select "a9a8393f-3c28-47b8-b6d9-84c94641c3fc"
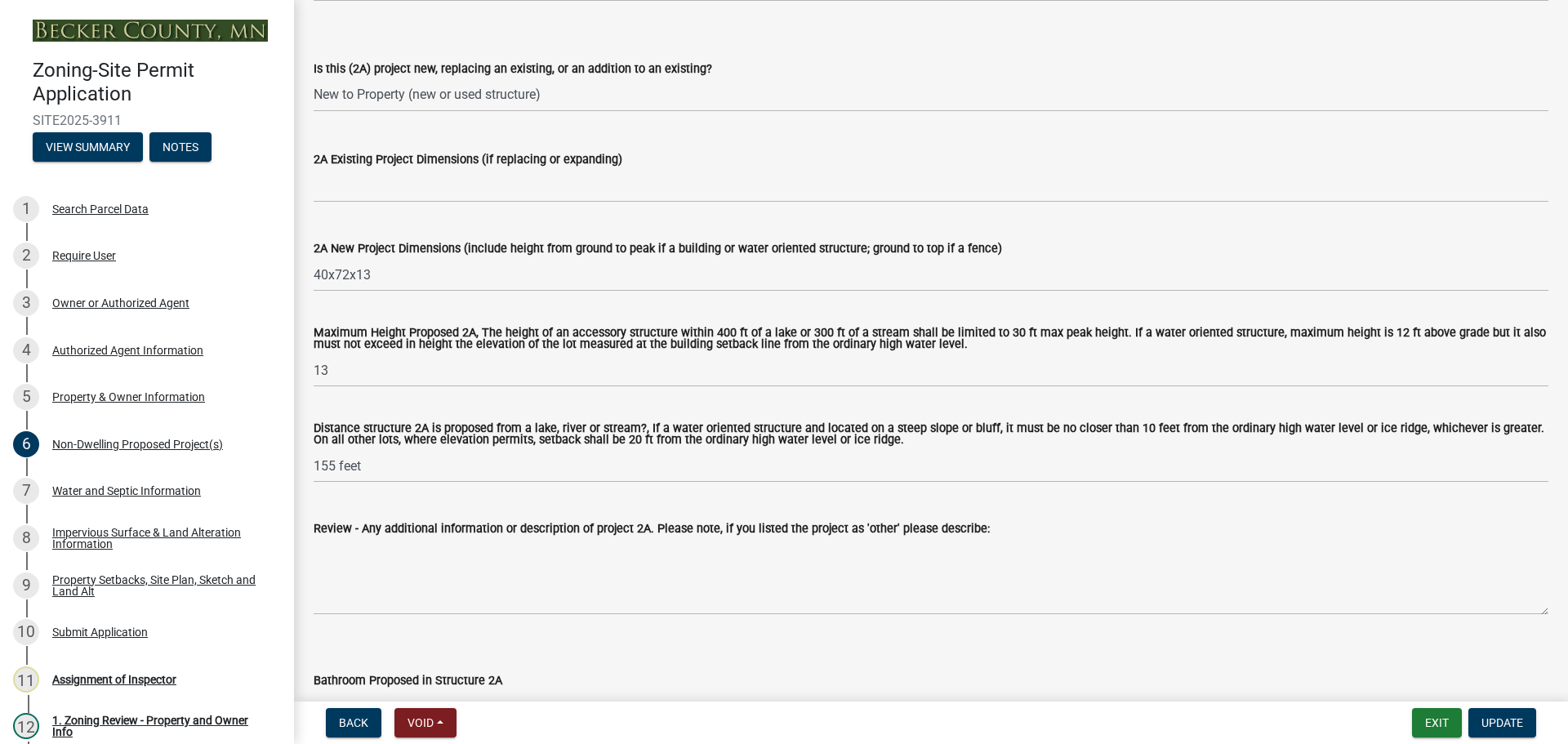
scroll to position [408, 0]
click at [172, 527] on div "Impervious Surface & Land Alteration Information" at bounding box center [160, 538] width 215 height 23
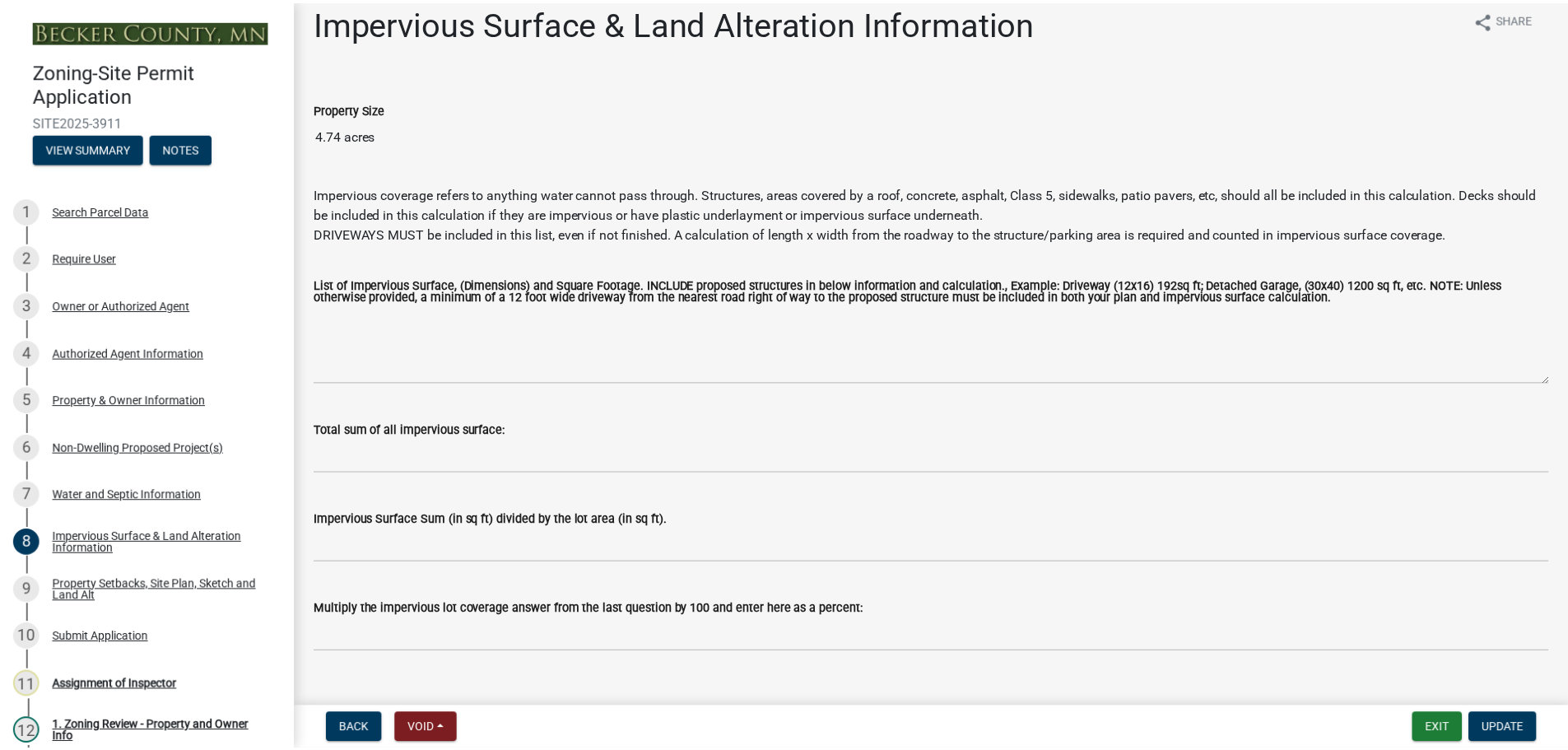
scroll to position [0, 0]
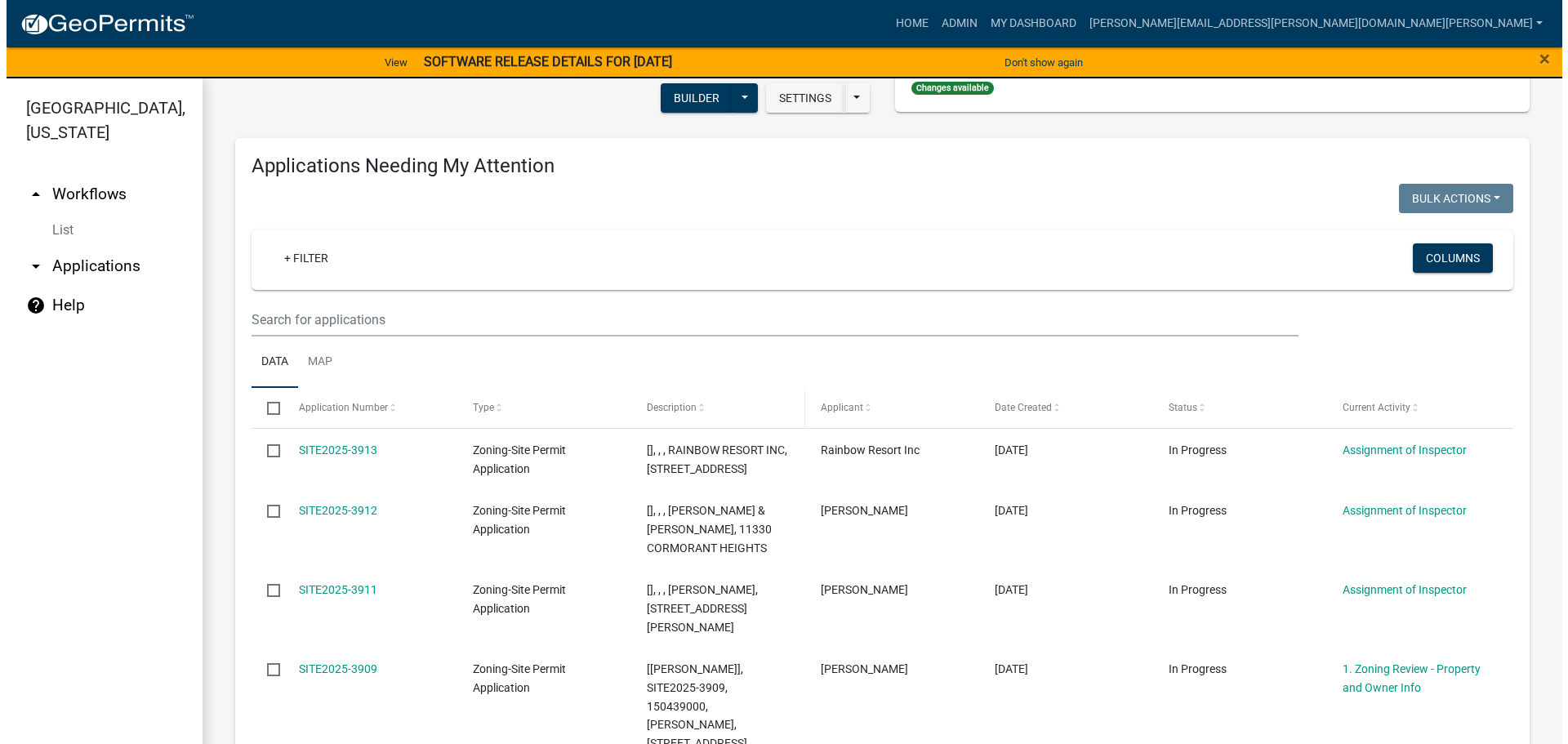
scroll to position [163, 0]
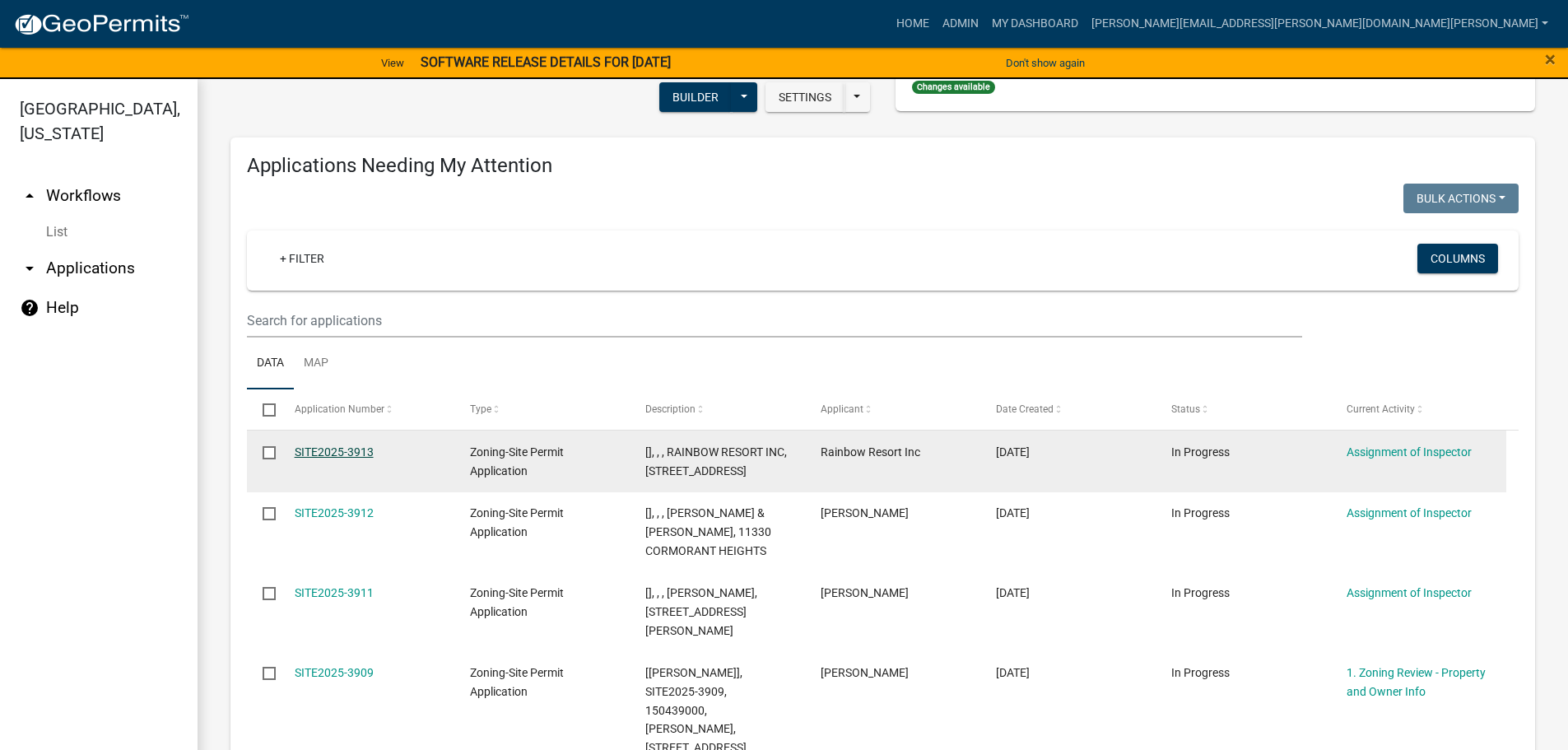
click at [345, 446] on link "SITE2025-3913" at bounding box center [334, 452] width 79 height 13
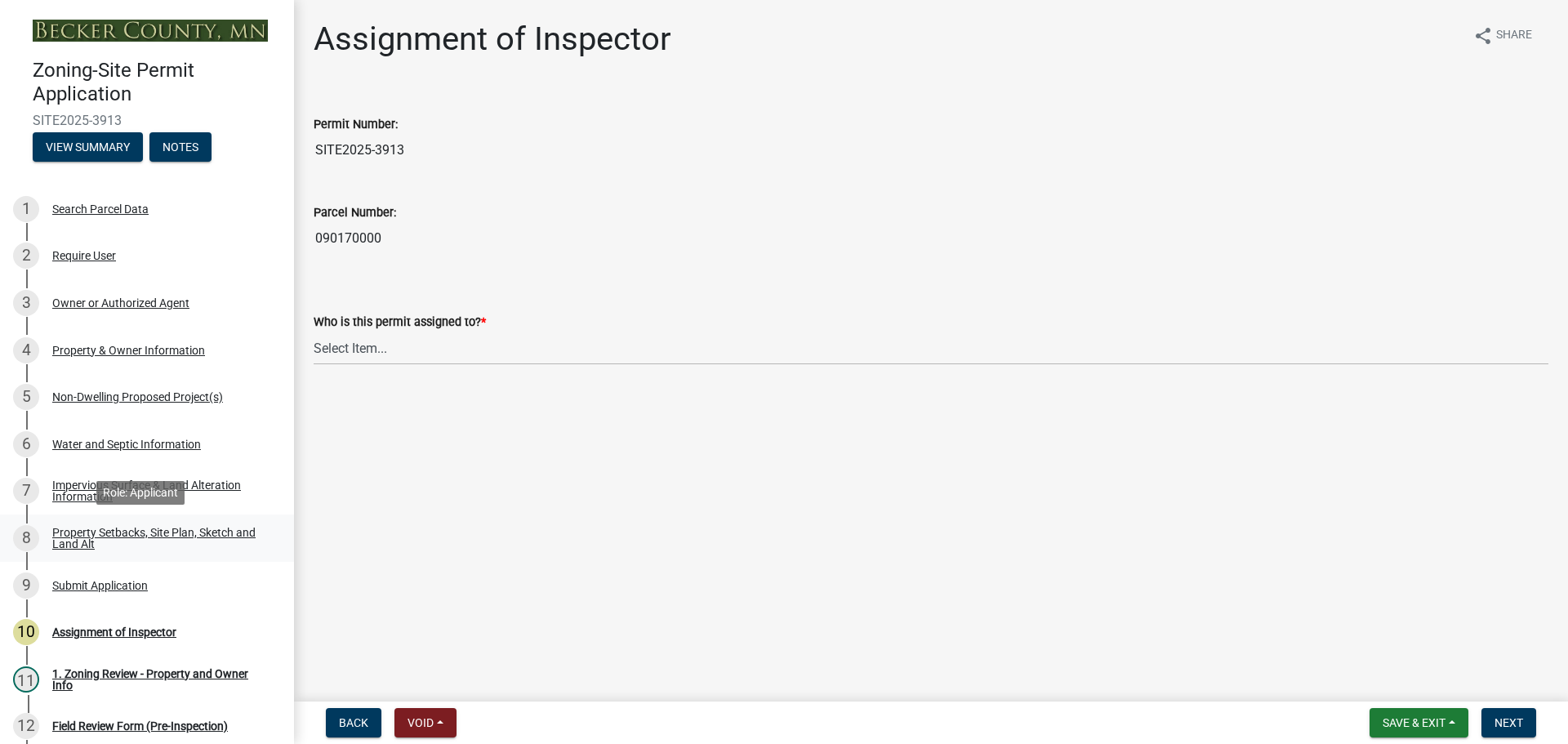
click at [158, 527] on div "Property Setbacks, Site Plan, Sketch and Land Alt" at bounding box center [160, 538] width 215 height 23
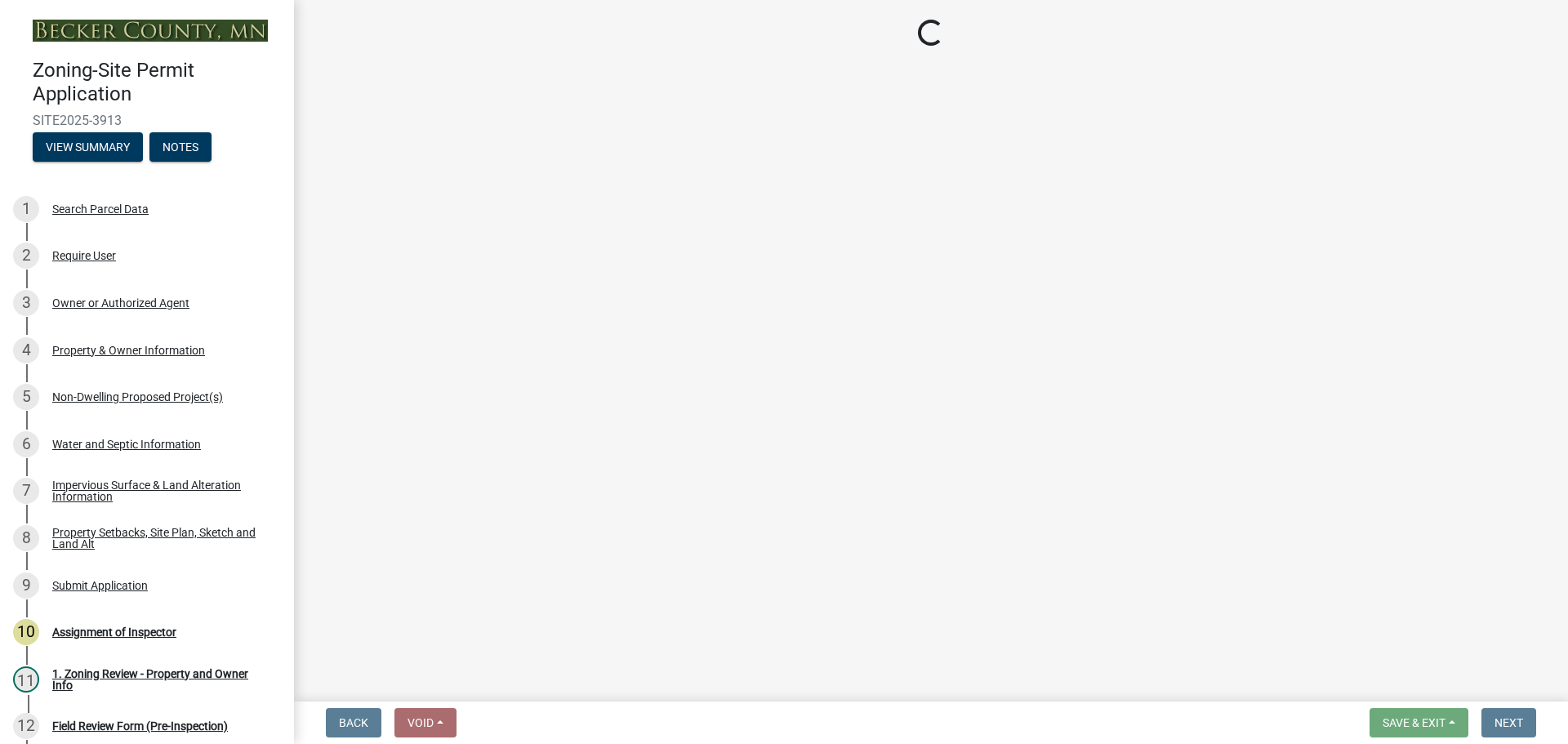
select select "7b13c63f-e699-4112-b373-98fbd28ec536"
select select "1cb4a7d0-de9c-4041-9dc4-13e70f4f4705"
select select "b56a4575-9846-47cf-8067-c59a4853da22"
select select "e8ab2dc3-aa3f-46f3-9b4a-37eb25ad84af"
select select "b98836ba-4715-455d-97ab-be9a9df498a8"
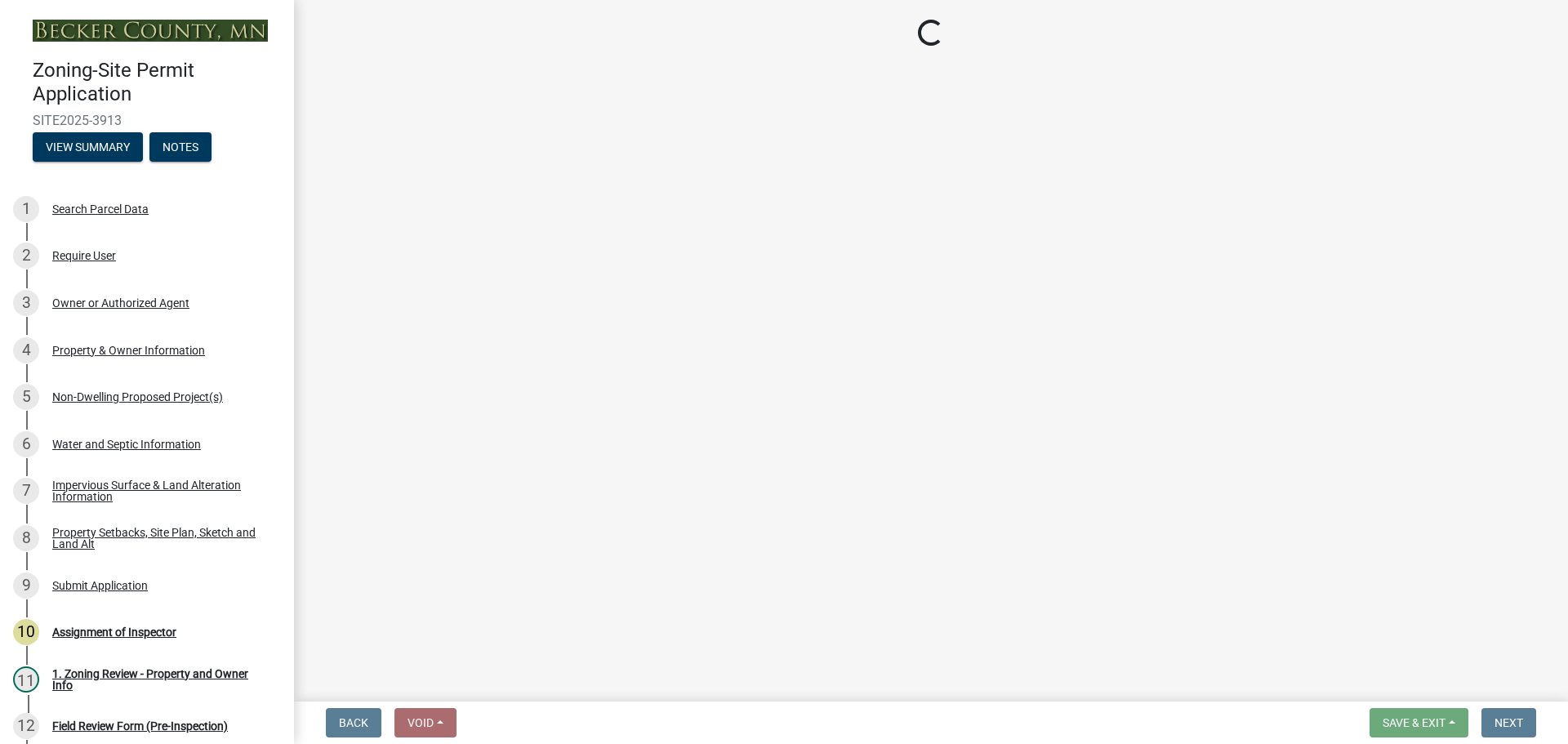
select select "c8b8ea71-7088-4e87-a493-7bc88cc2835b"
select select "d6c1d38b-8561-4345-845e-72dfbb0578a1"
select select "19d13e65-c93d-443e-910a-7a17299544cc"
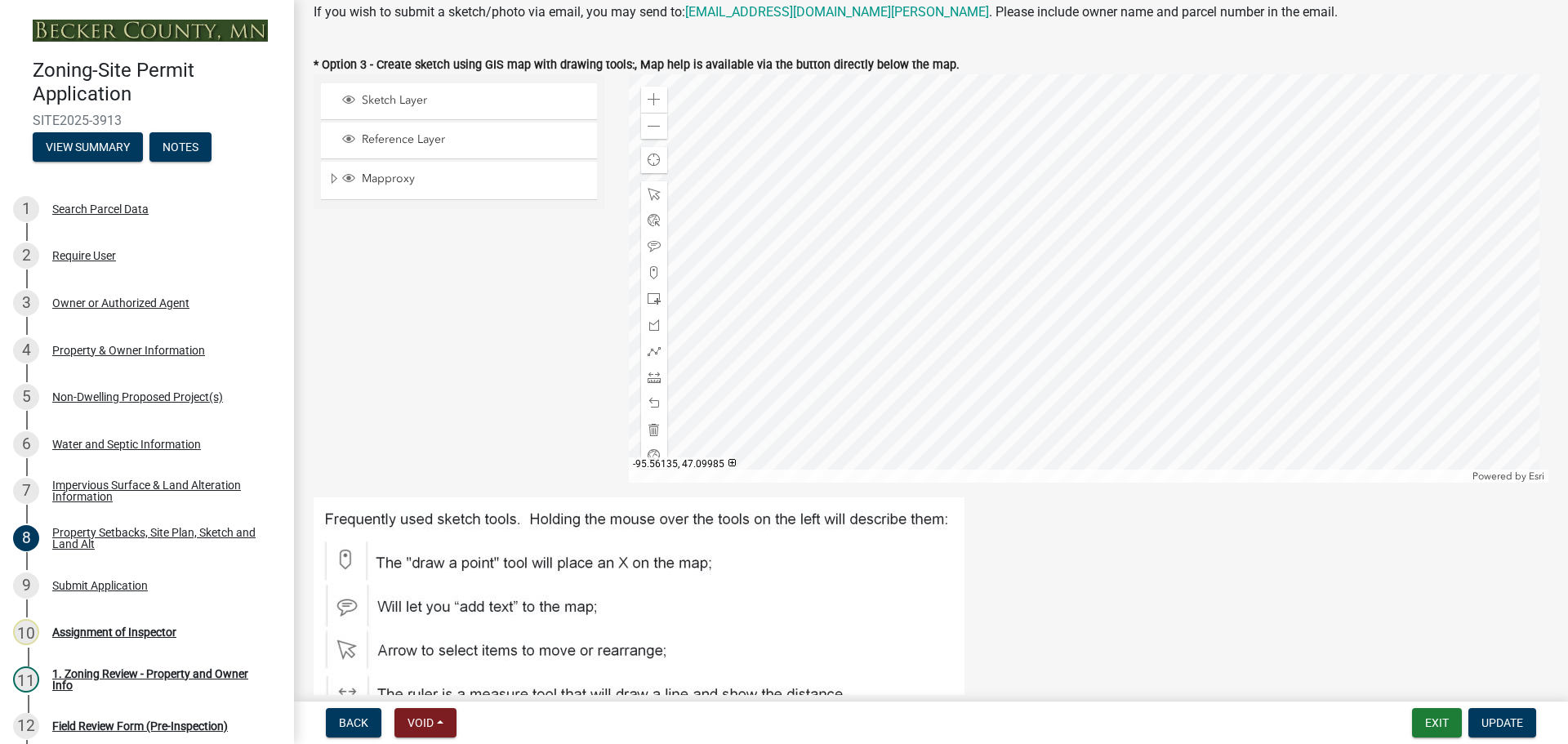
scroll to position [490, 0]
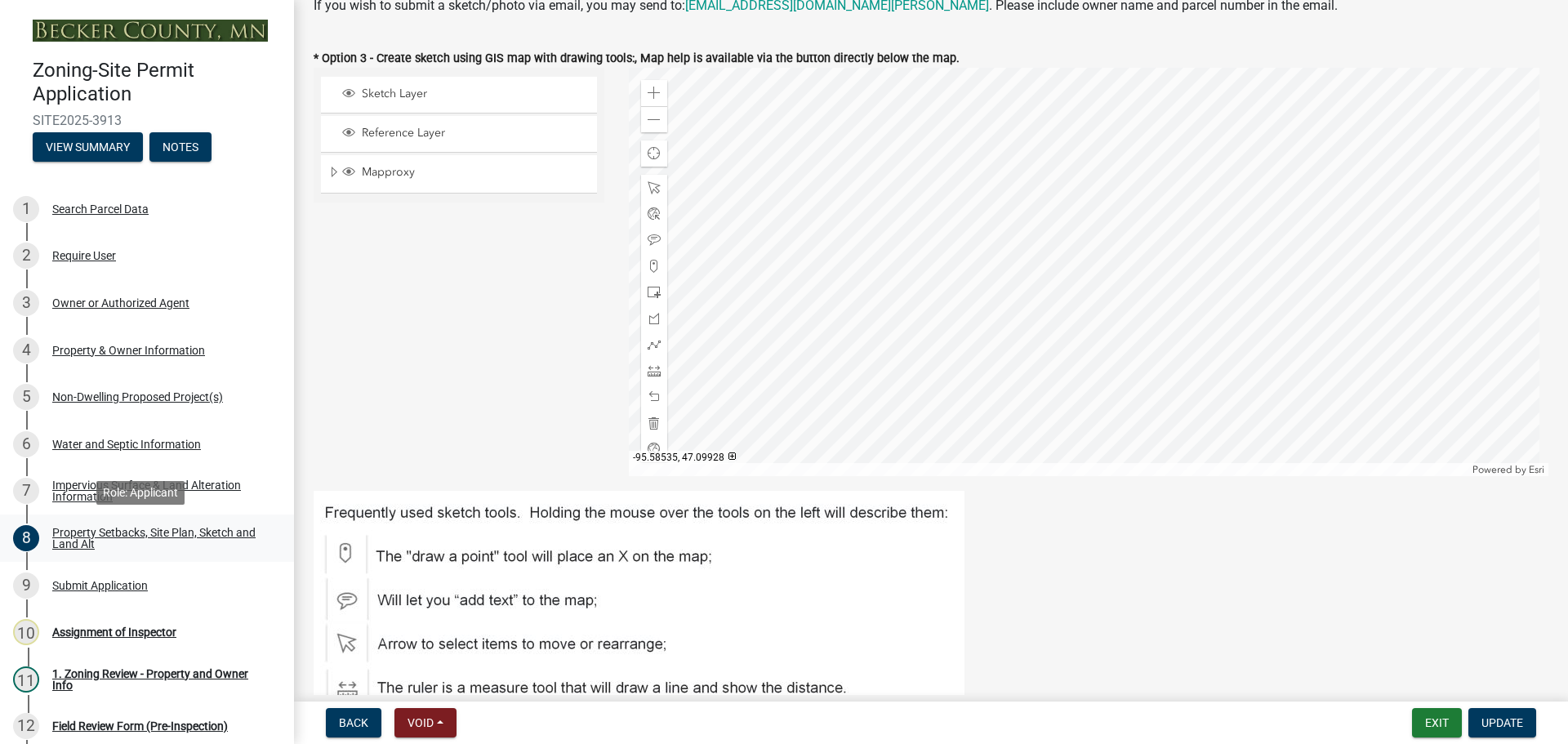
click at [155, 529] on div "Property Setbacks, Site Plan, Sketch and Land Alt" at bounding box center [160, 538] width 215 height 23
click at [148, 527] on div "Property Setbacks, Site Plan, Sketch and Land Alt" at bounding box center [160, 538] width 215 height 23
click at [154, 481] on div "Impervious Surface & Land Alteration Information" at bounding box center [160, 491] width 215 height 23
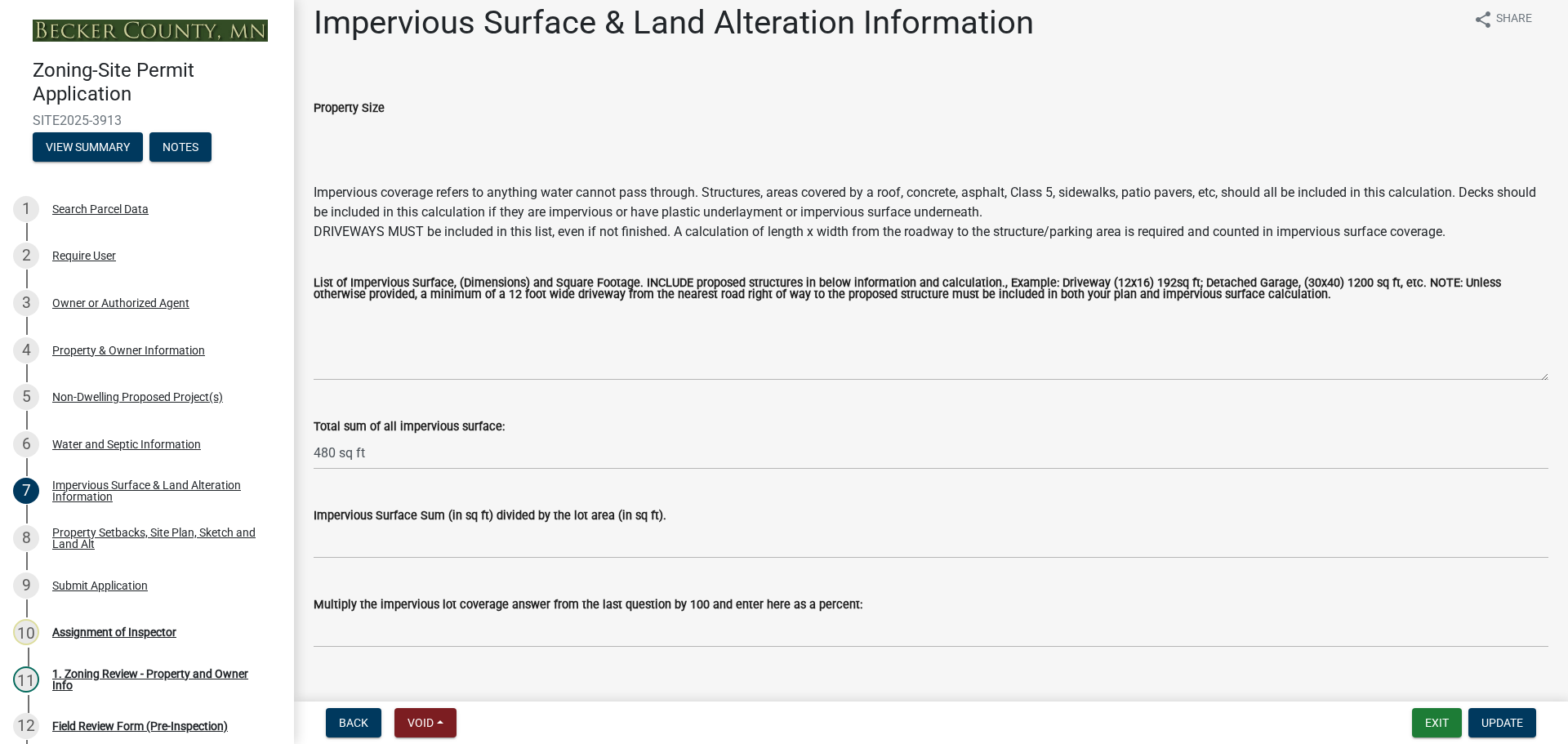
scroll to position [0, 0]
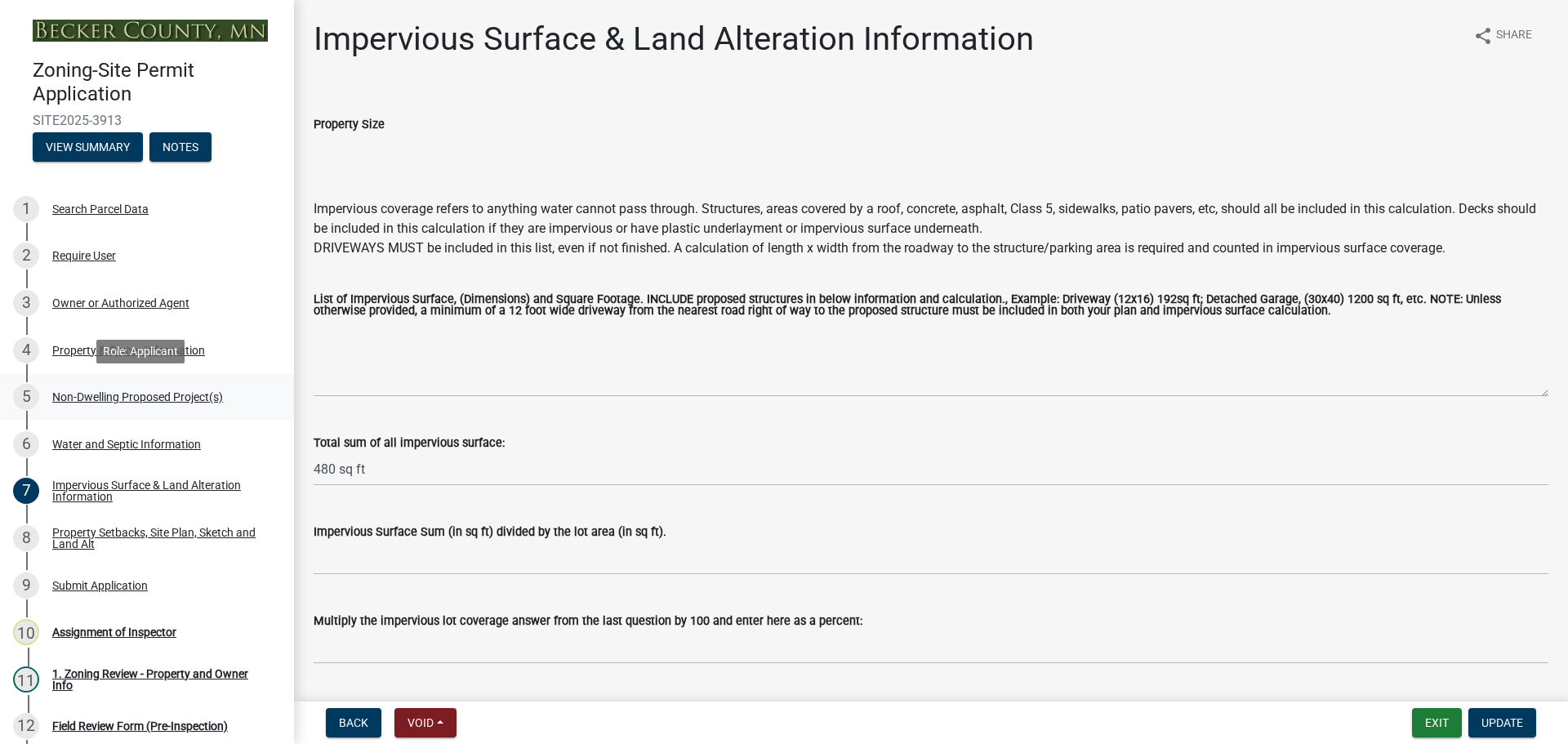
click at [118, 393] on div "Non-Dwelling Proposed Project(s)" at bounding box center [137, 396] width 171 height 11
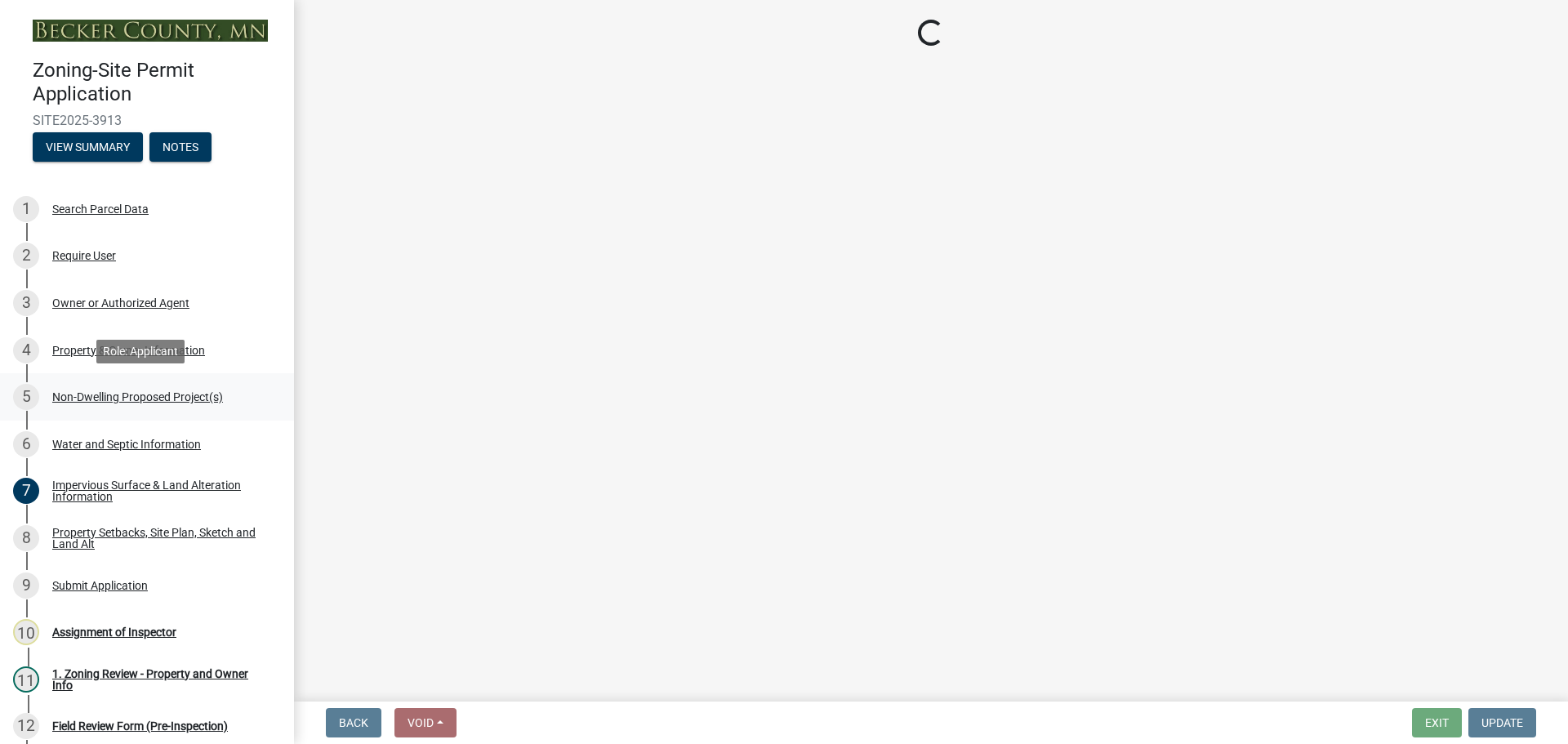
select select "45899473-49f8-456b-a472-3937cb76b7e8"
select select "daac2c89-d8a7-4f2a-84c0-01e0d14a9480"
select select "cf118f3b-6469-426f-b247-8aeebfb0198d"
select select "d5258256-81e9-4688-bc84-b01445ee29b6"
select select "258cbdbc-8629-455d-9fed-6a57bf82144e"
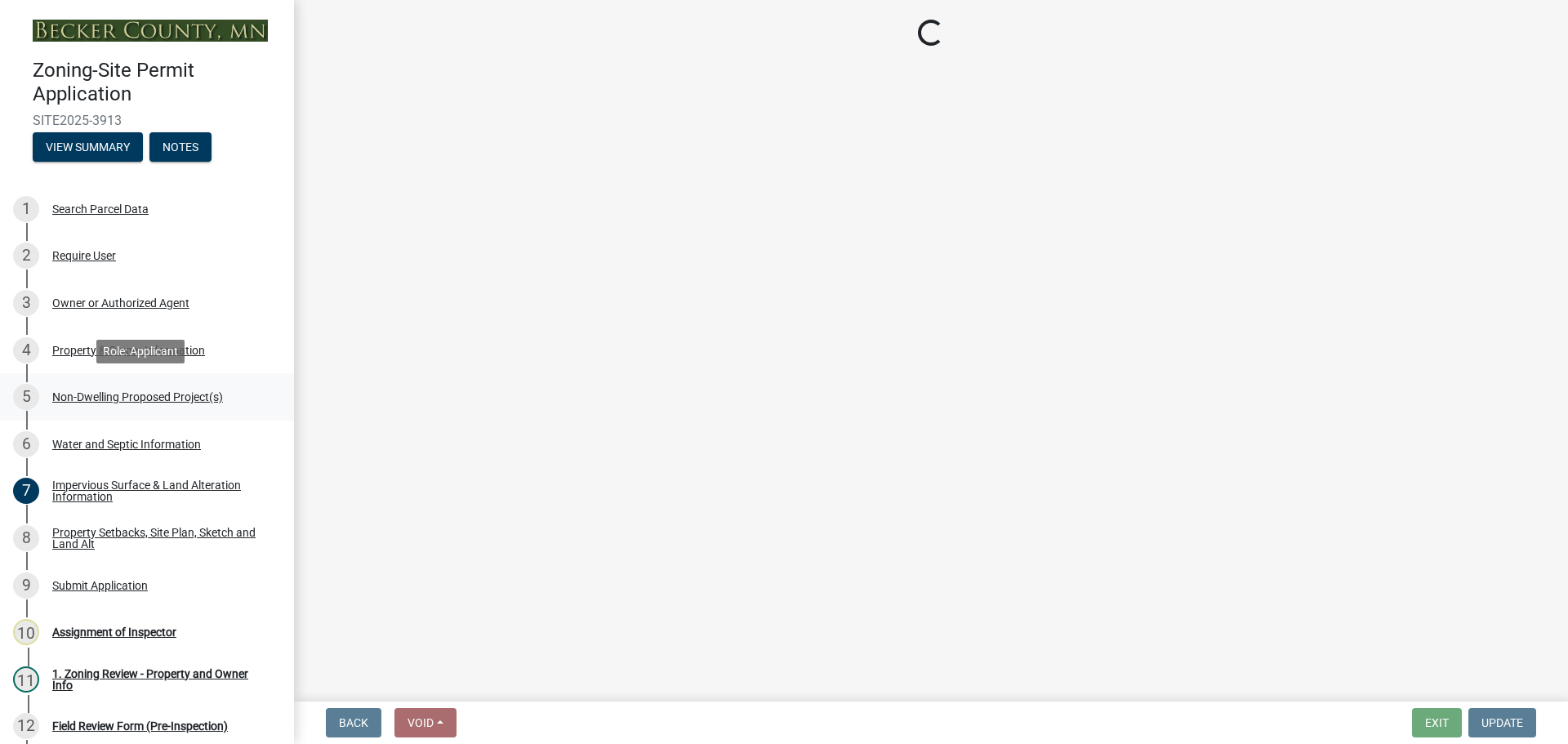
select select "a9a8393f-3c28-47b8-b6d9-84c94641c3fc"
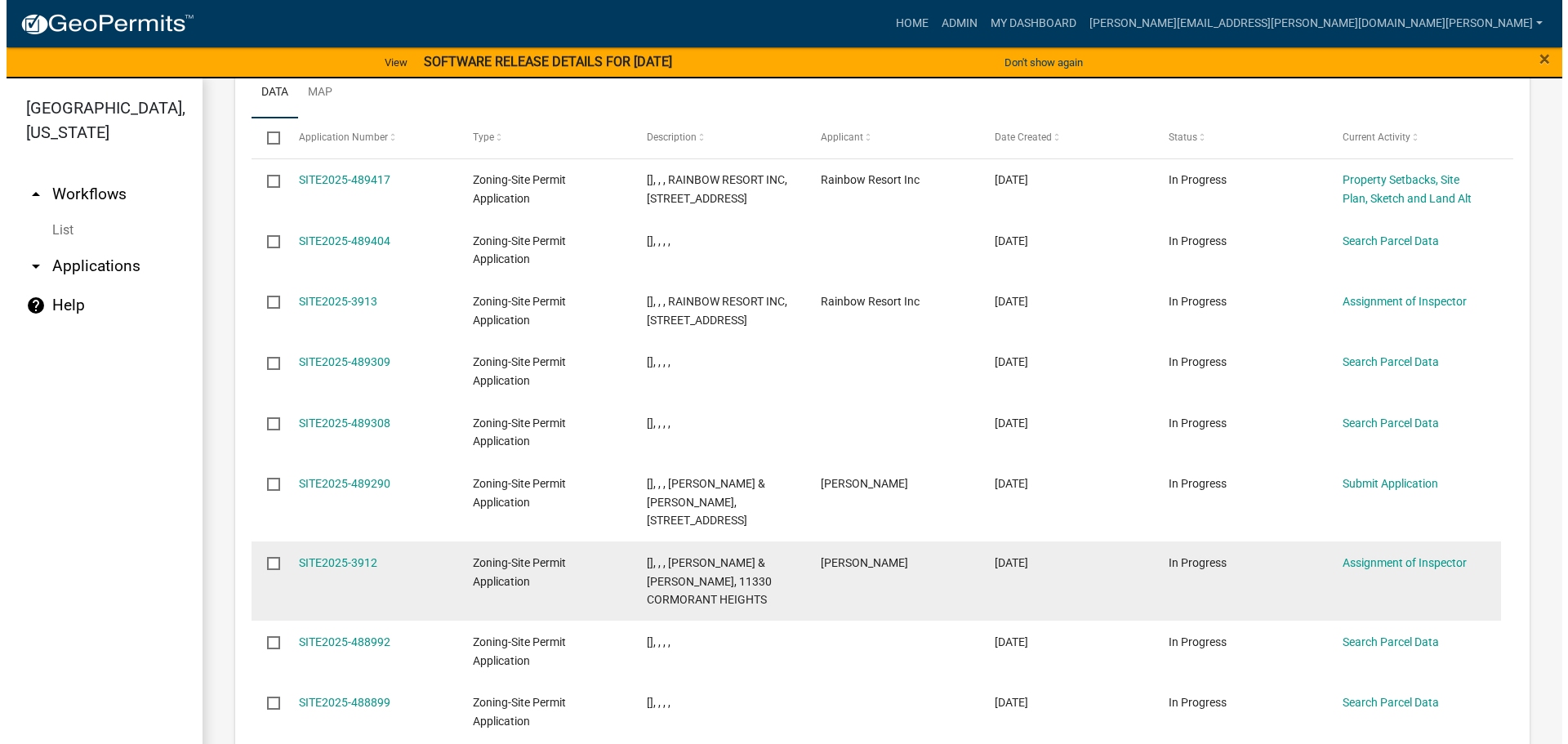
scroll to position [1896, 0]
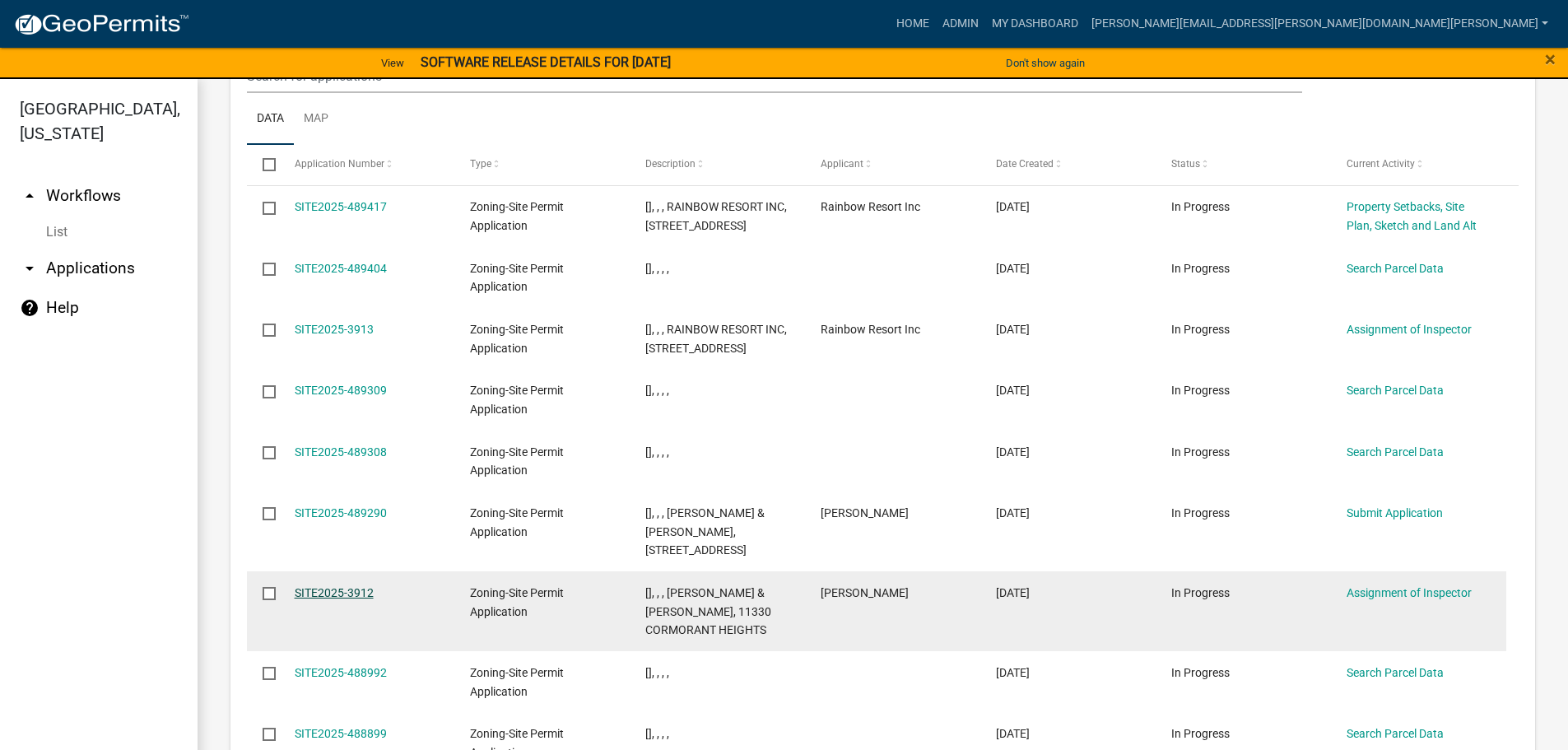
click at [339, 587] on link "SITE2025-3912" at bounding box center [334, 593] width 79 height 13
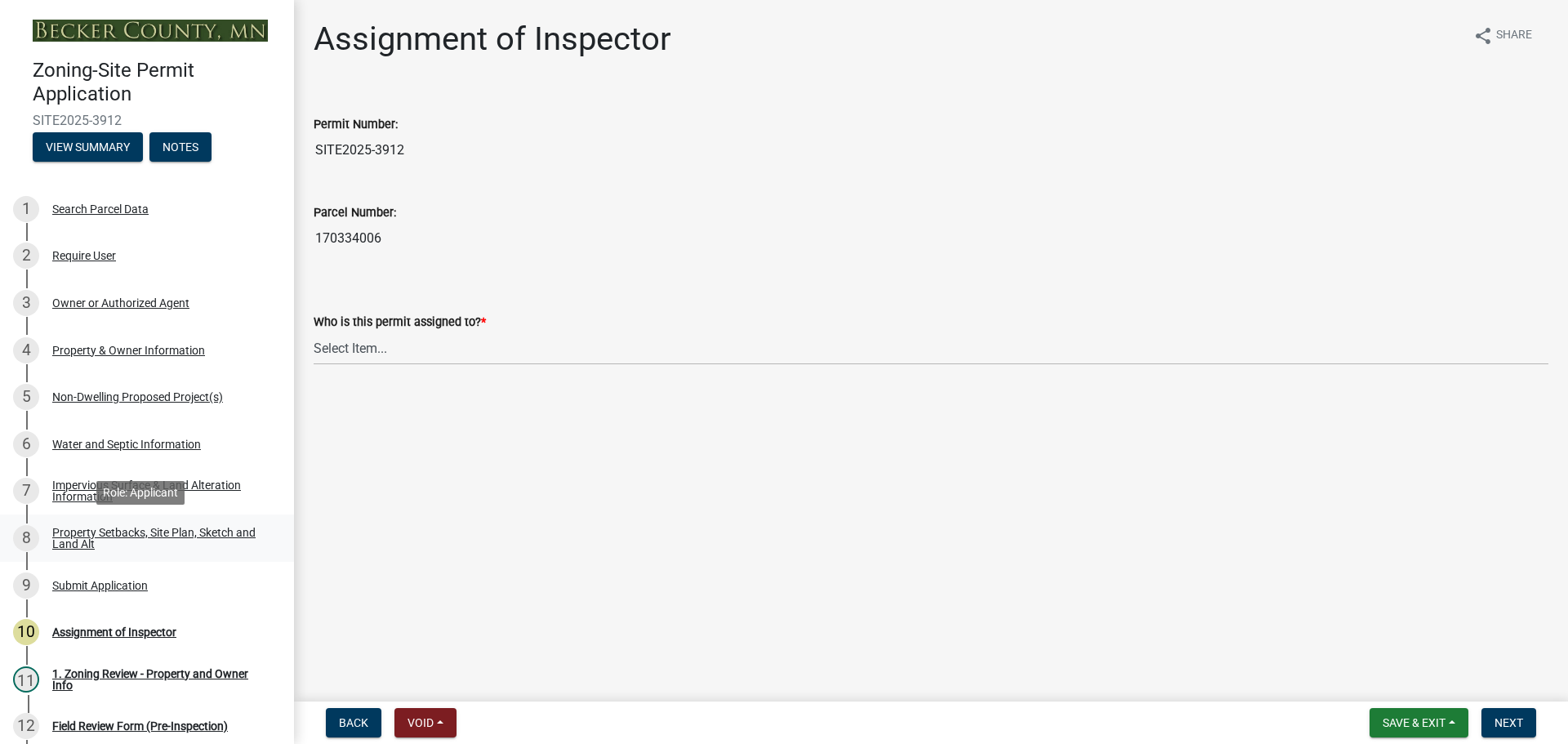
click at [104, 532] on div "Property Setbacks, Site Plan, Sketch and Land Alt" at bounding box center [160, 538] width 215 height 23
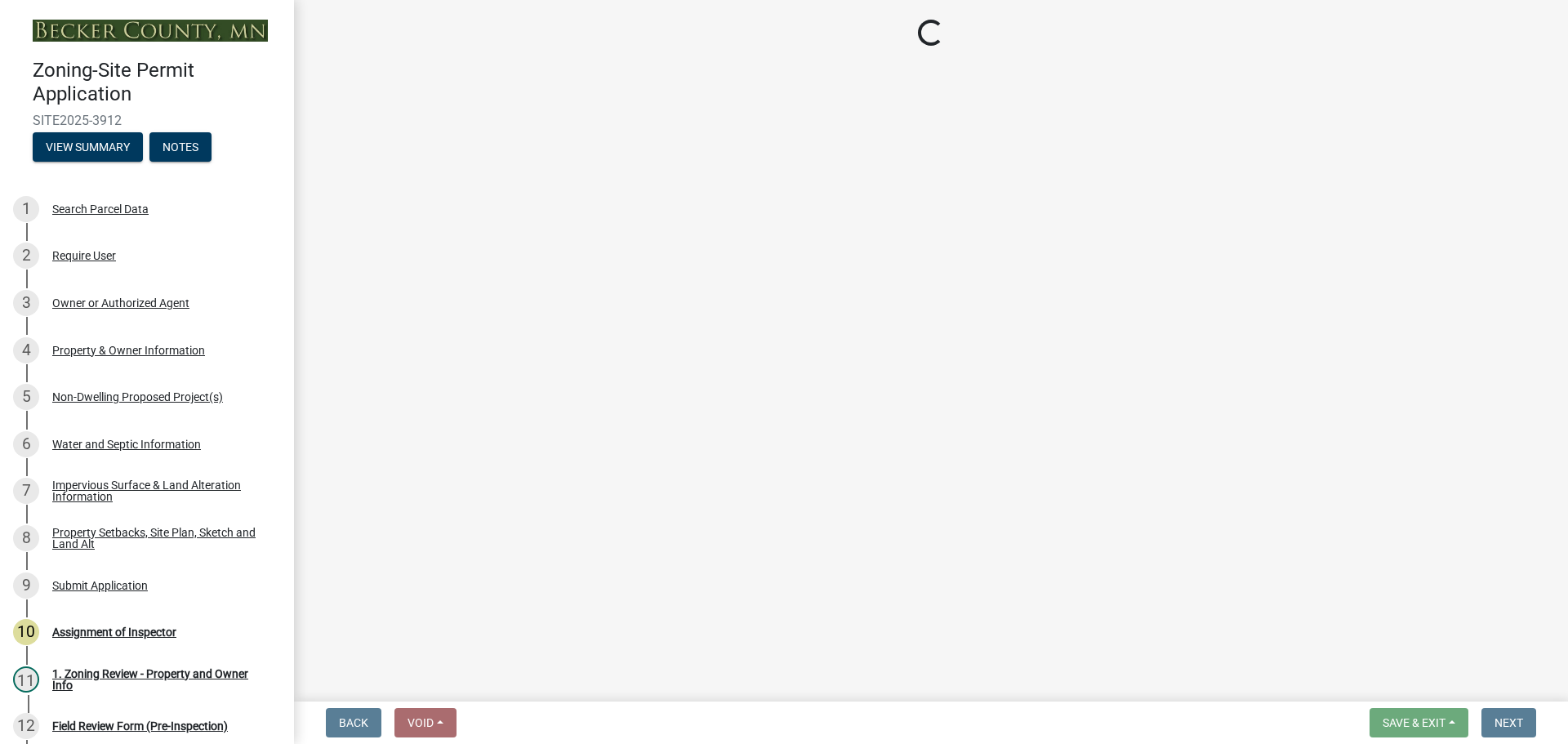
select select "d89fbfa0-1150-4954-b91c-9d482c9530a3"
select select "b56a4575-9846-47cf-8067-c59a4853da22"
select select "12f785fb-c378-4b18-841c-21c73dc99083"
select select "12da6293-5841-4f5c-bd92-3658833964cd"
select select "27b2a8b4-abf6-463e-8c0c-7c5d2b4fe26f"
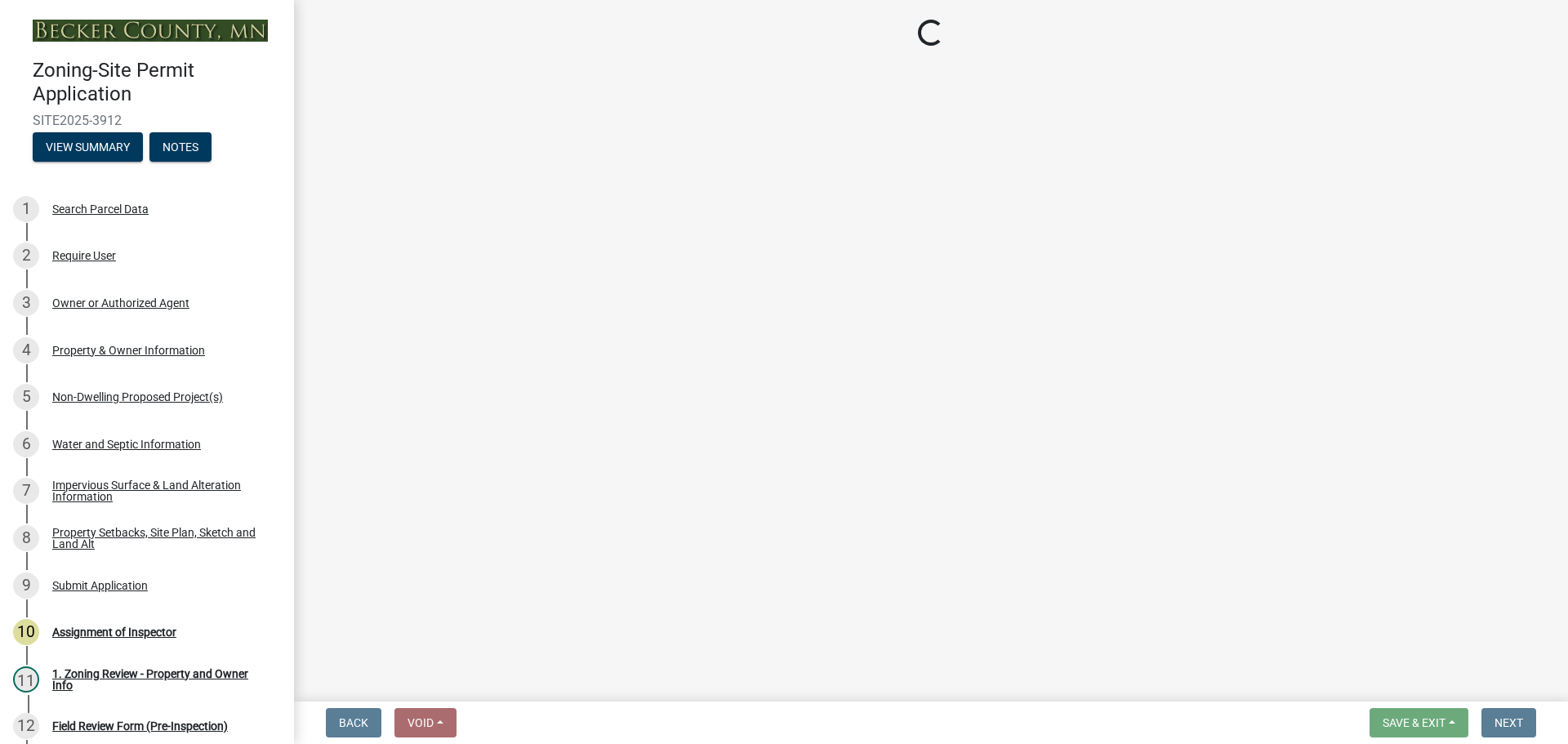
select select "5ad4ab64-b44e-481c-9000-9e5907aa74e1"
select select "a96800da-4e88-4c62-b1ff-2cd17f9e3346"
select select "c8b8ea71-7088-4e87-a493-7bc88cc2835b"
select select "1418c7e3-4054-4b00-84b5-d09b9560f30a"
select select "4421853d-5e11-4b64-95ec-6c47066881cc"
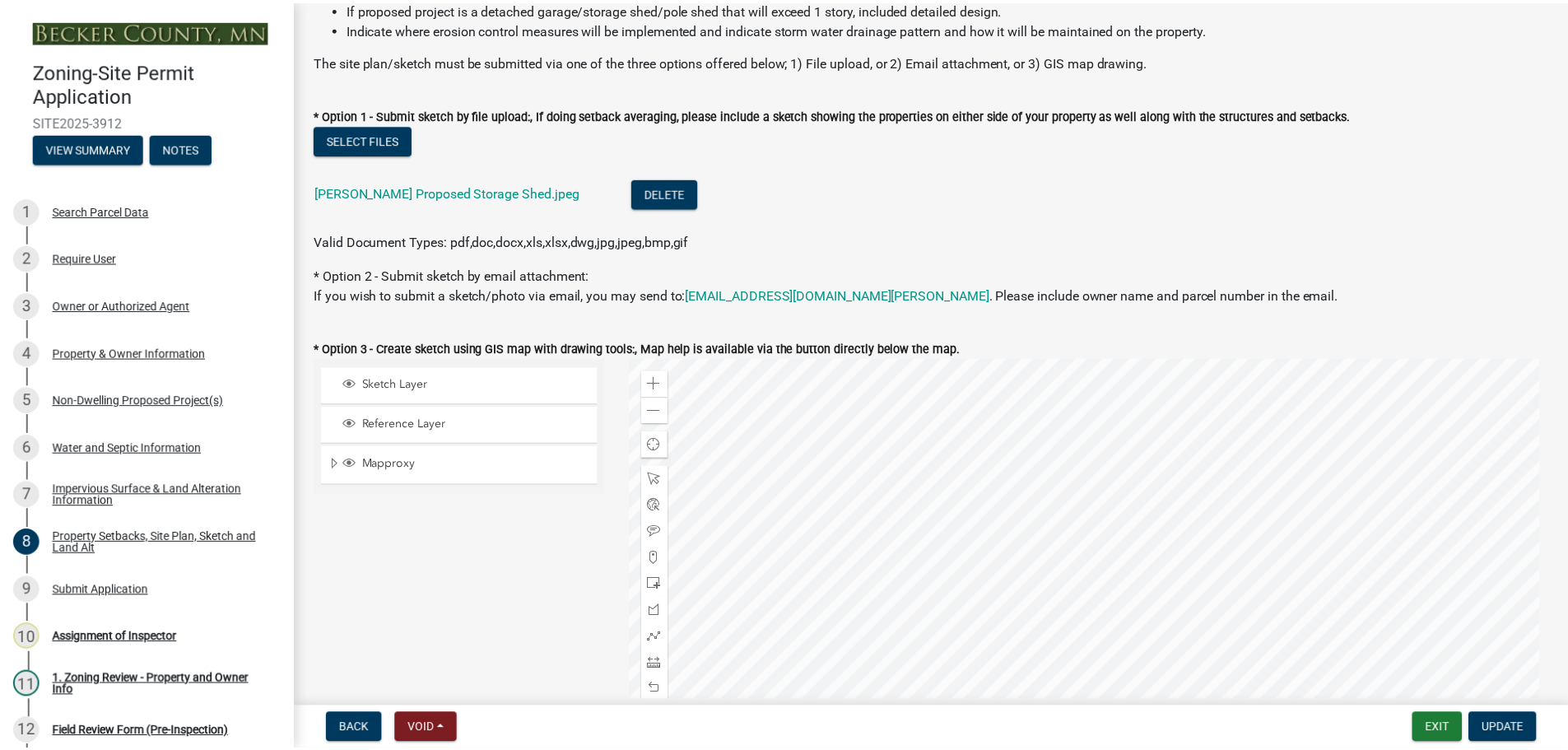
scroll to position [330, 0]
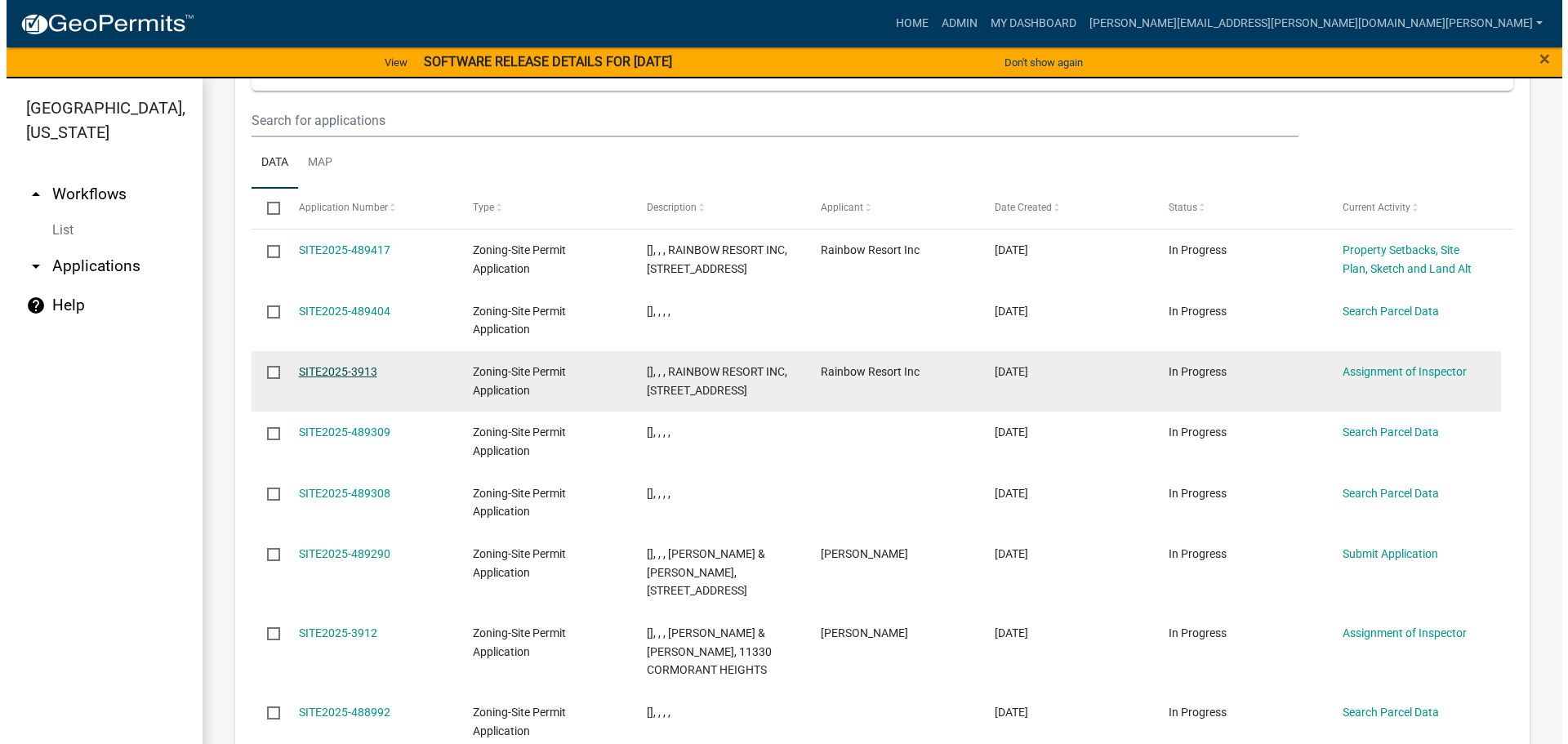
scroll to position [1849, 0]
click at [346, 366] on link "SITE2025-3913" at bounding box center [331, 372] width 78 height 13
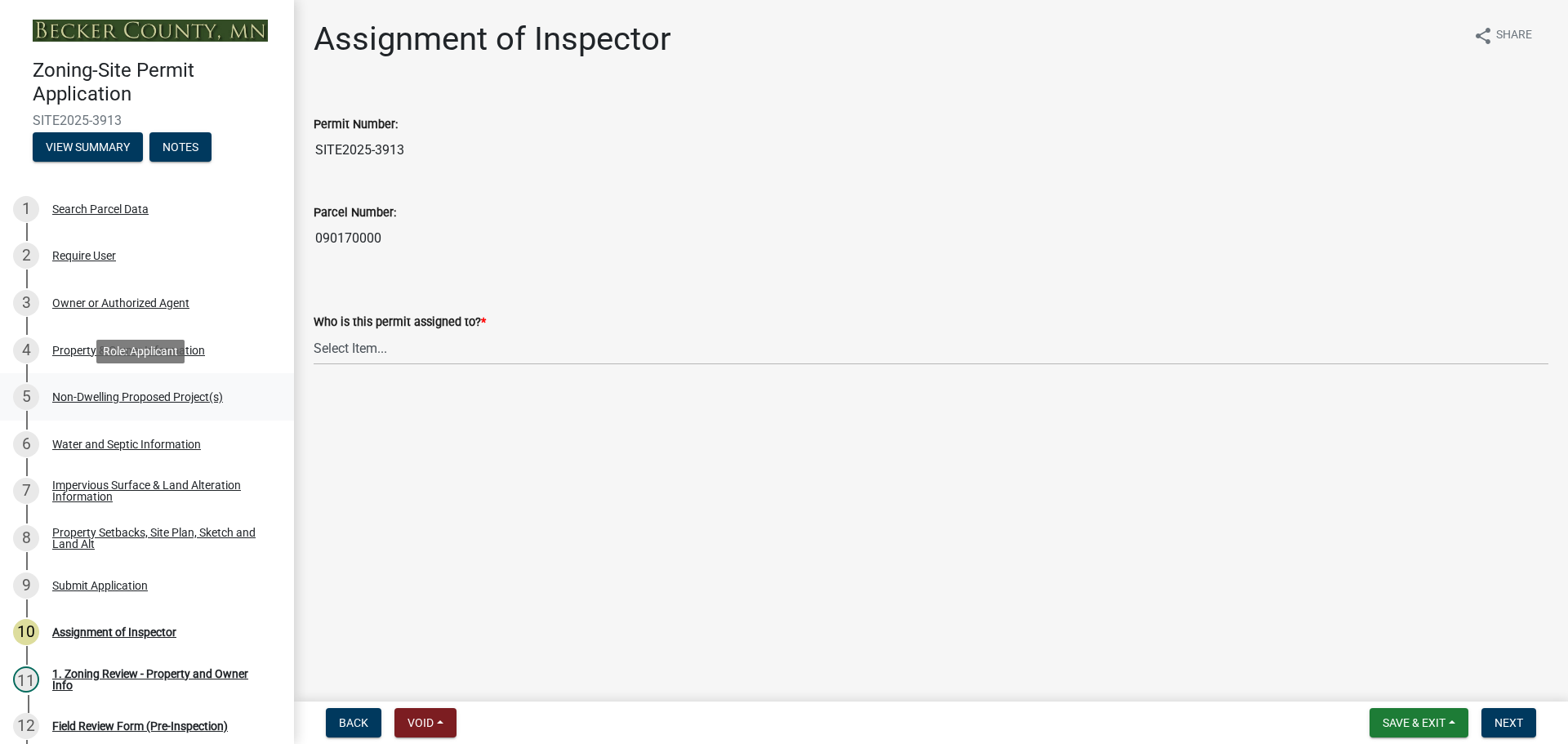
click at [148, 391] on div "Non-Dwelling Proposed Project(s)" at bounding box center [137, 396] width 171 height 11
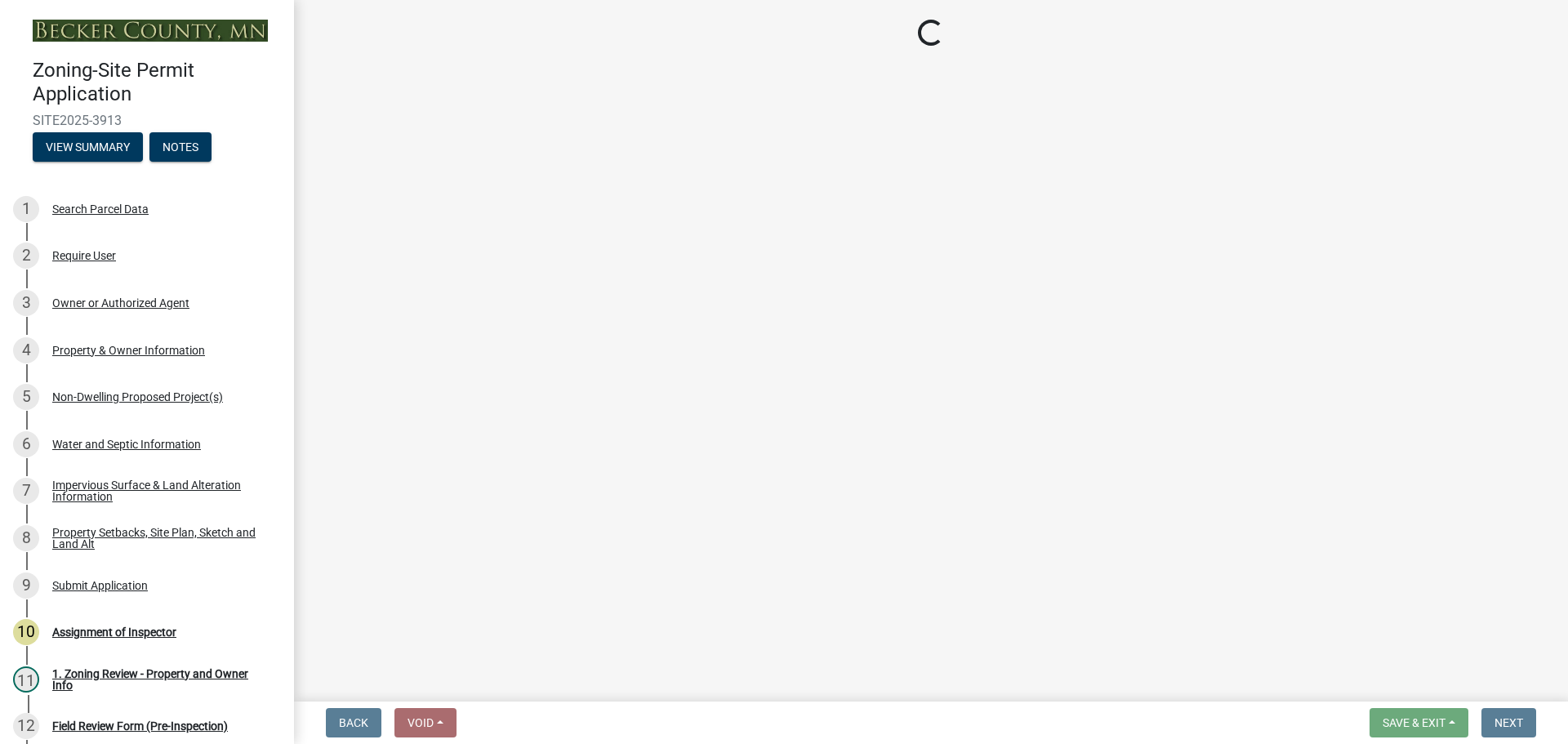
select select "45899473-49f8-456b-a472-3937cb76b7e8"
select select "daac2c89-d8a7-4f2a-84c0-01e0d14a9480"
select select "cf118f3b-6469-426f-b247-8aeebfb0198d"
select select "d5258256-81e9-4688-bc84-b01445ee29b6"
select select "258cbdbc-8629-455d-9fed-6a57bf82144e"
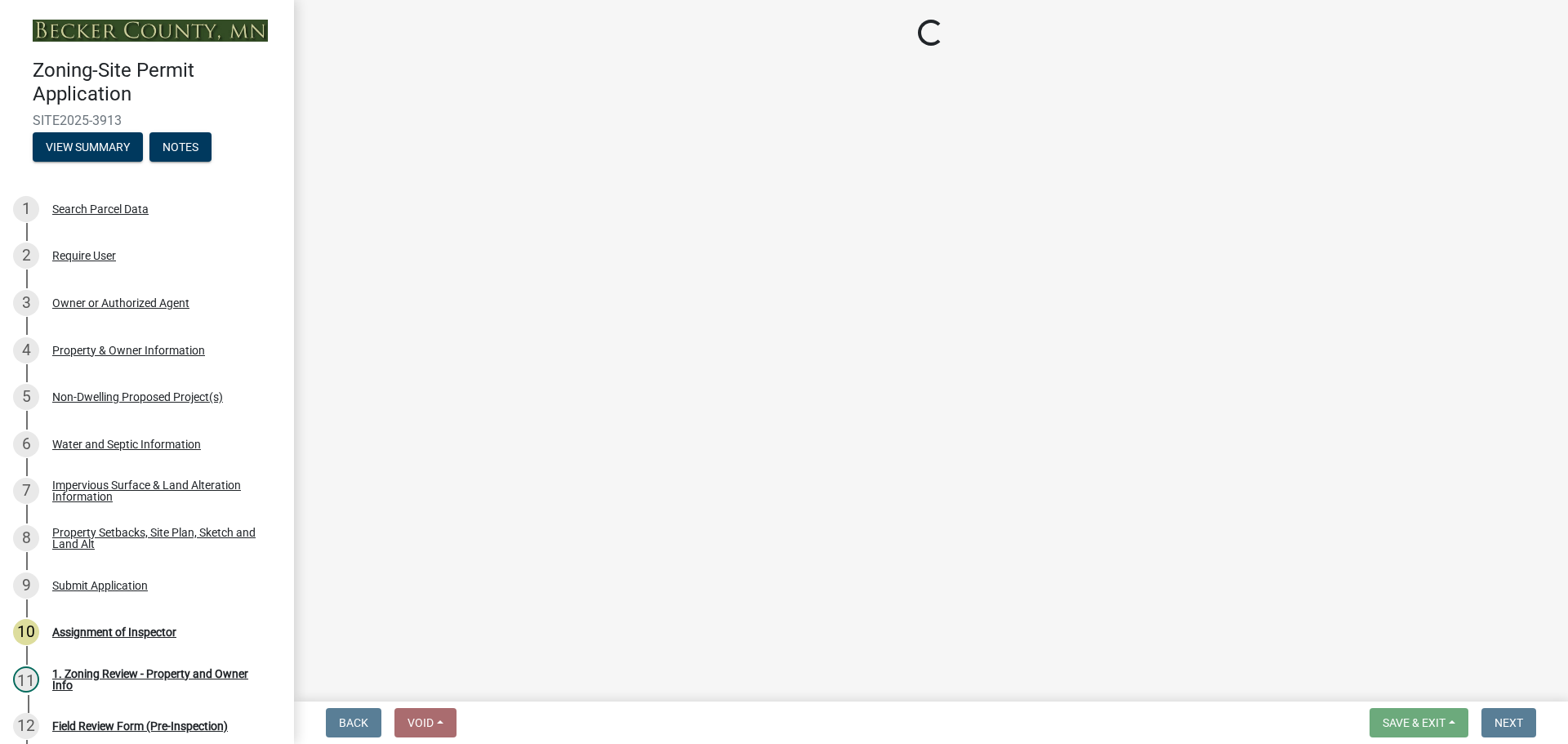
select select "a9a8393f-3c28-47b8-b6d9-84c94641c3fc"
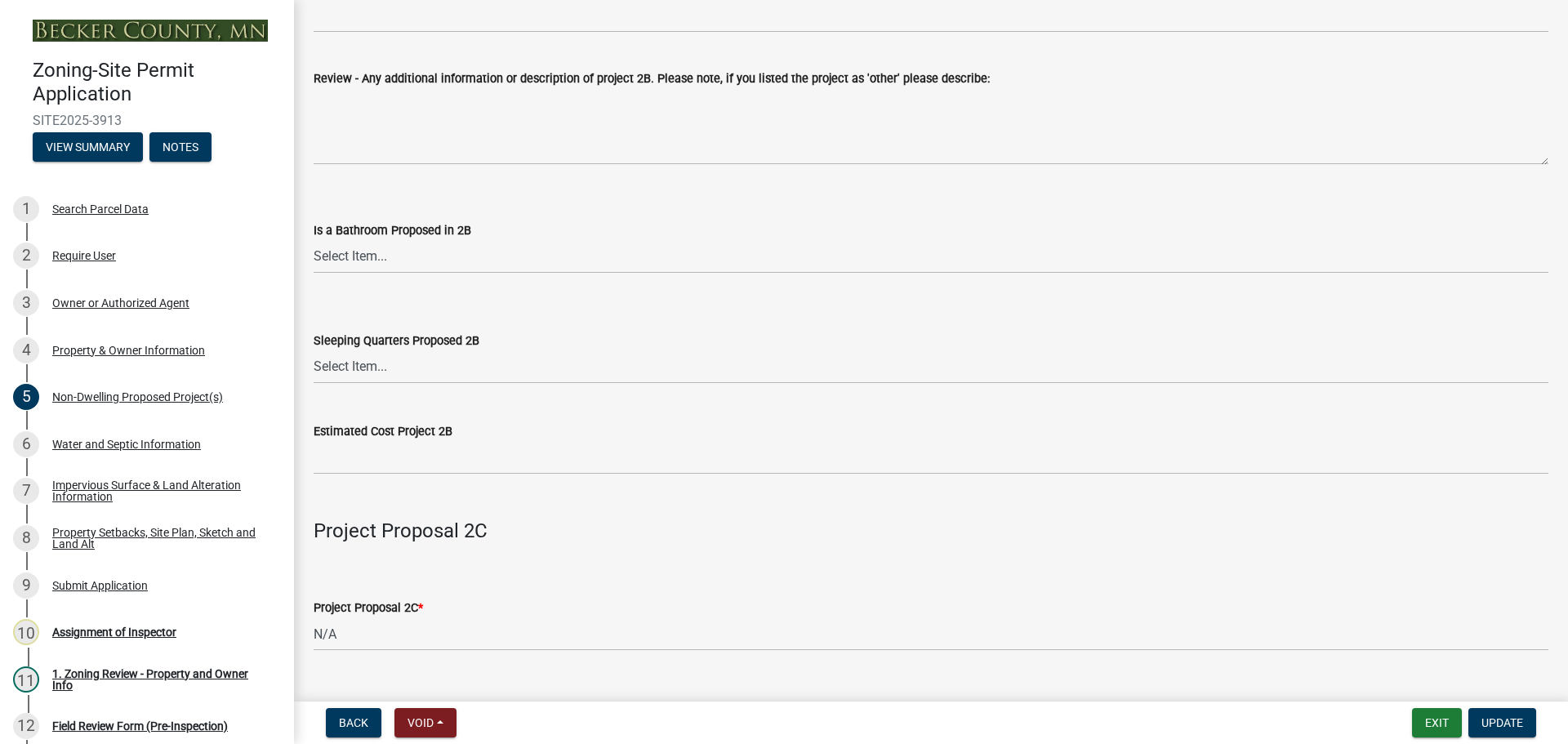
scroll to position [2205, 0]
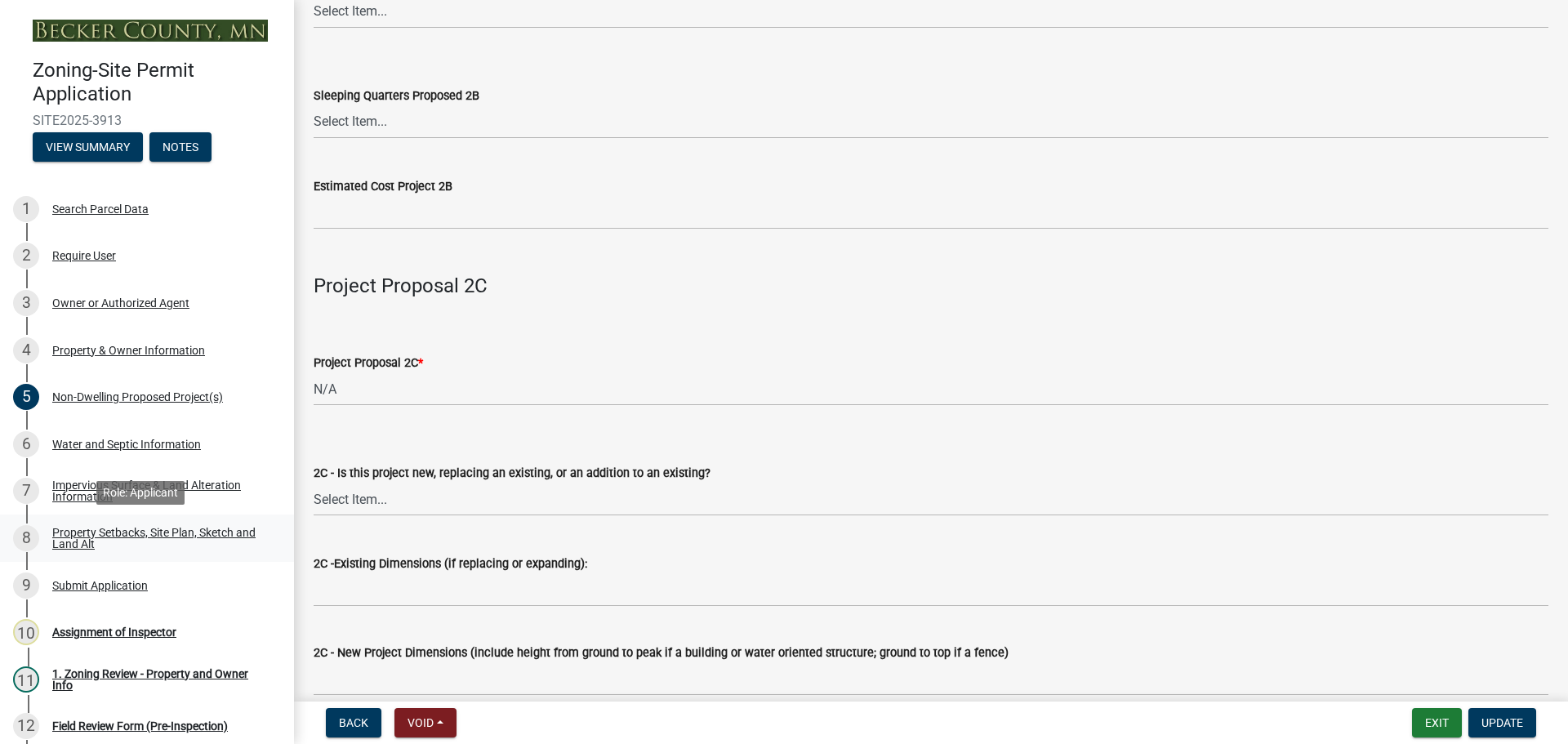
click at [194, 527] on div "Property Setbacks, Site Plan, Sketch and Land Alt" at bounding box center [160, 538] width 215 height 23
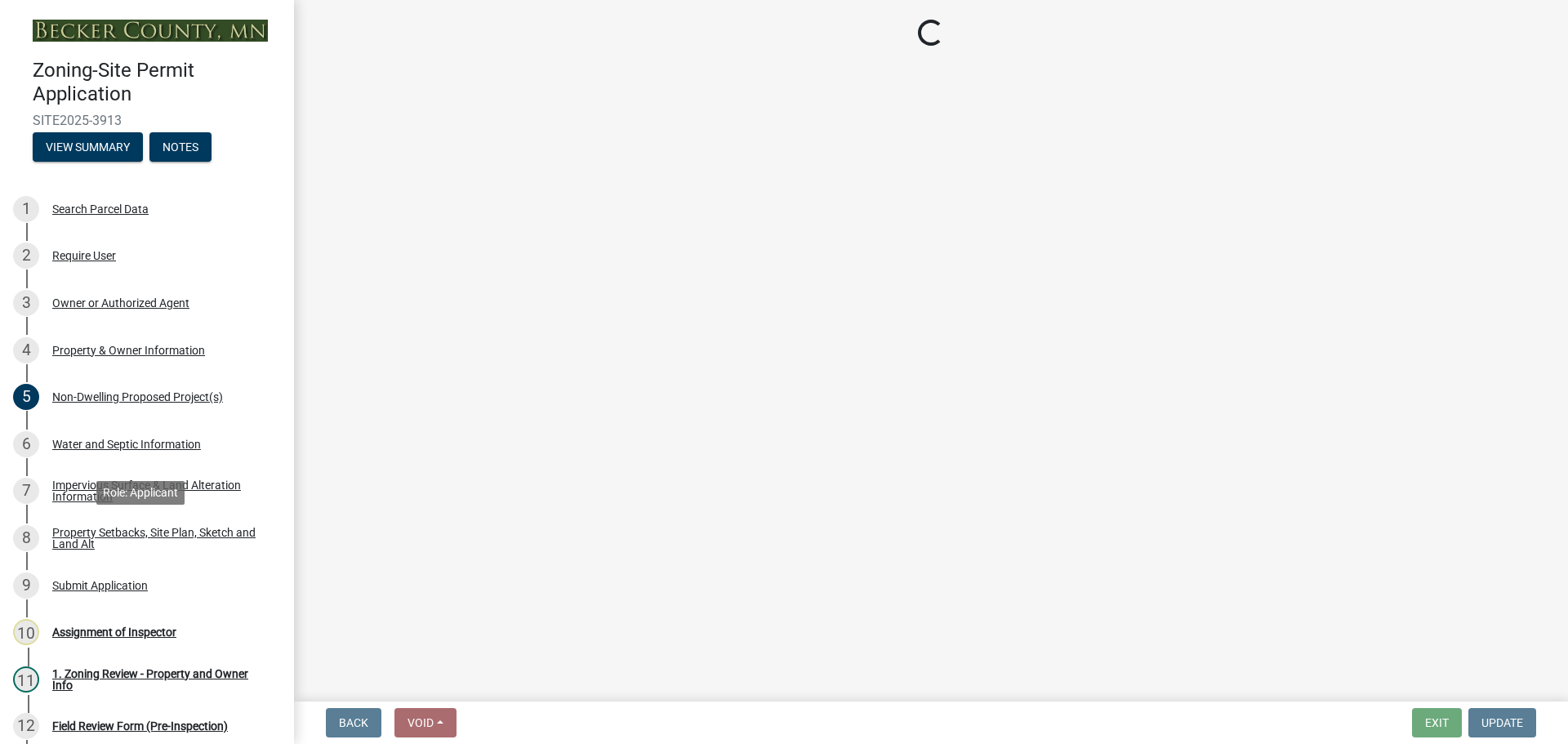
scroll to position [0, 0]
select select "7b13c63f-e699-4112-b373-98fbd28ec536"
select select "1cb4a7d0-de9c-4041-9dc4-13e70f4f4705"
select select "b56a4575-9846-47cf-8067-c59a4853da22"
select select "e8ab2dc3-aa3f-46f3-9b4a-37eb25ad84af"
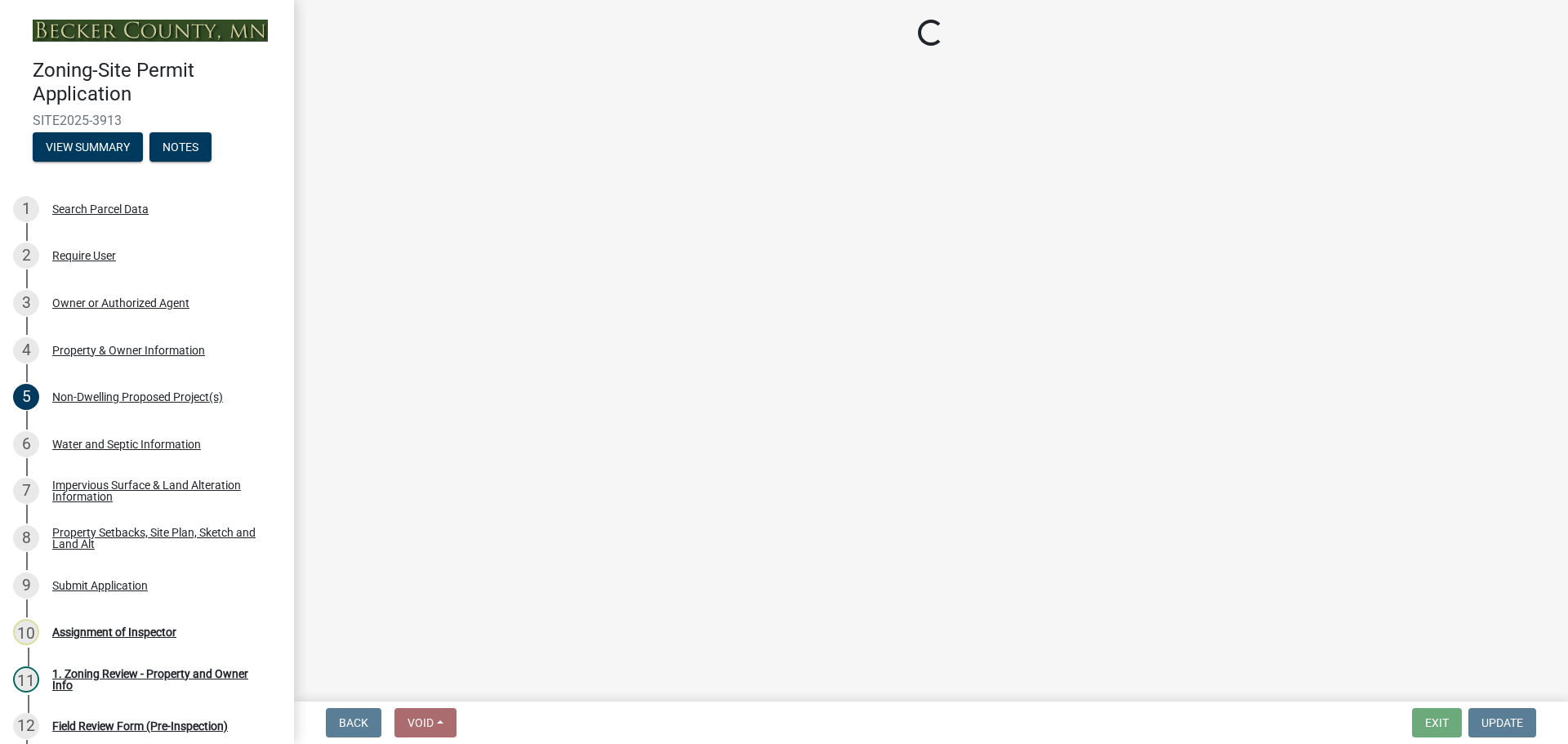
select select "b98836ba-4715-455d-97ab-be9a9df498a8"
select select "c8b8ea71-7088-4e87-a493-7bc88cc2835b"
select select "d6c1d38b-8561-4345-845e-72dfbb0578a1"
select select "19d13e65-c93d-443e-910a-7a17299544cc"
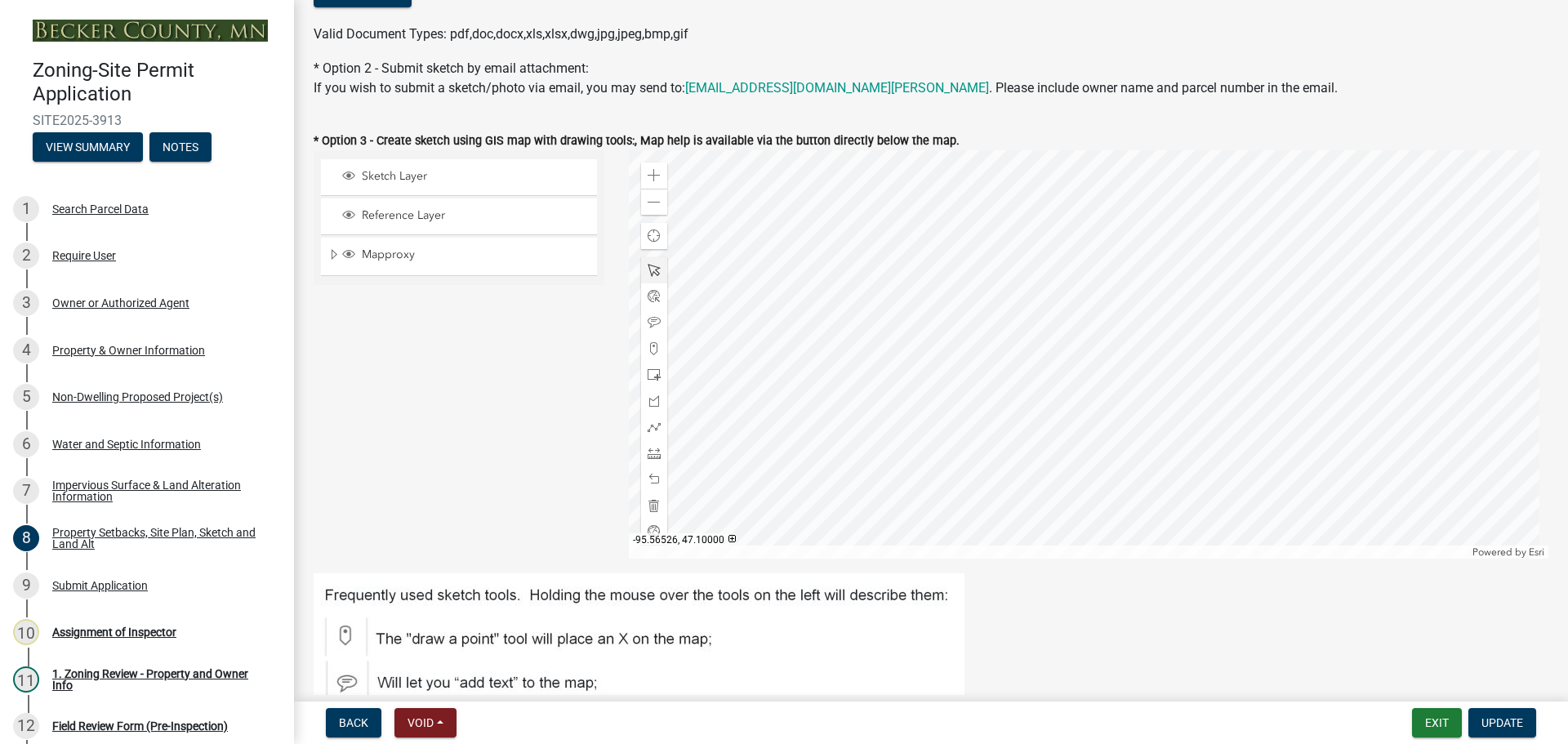
scroll to position [408, 0]
click at [1087, 386] on div at bounding box center [1089, 354] width 921 height 408
click at [1237, 366] on div at bounding box center [1089, 354] width 921 height 408
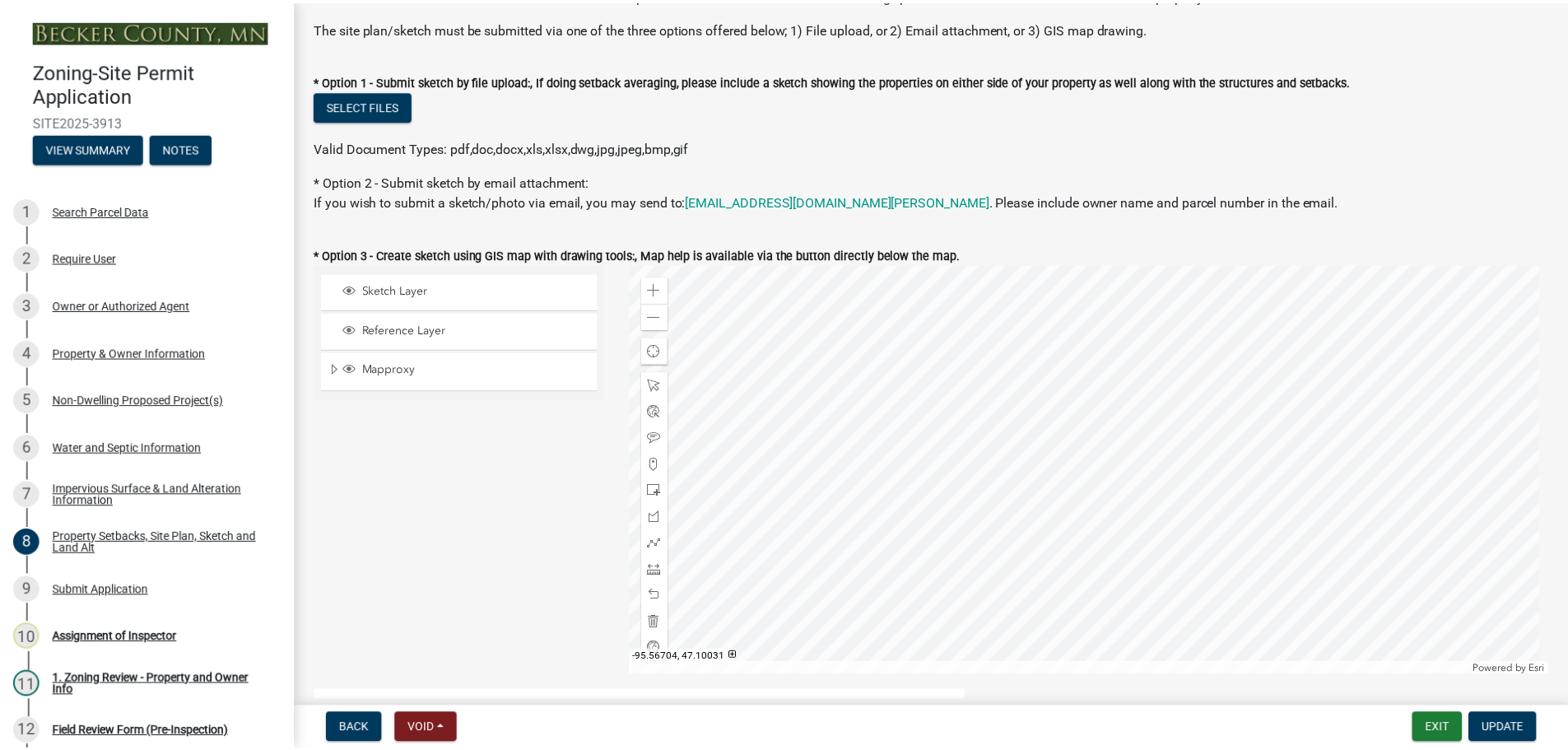
scroll to position [330, 0]
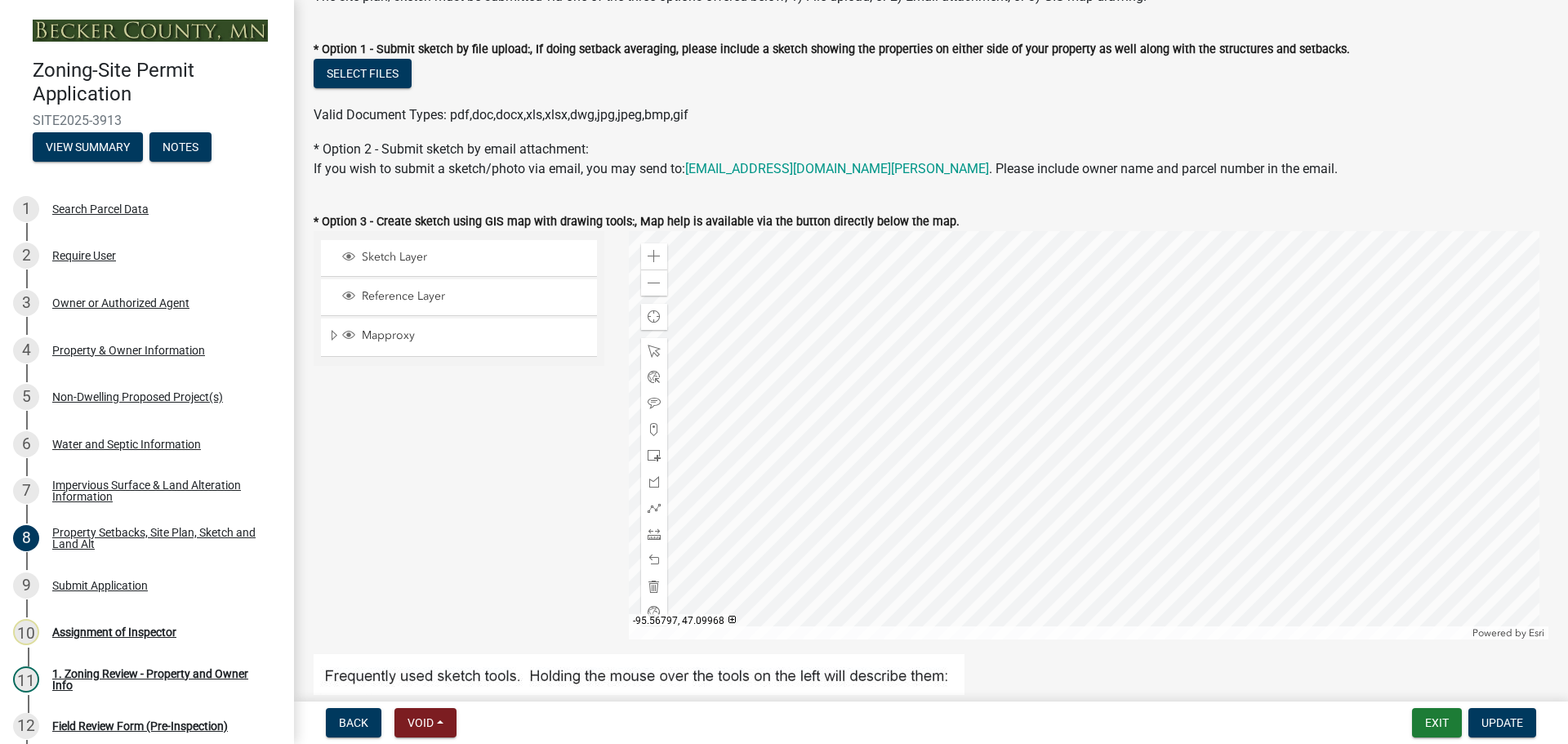
click at [1069, 507] on div at bounding box center [1089, 435] width 921 height 408
click at [1058, 517] on div at bounding box center [1089, 435] width 921 height 408
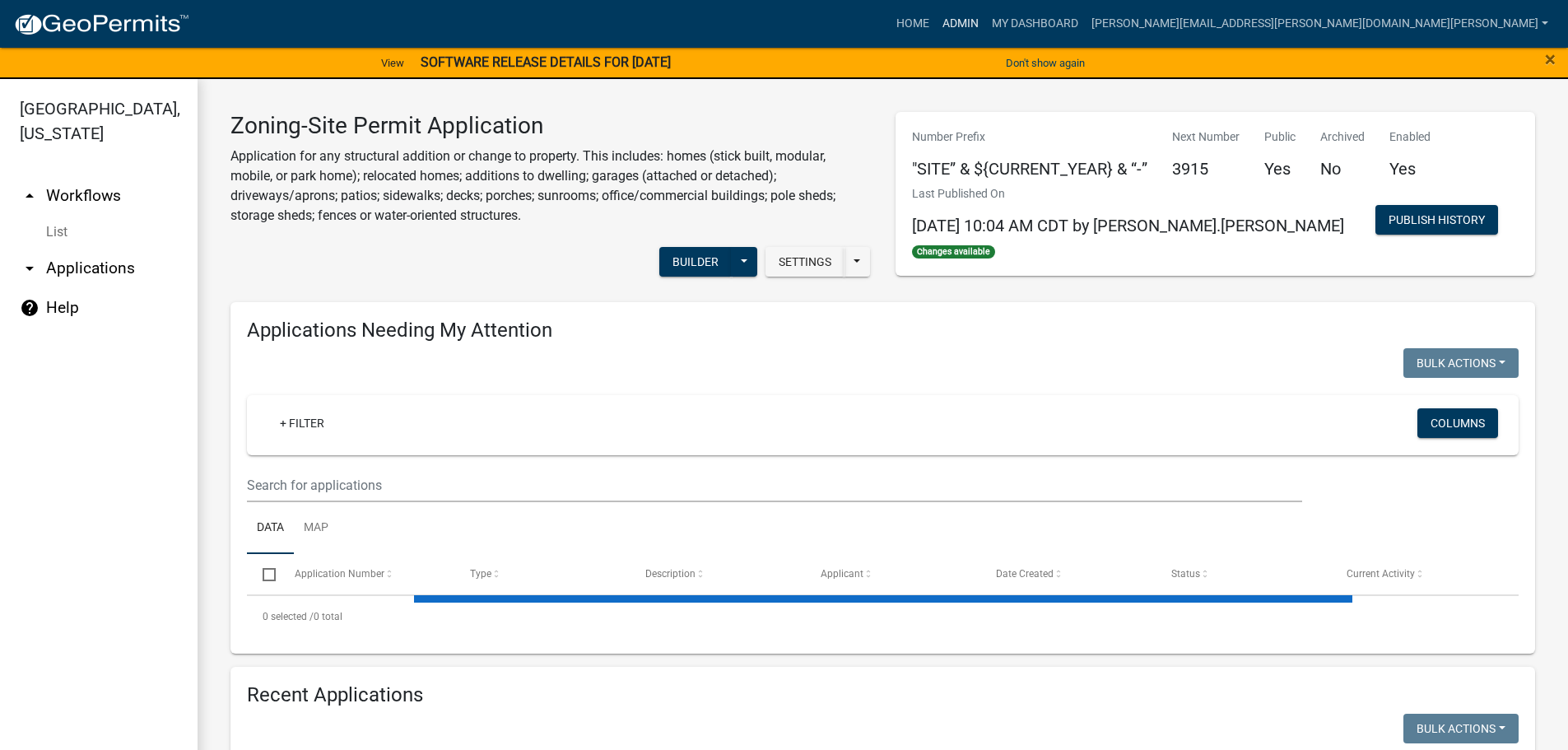
click at [985, 21] on link "Admin" at bounding box center [960, 24] width 49 height 31
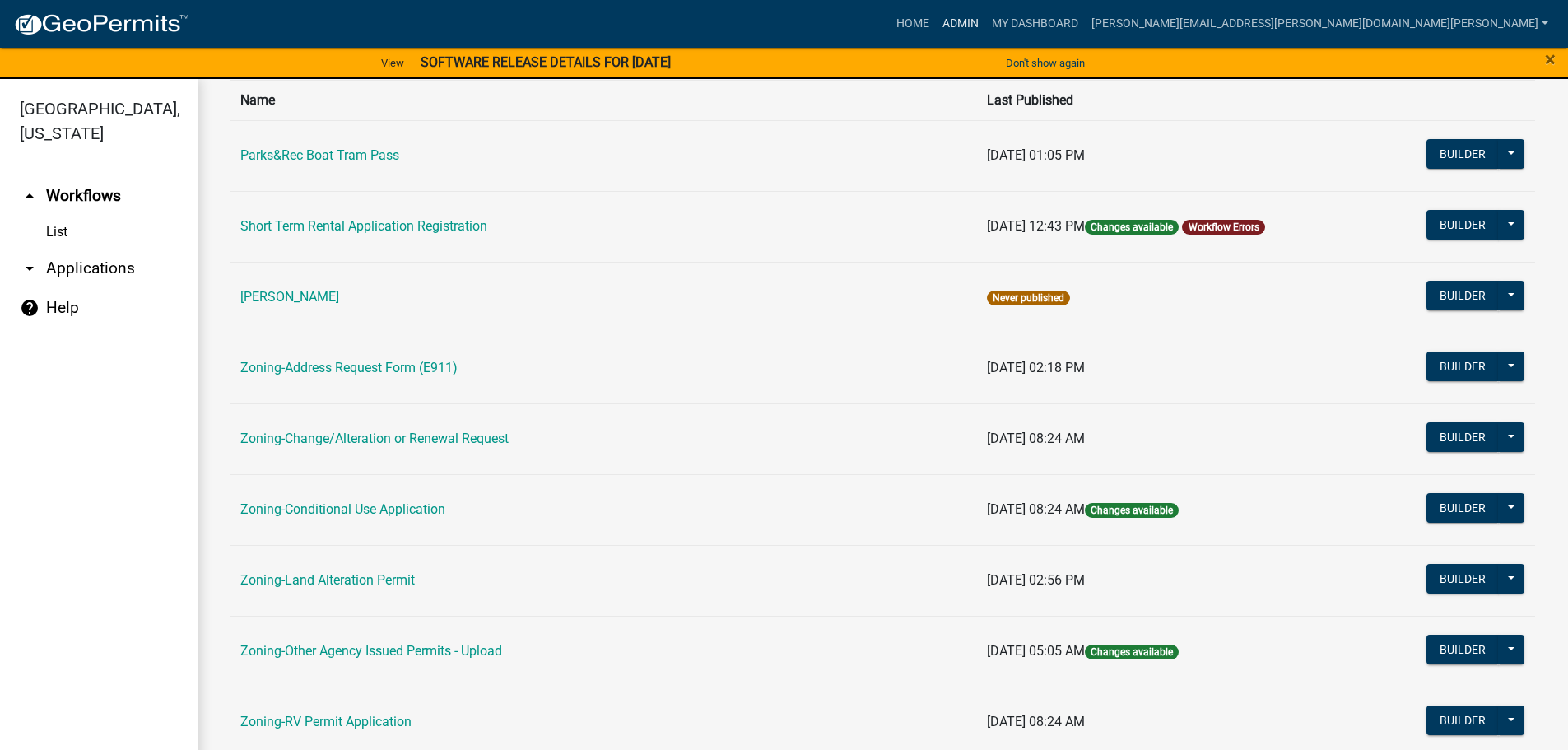
scroll to position [164, 0]
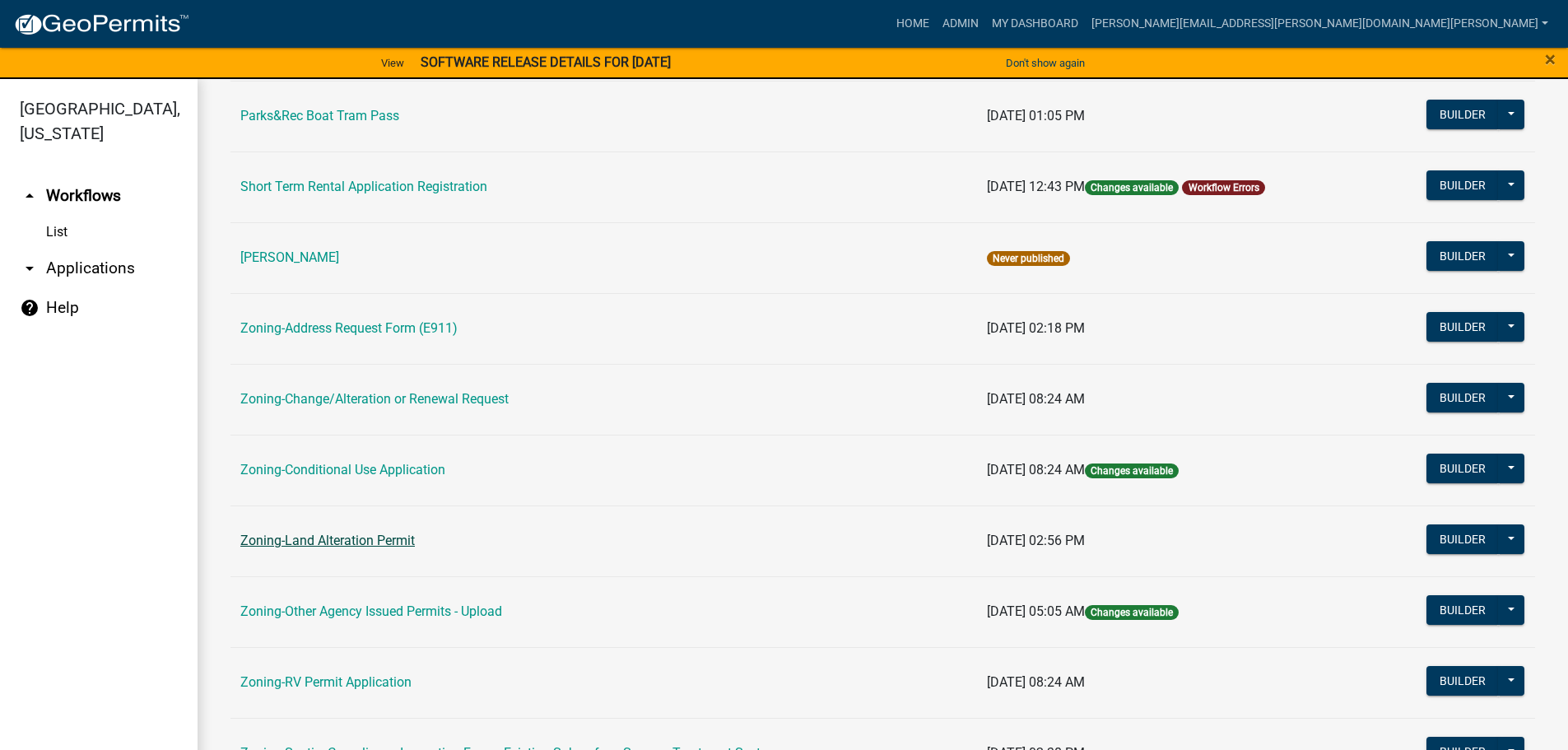
click at [343, 540] on link "Zoning-Land Alteration Permit" at bounding box center [328, 541] width 175 height 16
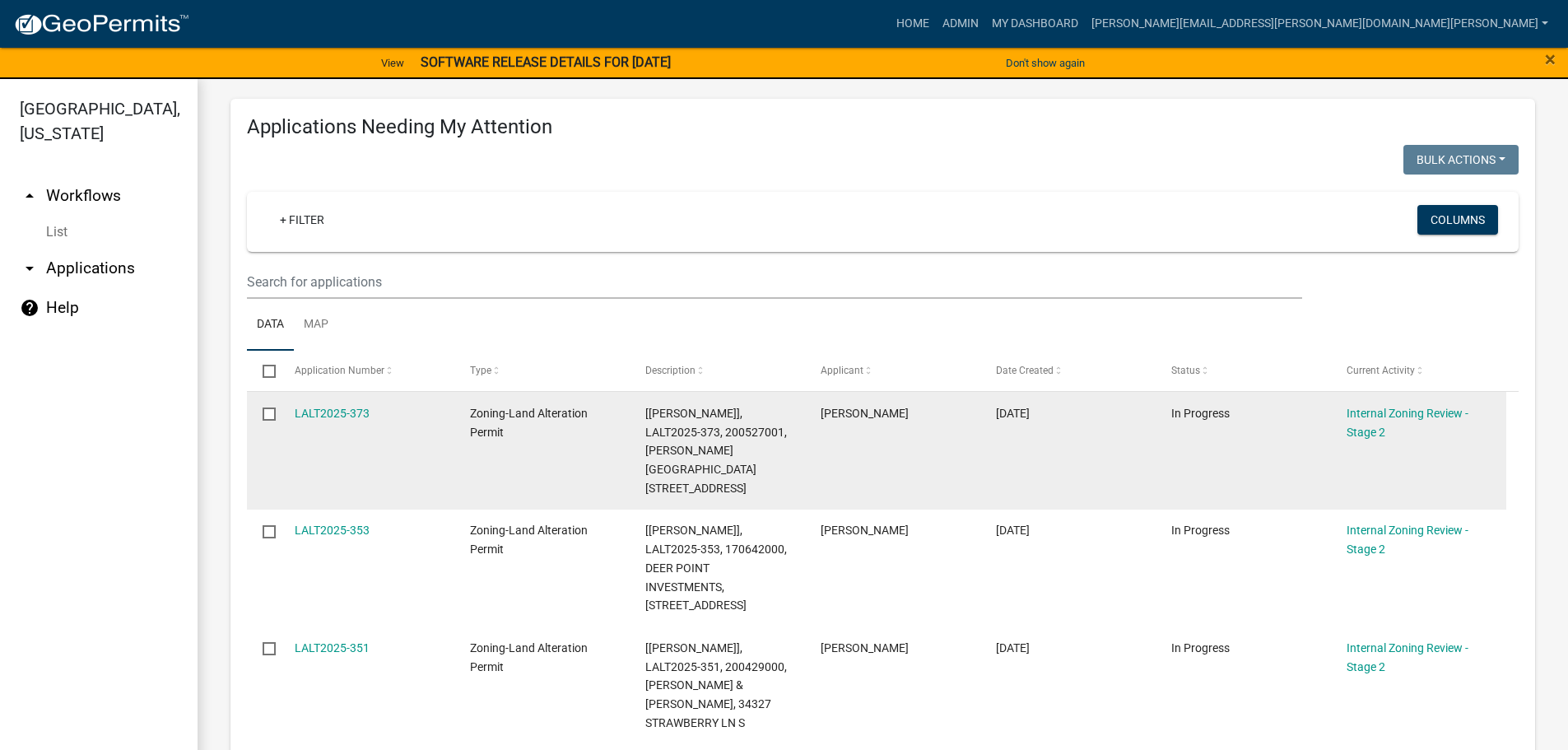
scroll to position [247, 0]
